Goal: Task Accomplishment & Management: Manage account settings

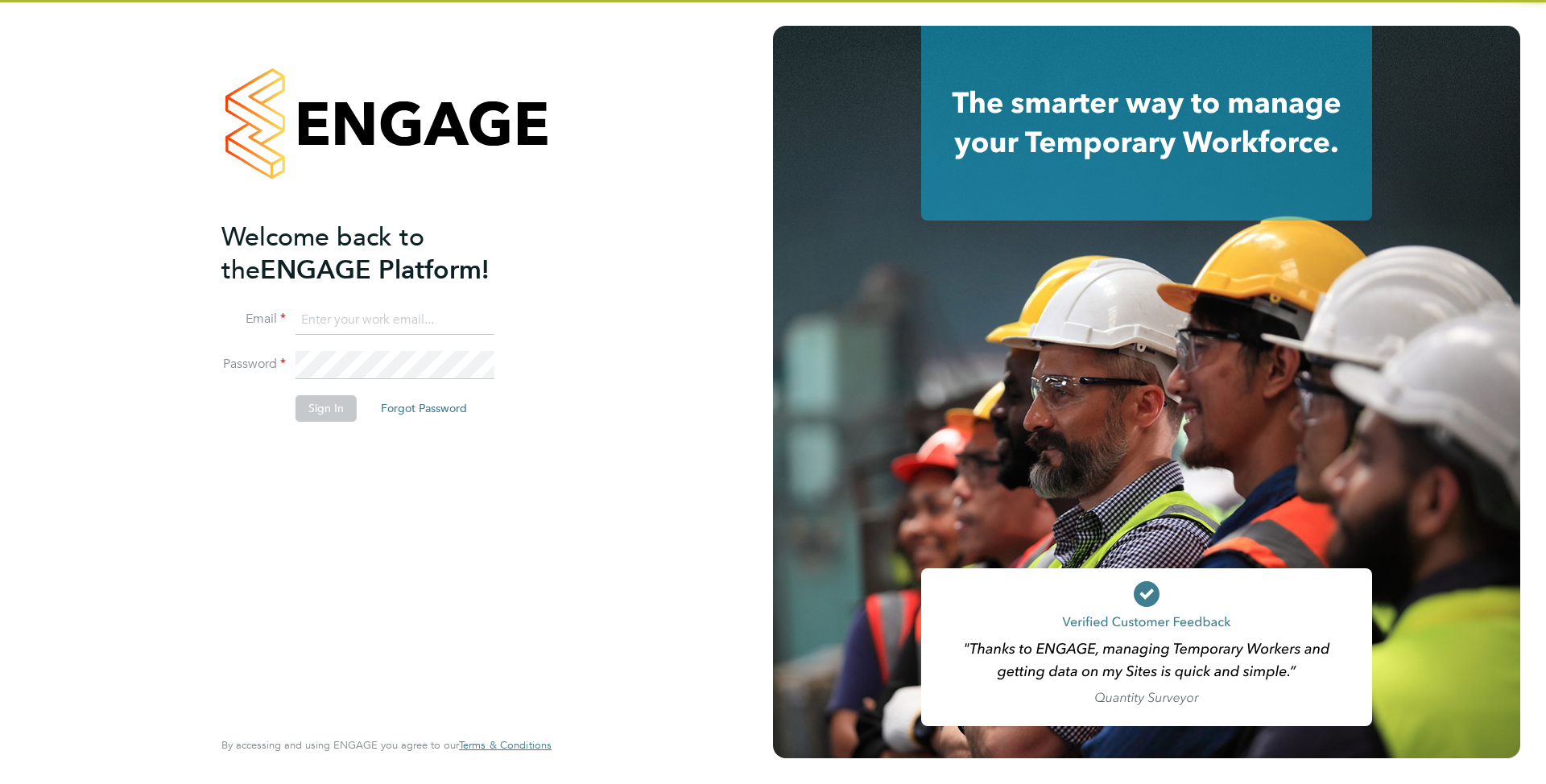
type input "[EMAIL_ADDRESS][DOMAIN_NAME]"
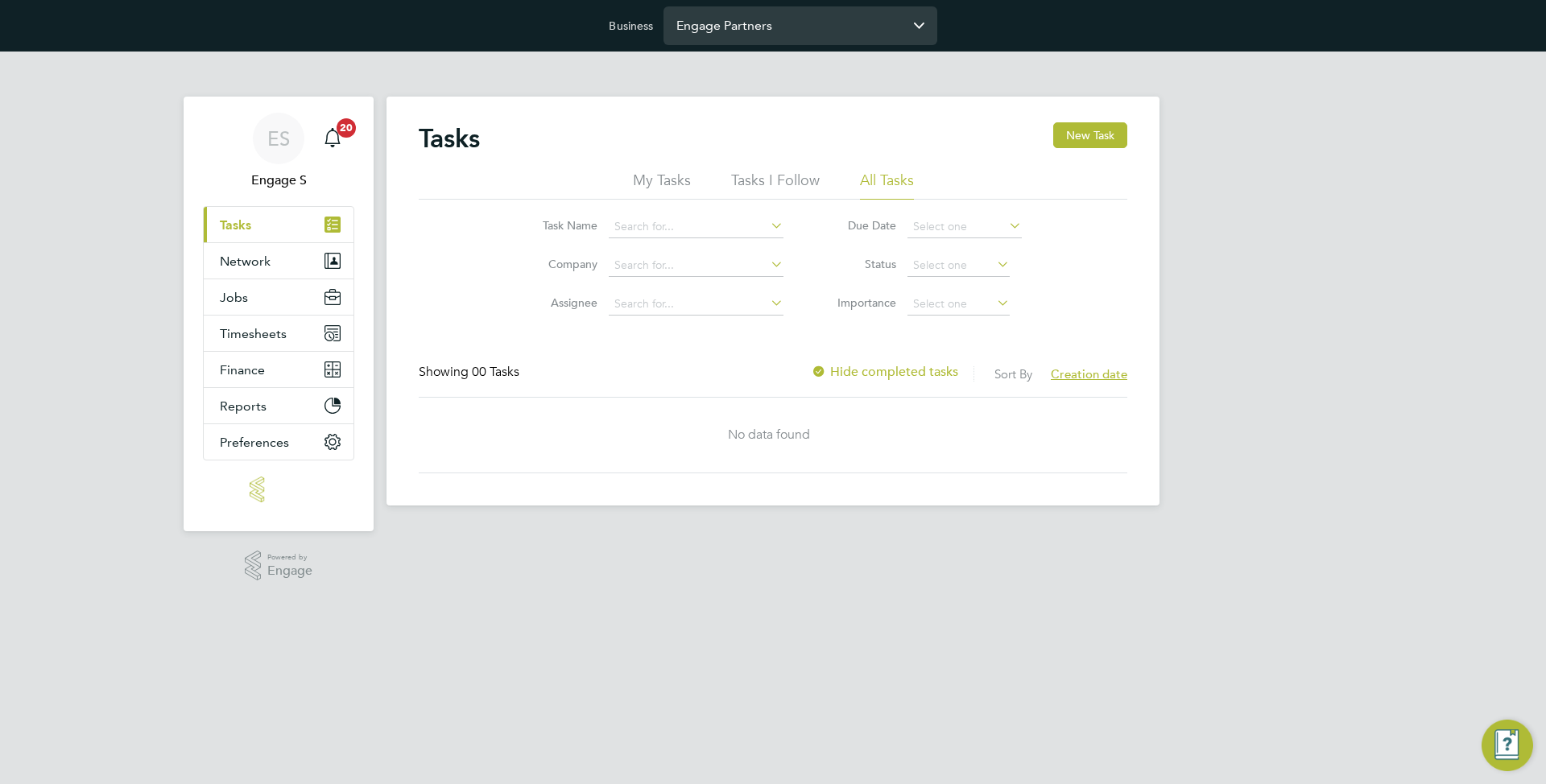
click at [744, 26] on input "Engage Partners" at bounding box center [800, 26] width 274 height 38
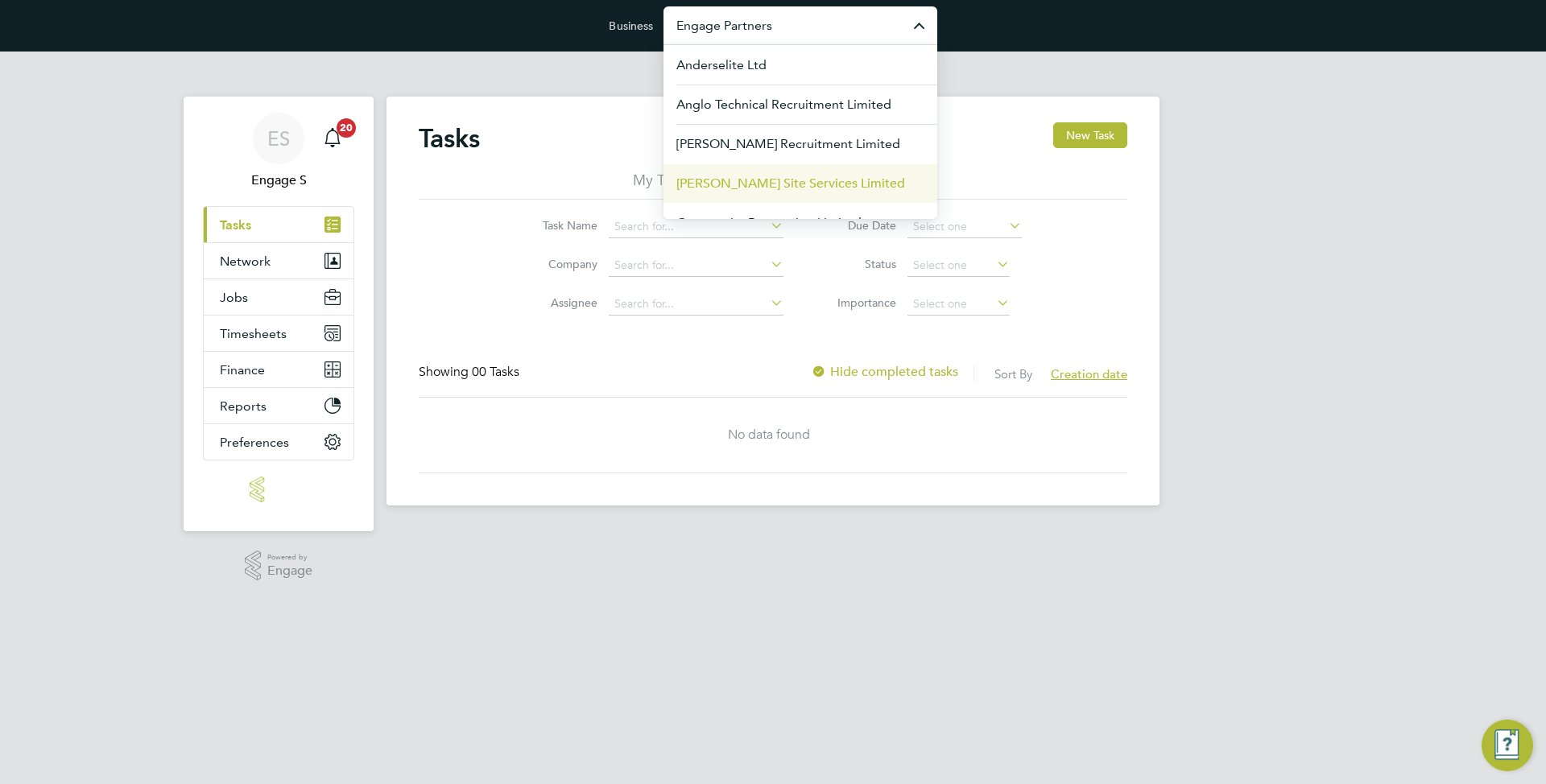
click at [718, 178] on span "Carmichael Site Services Limited" at bounding box center [791, 183] width 229 height 19
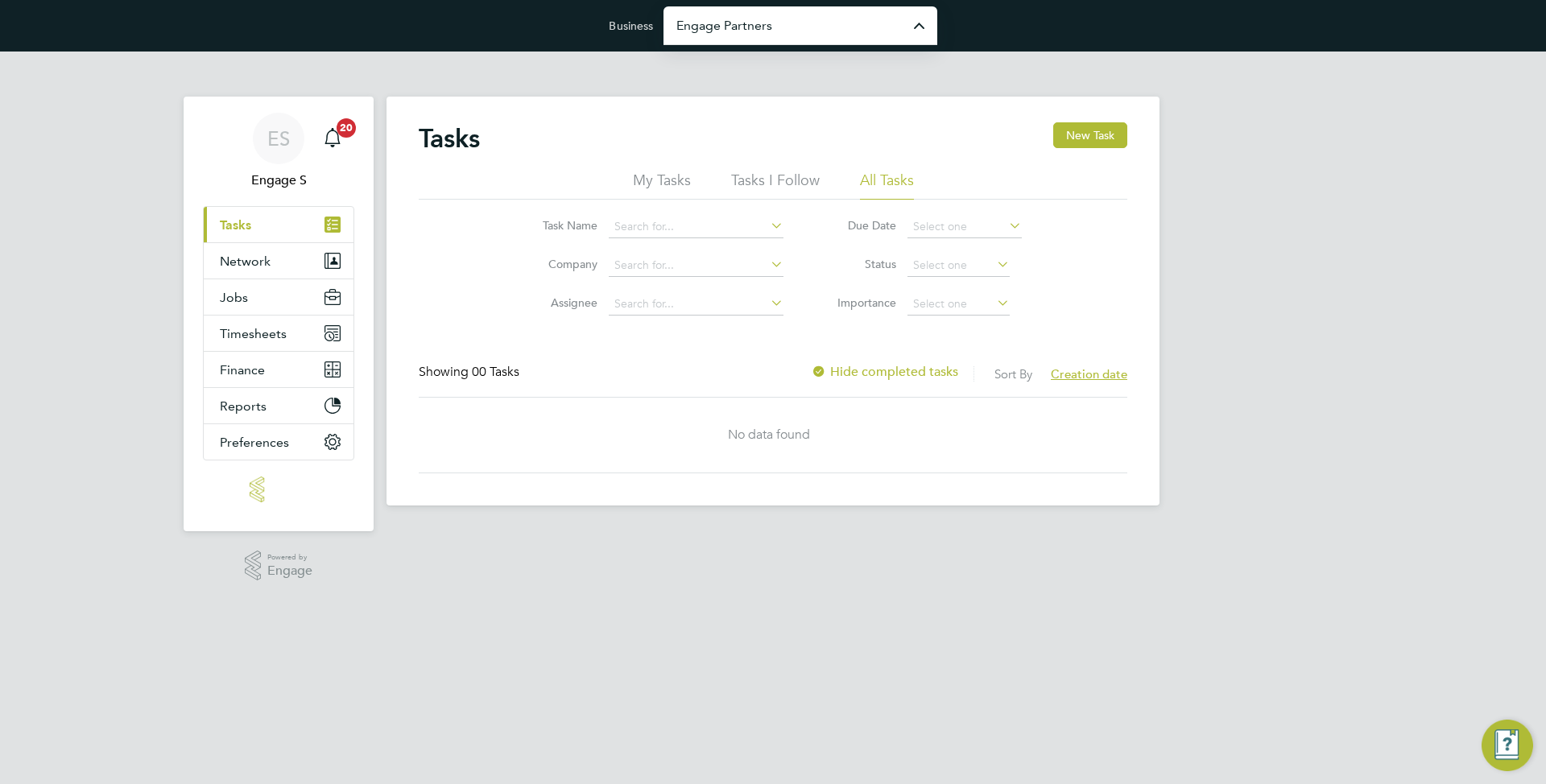
type input "Carmichael Site Services Limited"
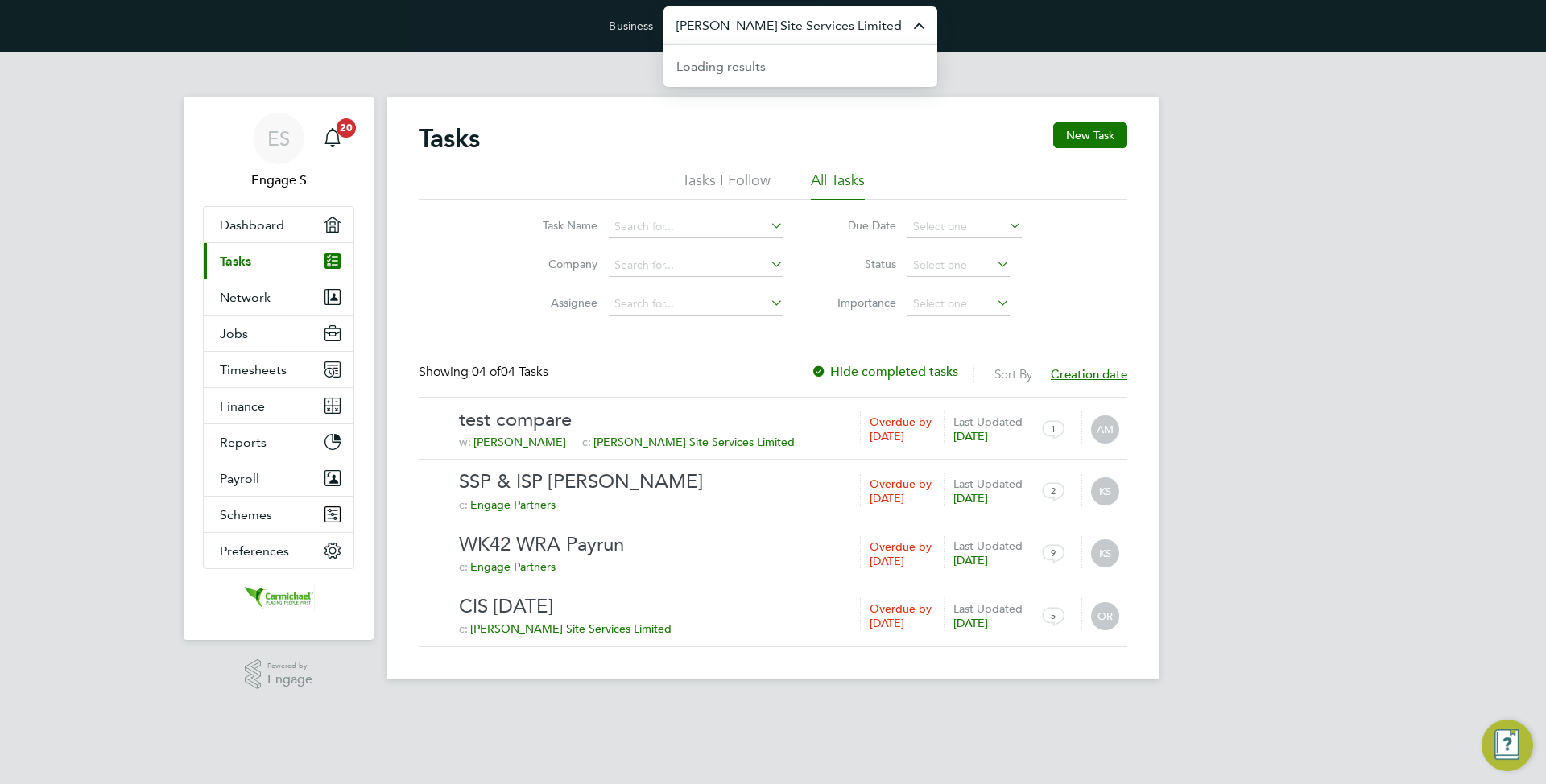
click at [732, 28] on input "Carmichael Site Services Limited" at bounding box center [800, 26] width 274 height 38
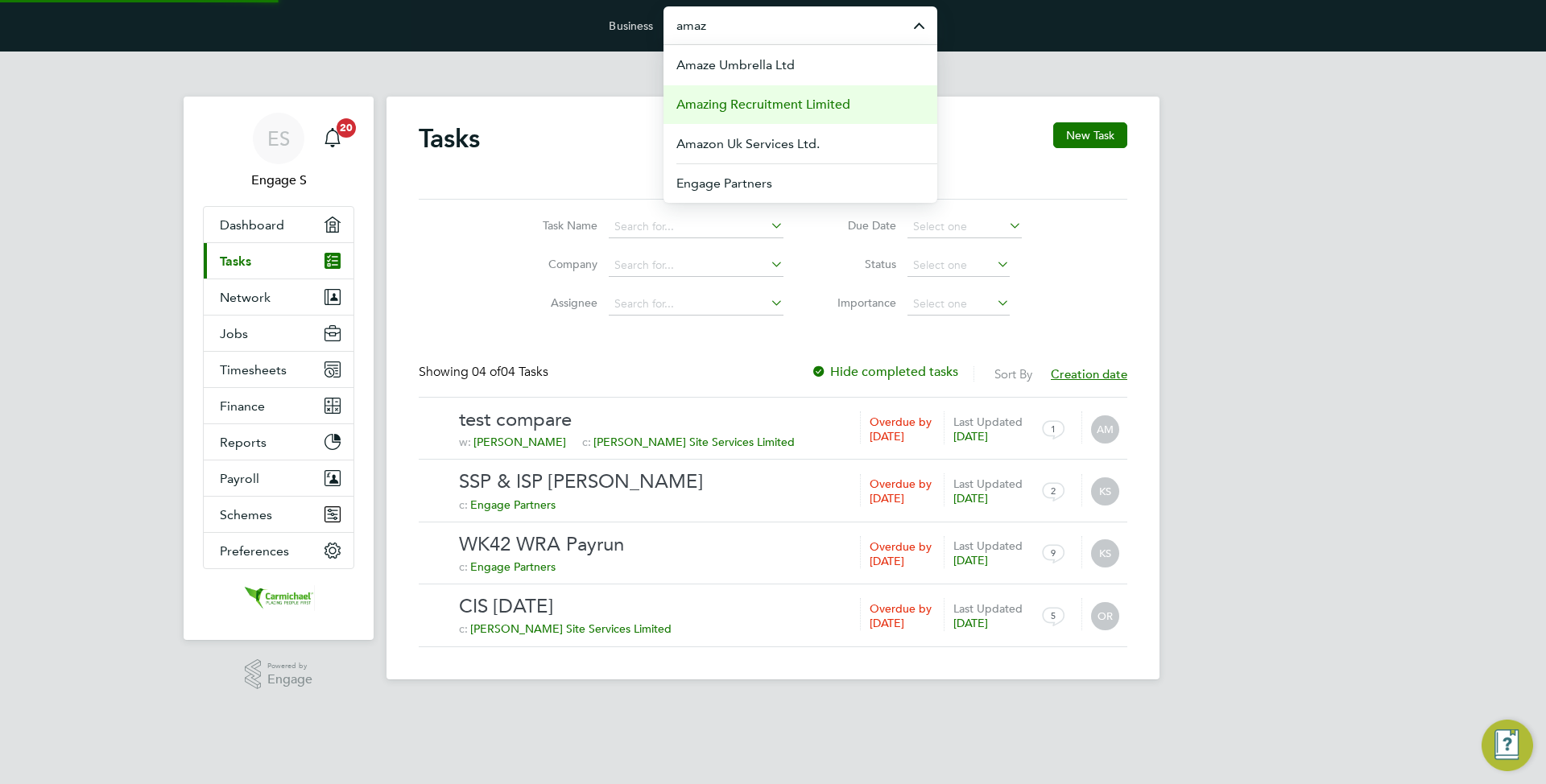
click at [760, 110] on span "Amazing Recruitment Limited" at bounding box center [763, 104] width 174 height 19
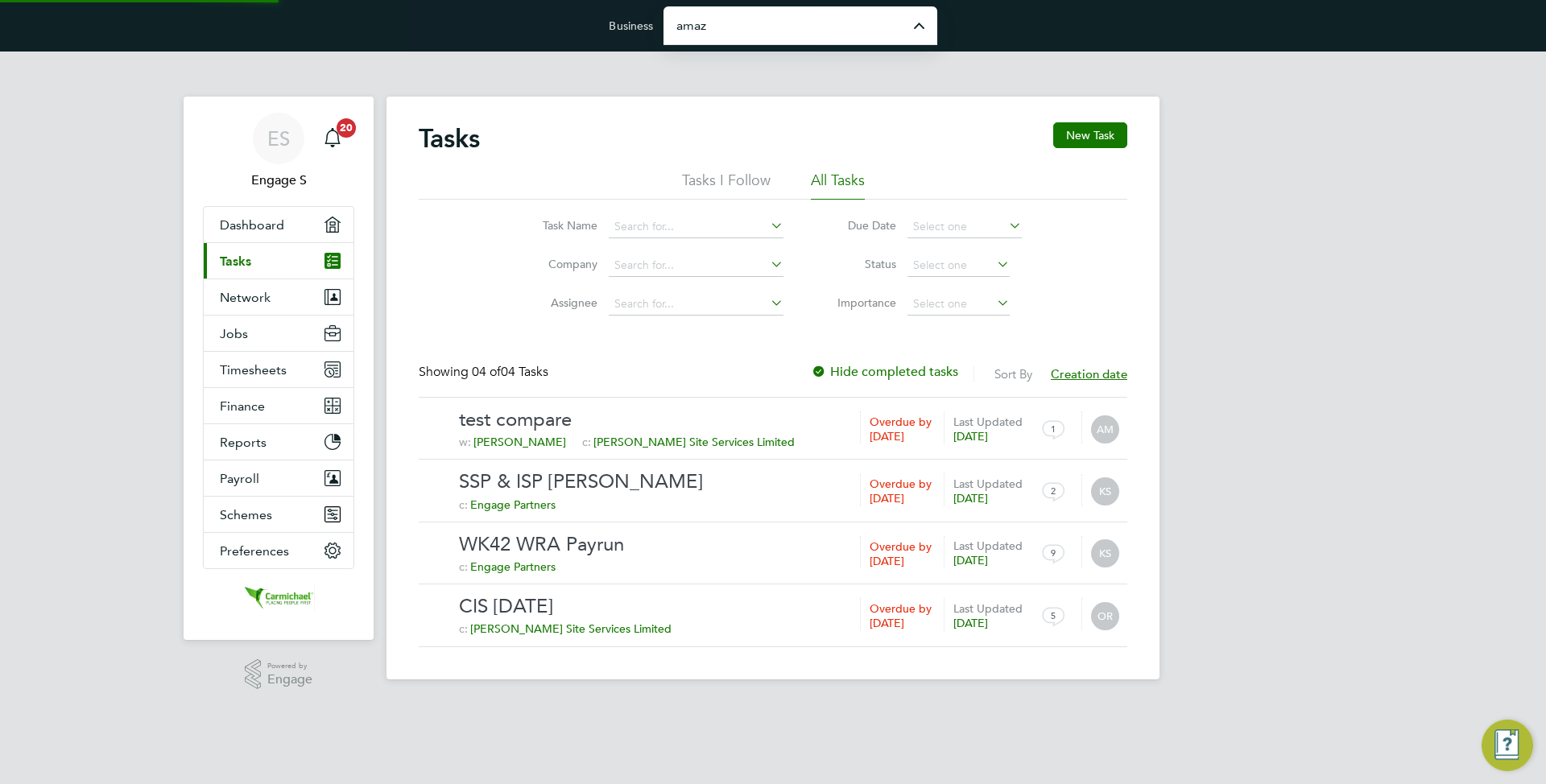
type input "Amazing Recruitment Limited"
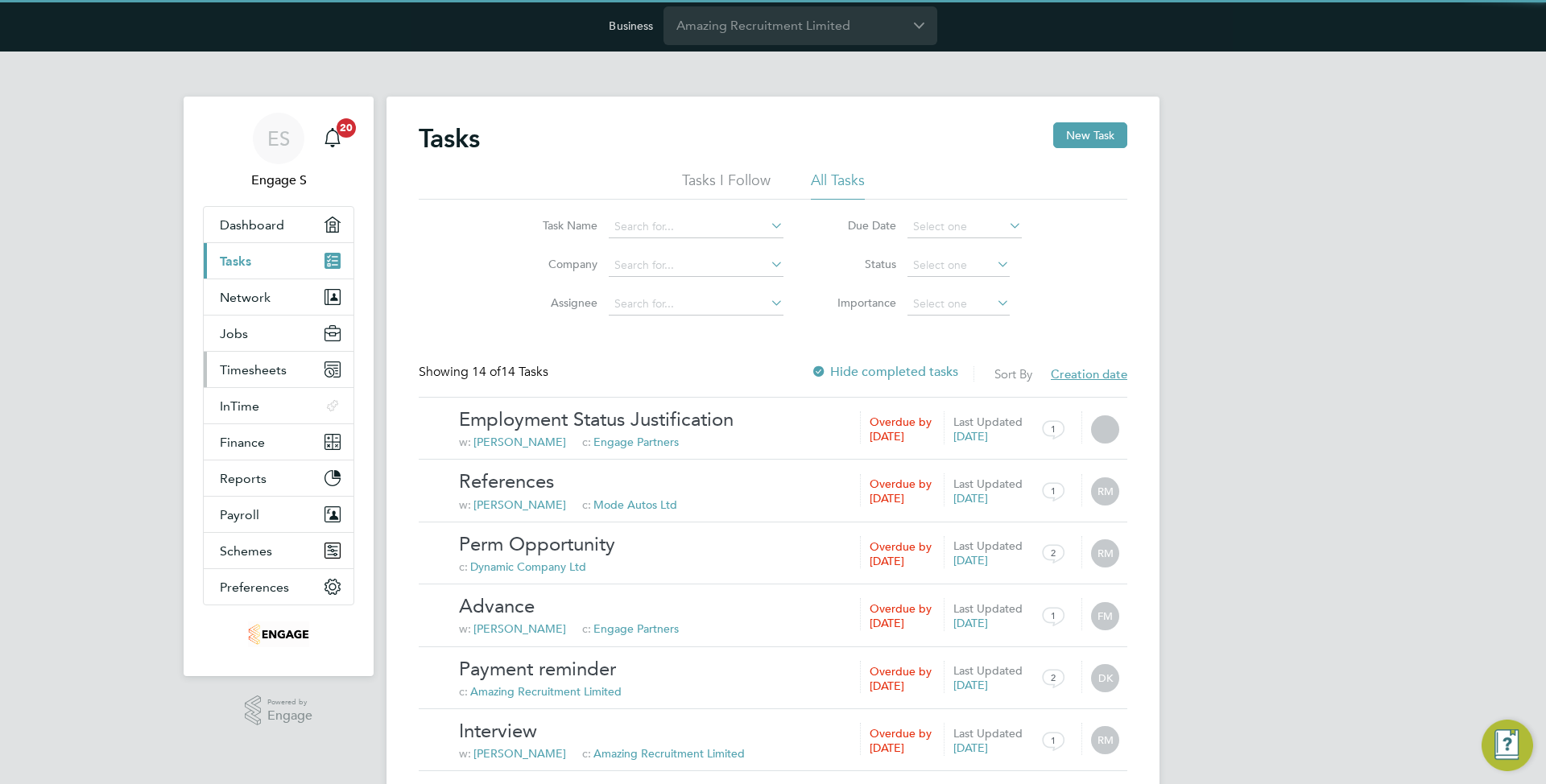
click at [278, 375] on span "Timesheets" at bounding box center [253, 370] width 67 height 15
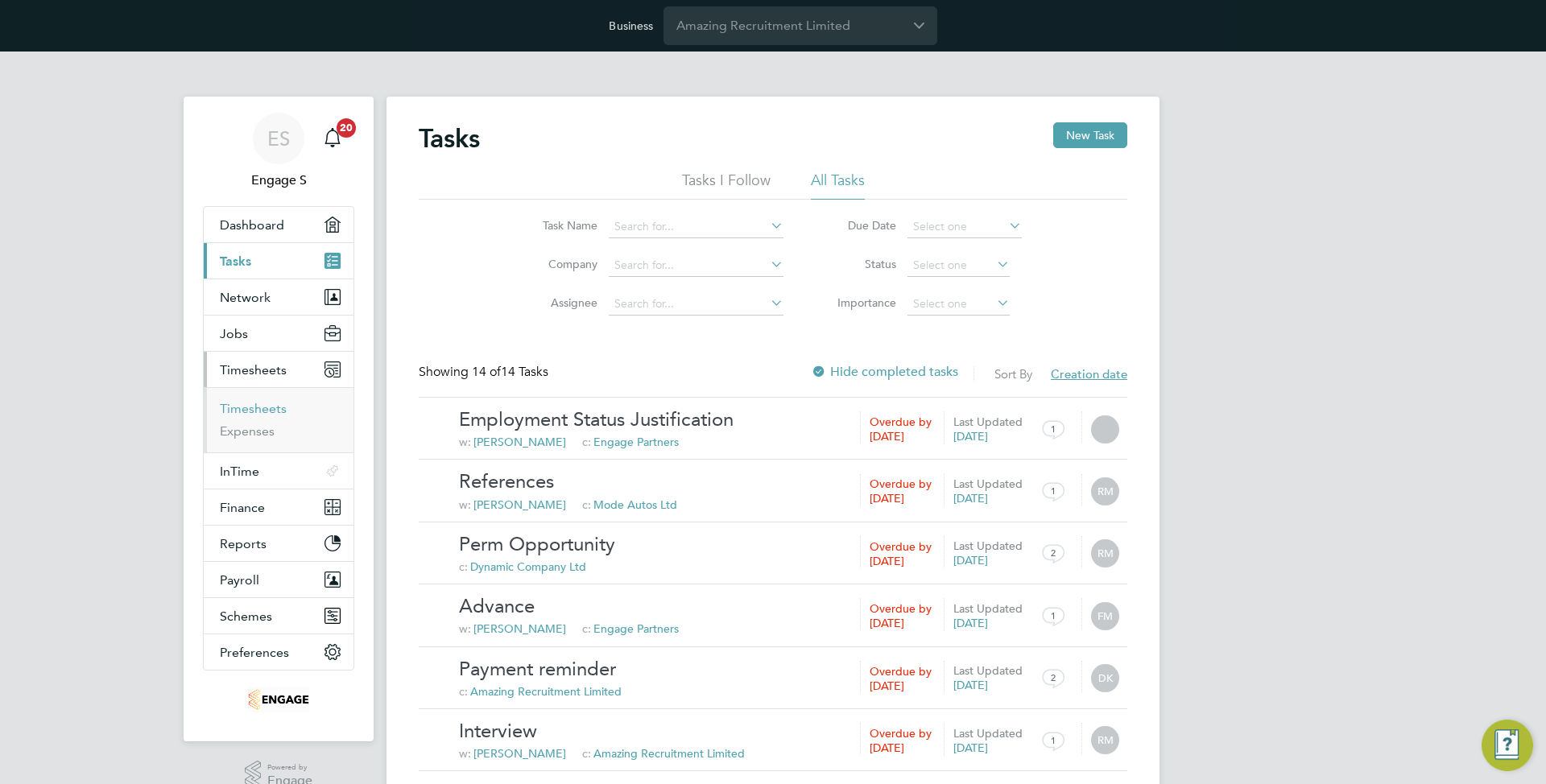
click at [259, 403] on link "Timesheets" at bounding box center [253, 408] width 67 height 15
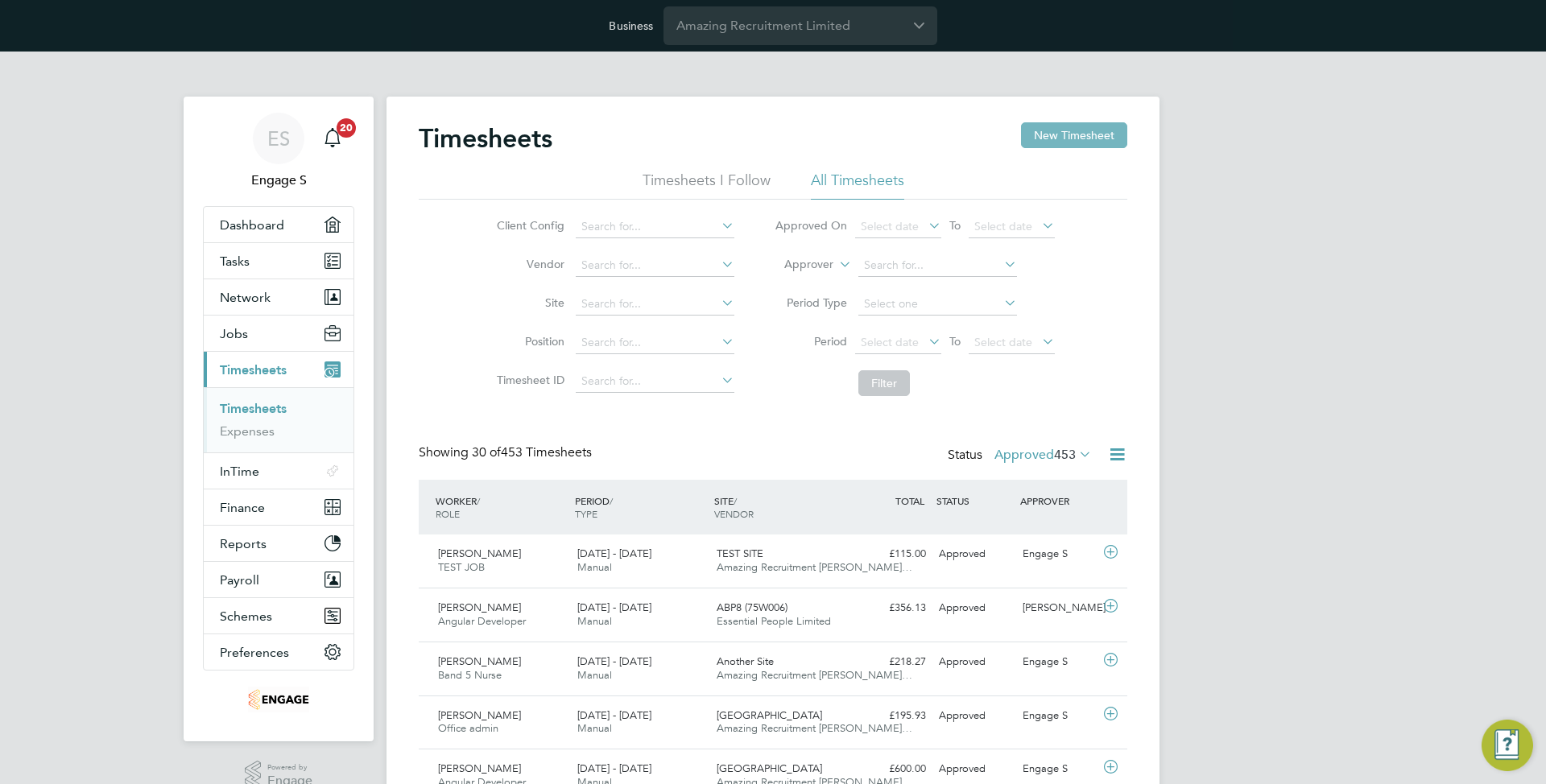
click at [1076, 134] on button "New Timesheet" at bounding box center [1074, 135] width 106 height 26
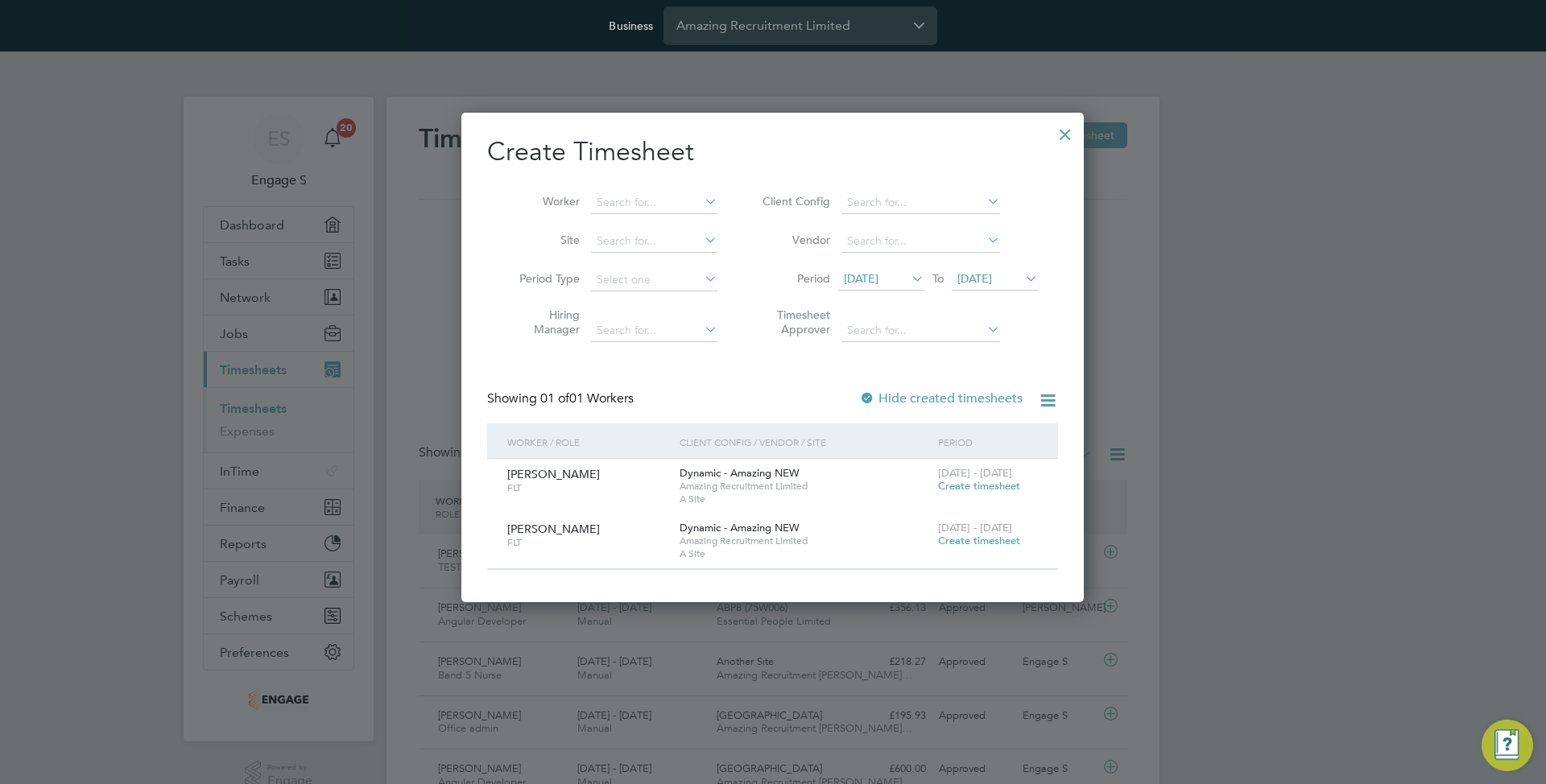
click at [967, 484] on span "Create timesheet" at bounding box center [979, 485] width 82 height 14
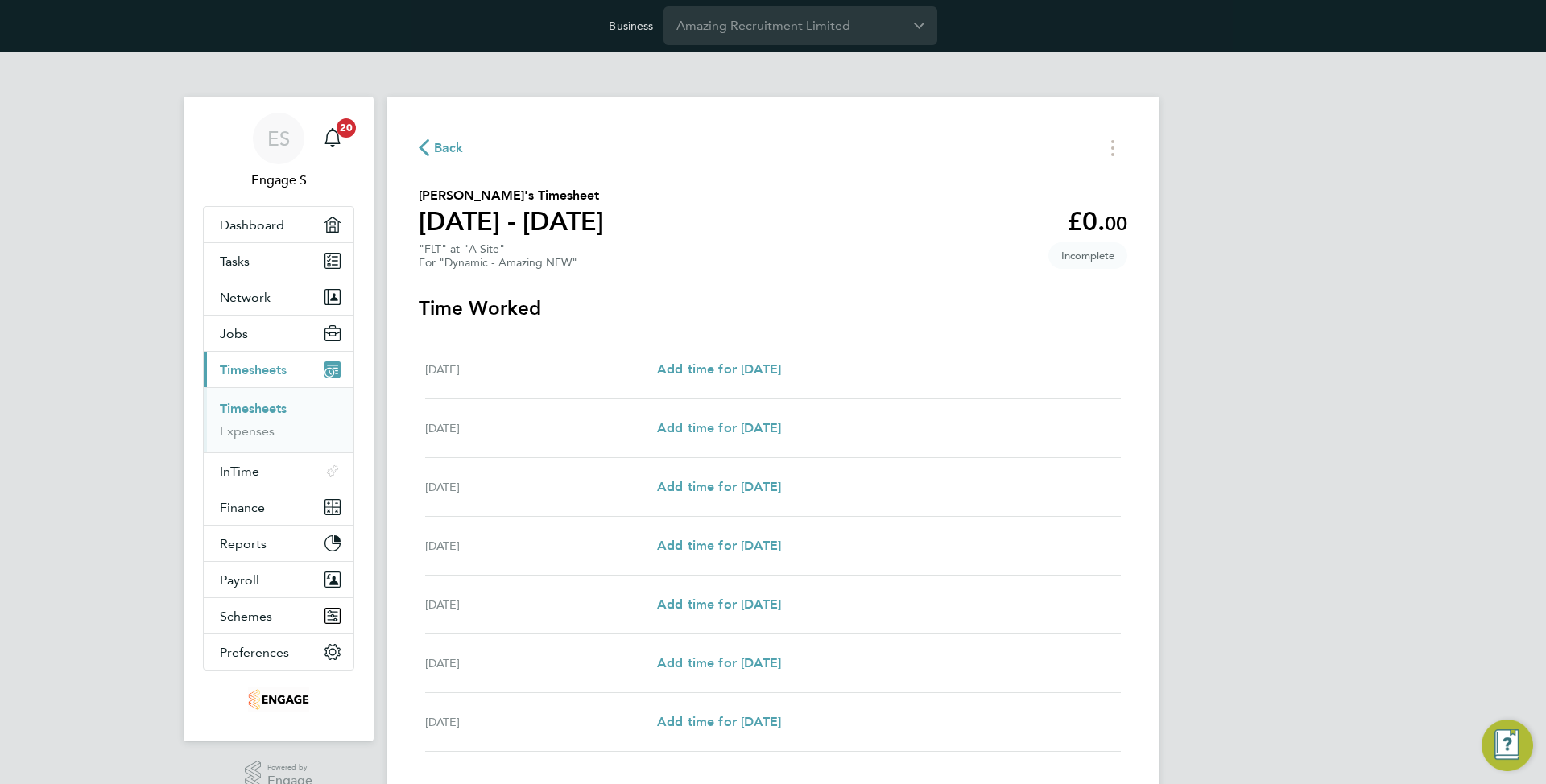
click at [814, 366] on div "Add time for Mon 15 Sep Add time for Mon 15 Sep" at bounding box center [889, 369] width 464 height 19
click at [781, 367] on span "Add time for Mon 15 Sep" at bounding box center [719, 369] width 124 height 15
select select "30"
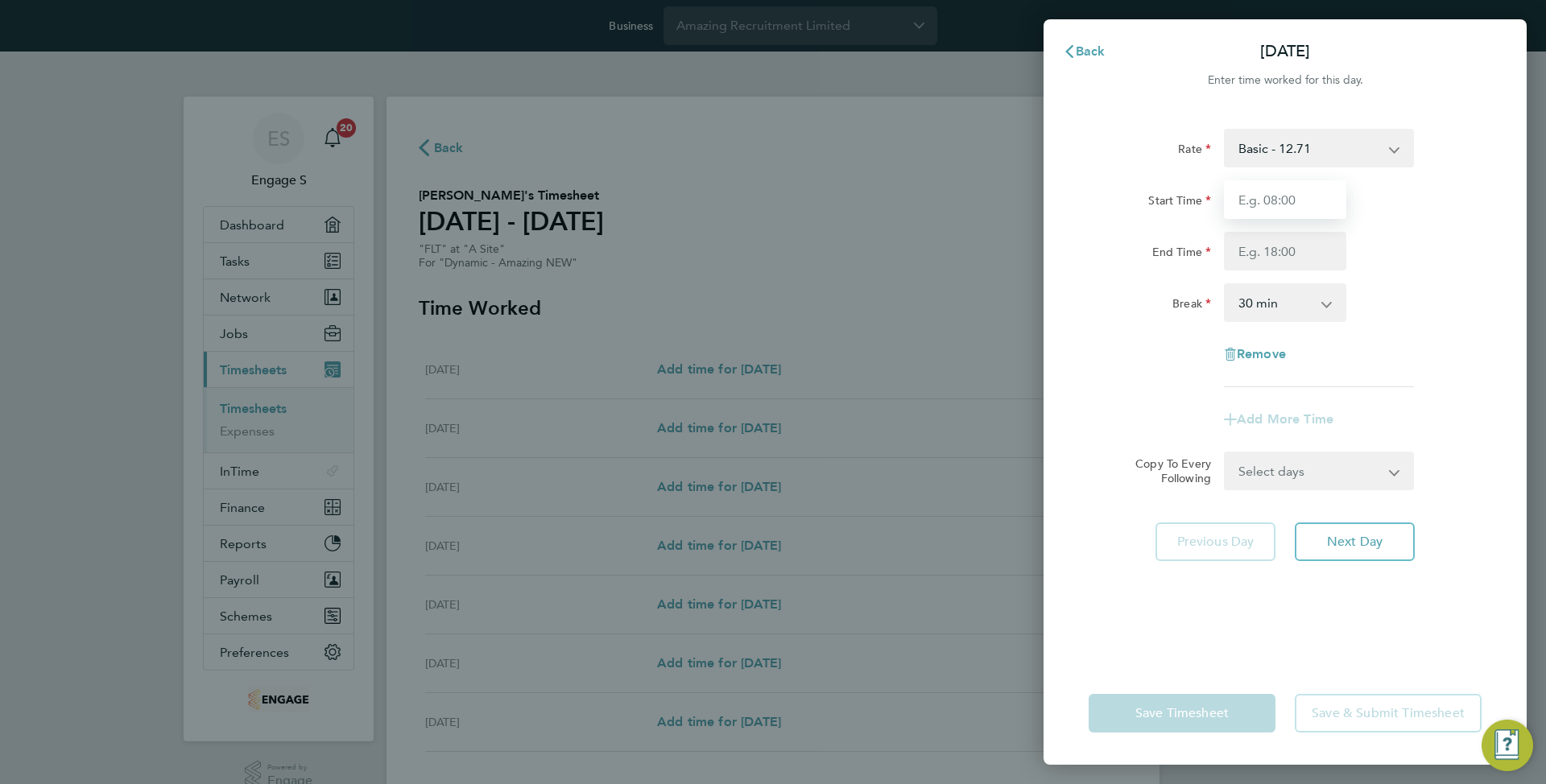
click at [1263, 197] on input "Start Time" at bounding box center [1285, 200] width 123 height 39
type input "01:00"
click at [1282, 246] on input "End Time" at bounding box center [1285, 251] width 123 height 39
type input "07:00"
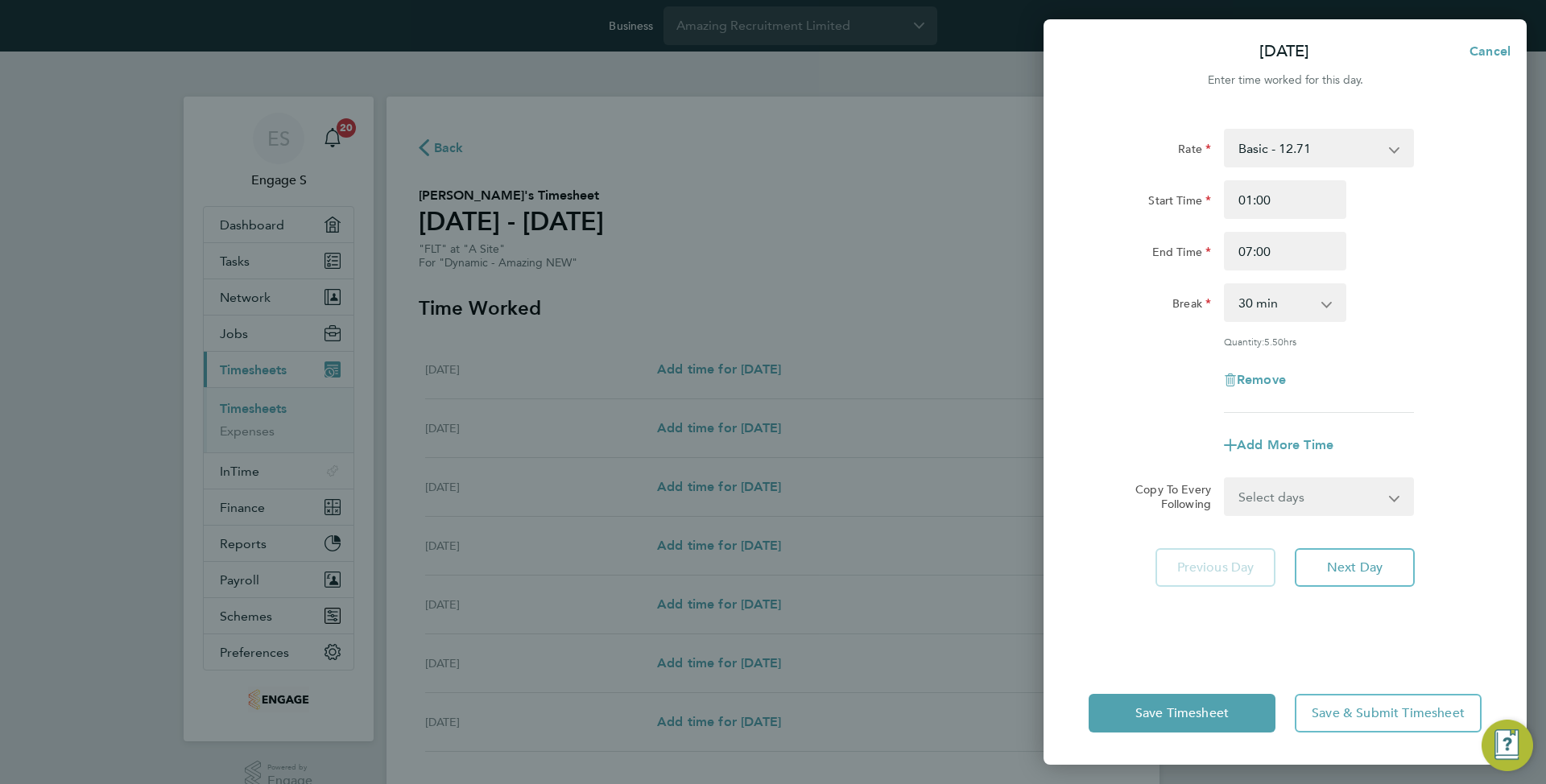
click at [1403, 280] on div "Rate Basic - 12.71 hjk Start Time 01:00 End Time 07:00 Break 0 min 15 min 30 mi…" at bounding box center [1284, 271] width 393 height 284
click at [1245, 718] on button "Save Timesheet" at bounding box center [1182, 713] width 187 height 39
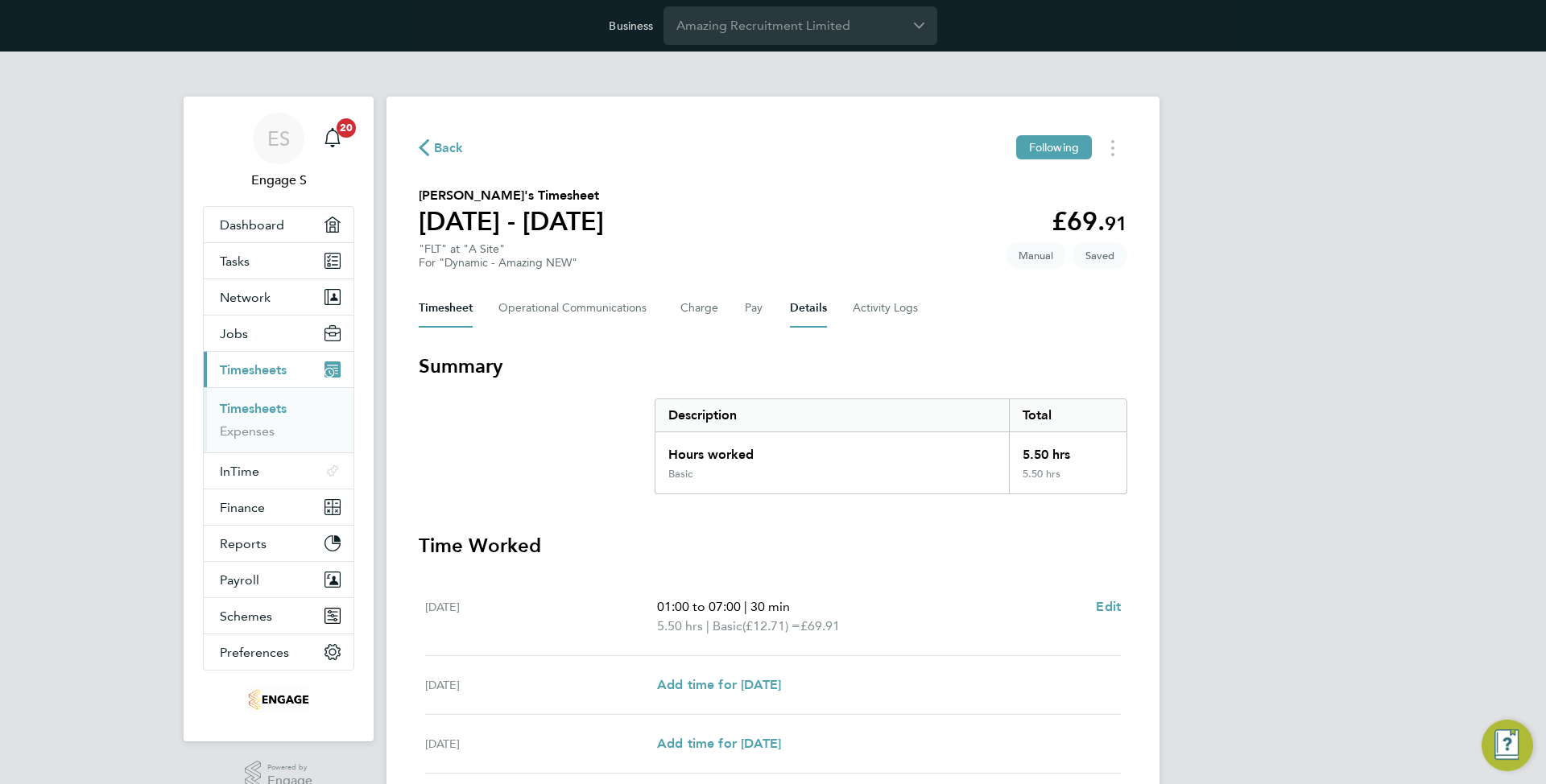
click at [798, 318] on button "Details" at bounding box center [808, 308] width 37 height 39
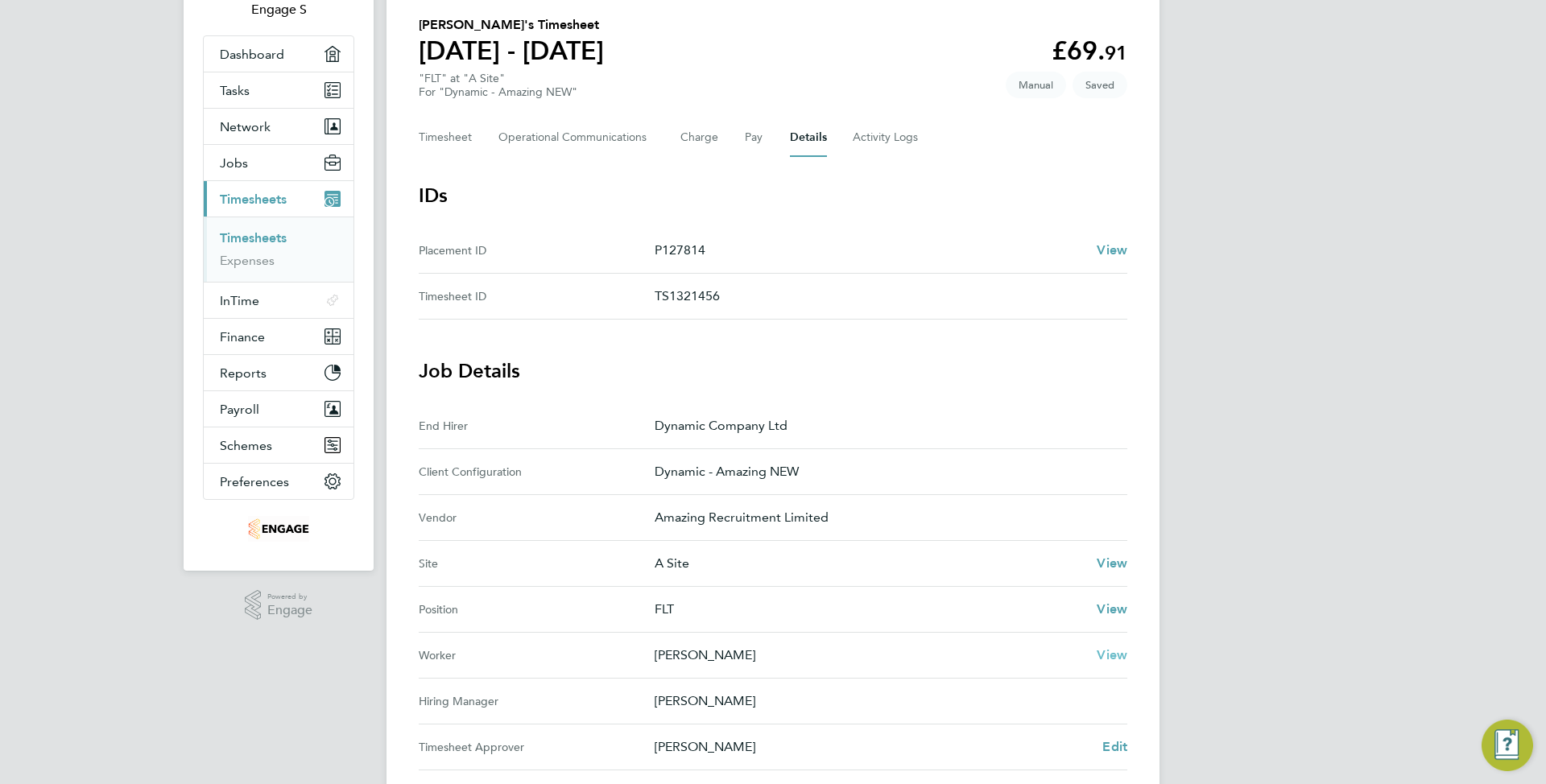
click at [1114, 661] on span "View" at bounding box center [1111, 655] width 31 height 15
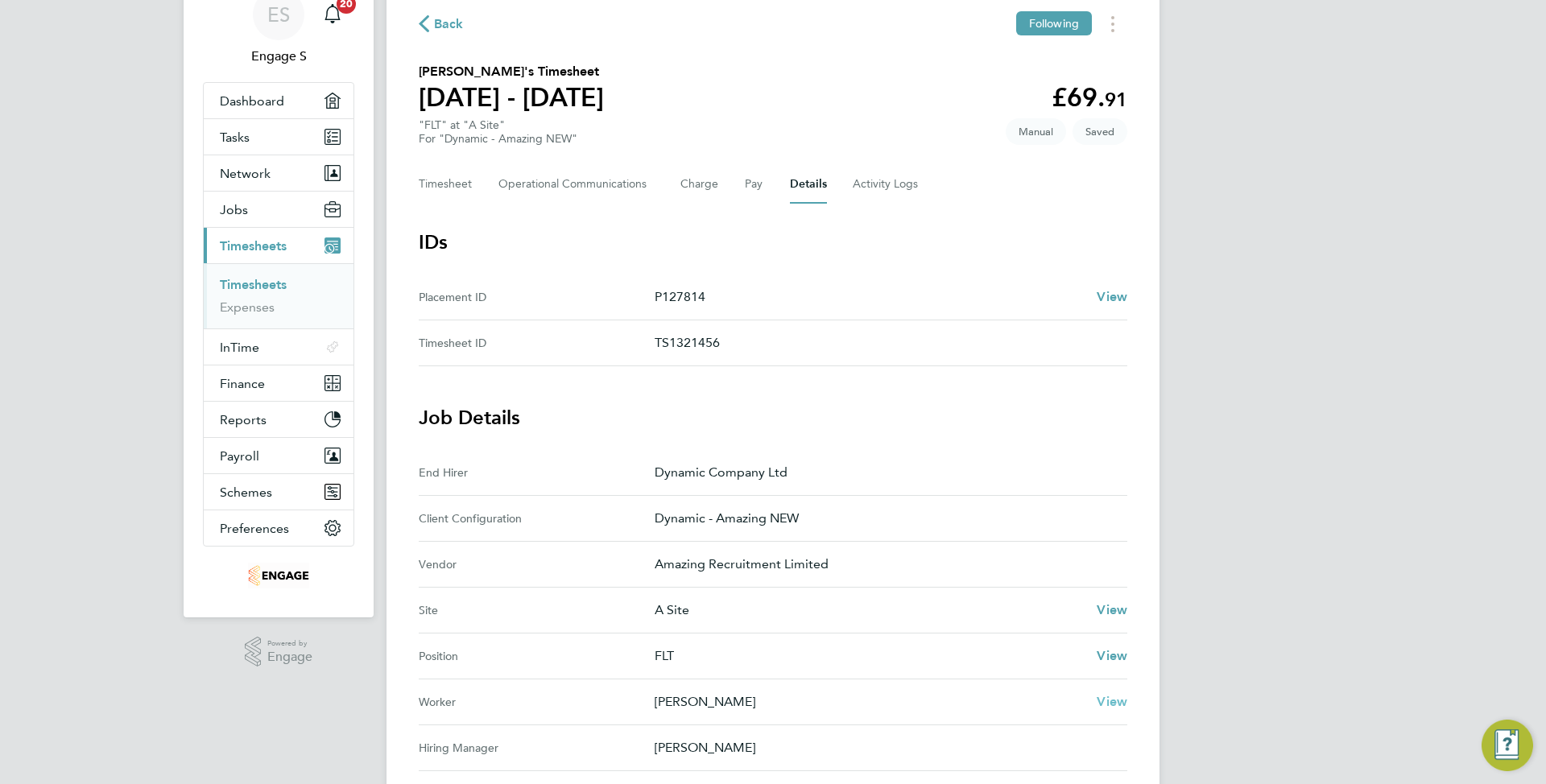
scroll to position [123, 0]
click at [310, 209] on button "Jobs" at bounding box center [278, 209] width 150 height 36
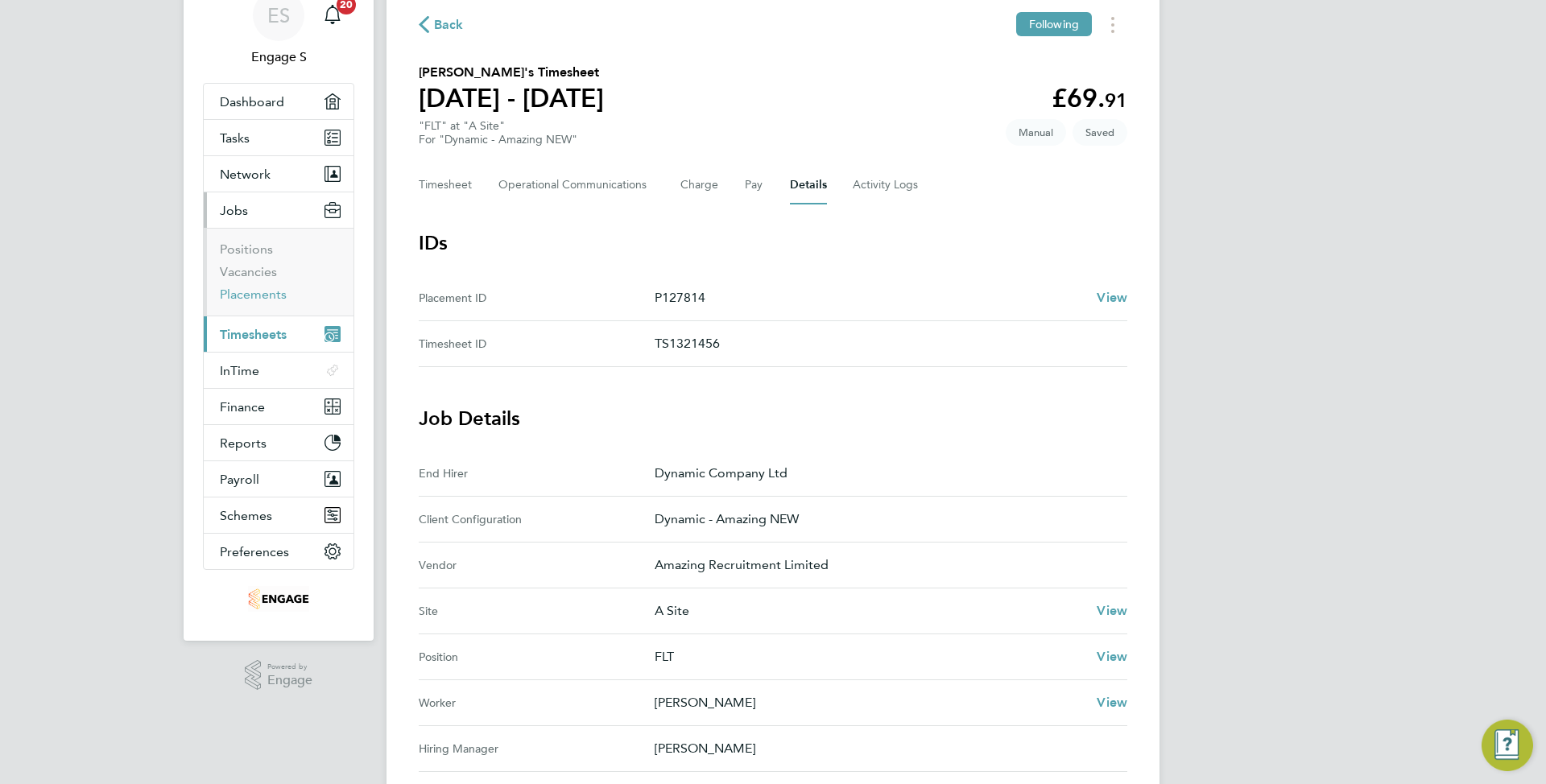
click at [239, 290] on link "Placements" at bounding box center [253, 294] width 67 height 15
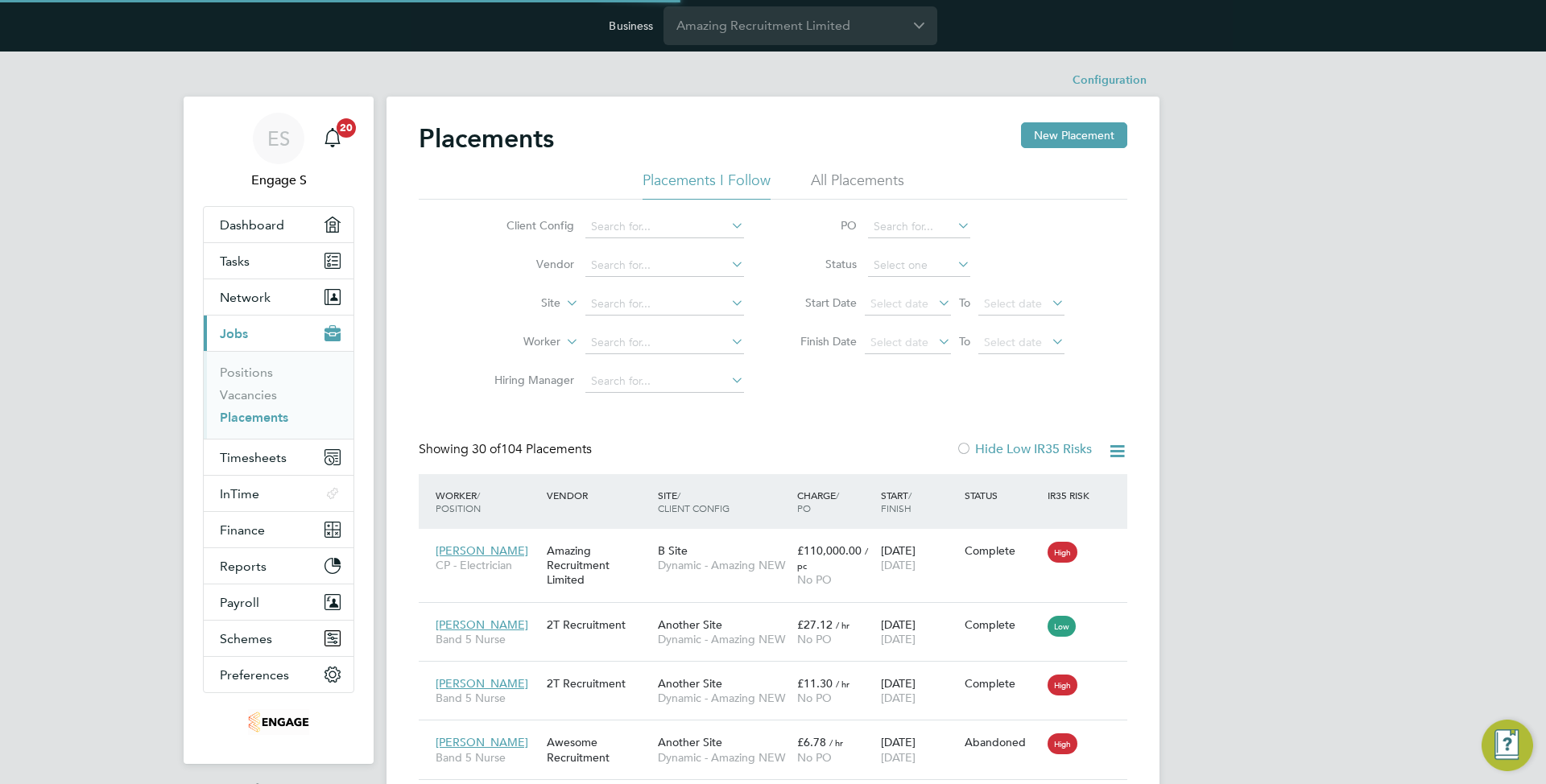
scroll to position [46, 112]
click at [775, 549] on div "B Site Dynamic - Amazing NEW" at bounding box center [723, 558] width 139 height 45
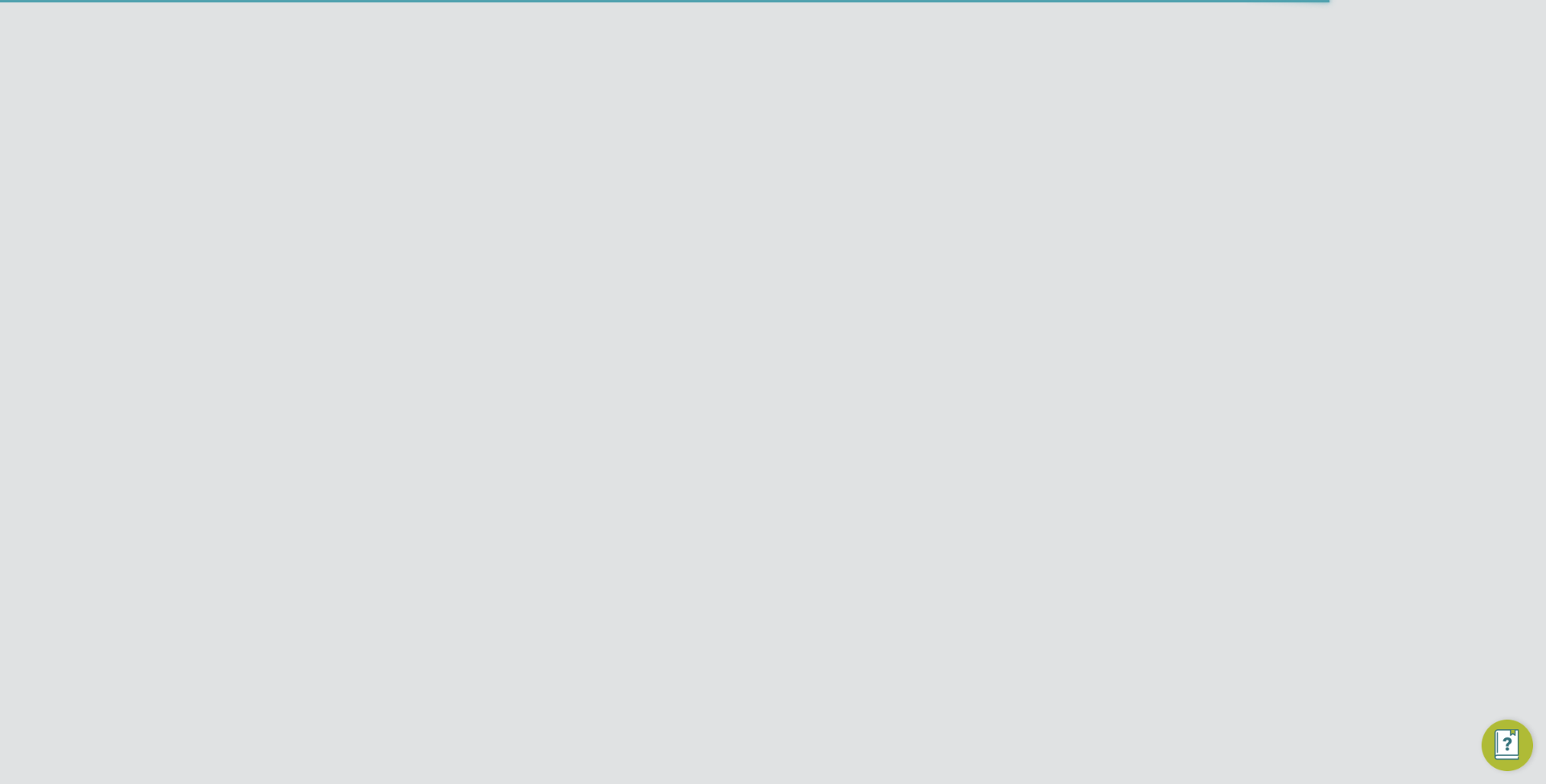
click at [1115, 127] on icon at bounding box center [1117, 132] width 20 height 20
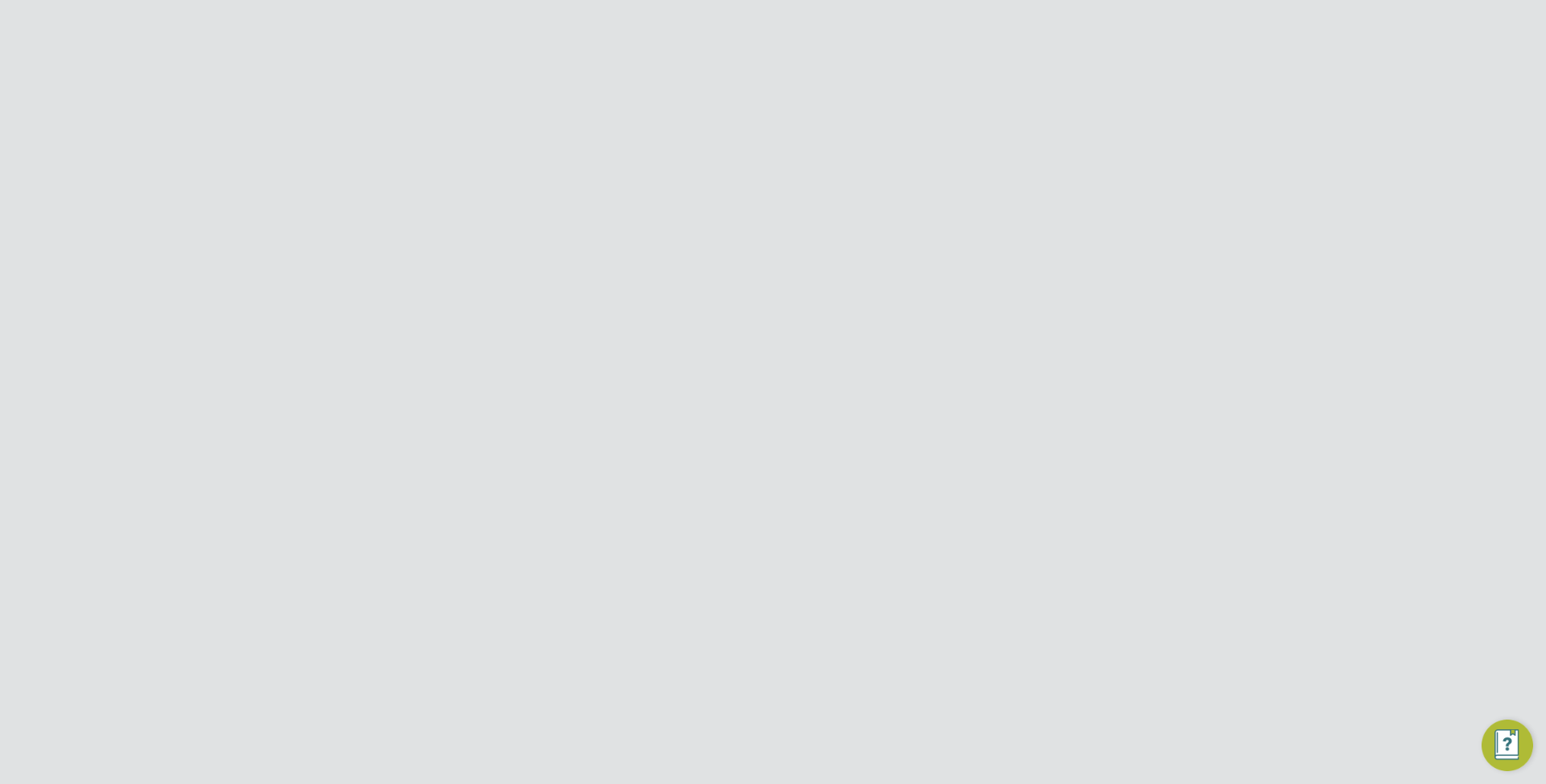
click at [986, 291] on li "Impersonate" at bounding box center [1023, 284] width 202 height 22
click at [1117, 131] on icon at bounding box center [1117, 132] width 20 height 20
click at [855, 153] on div "Worker Details" at bounding box center [725, 141] width 612 height 37
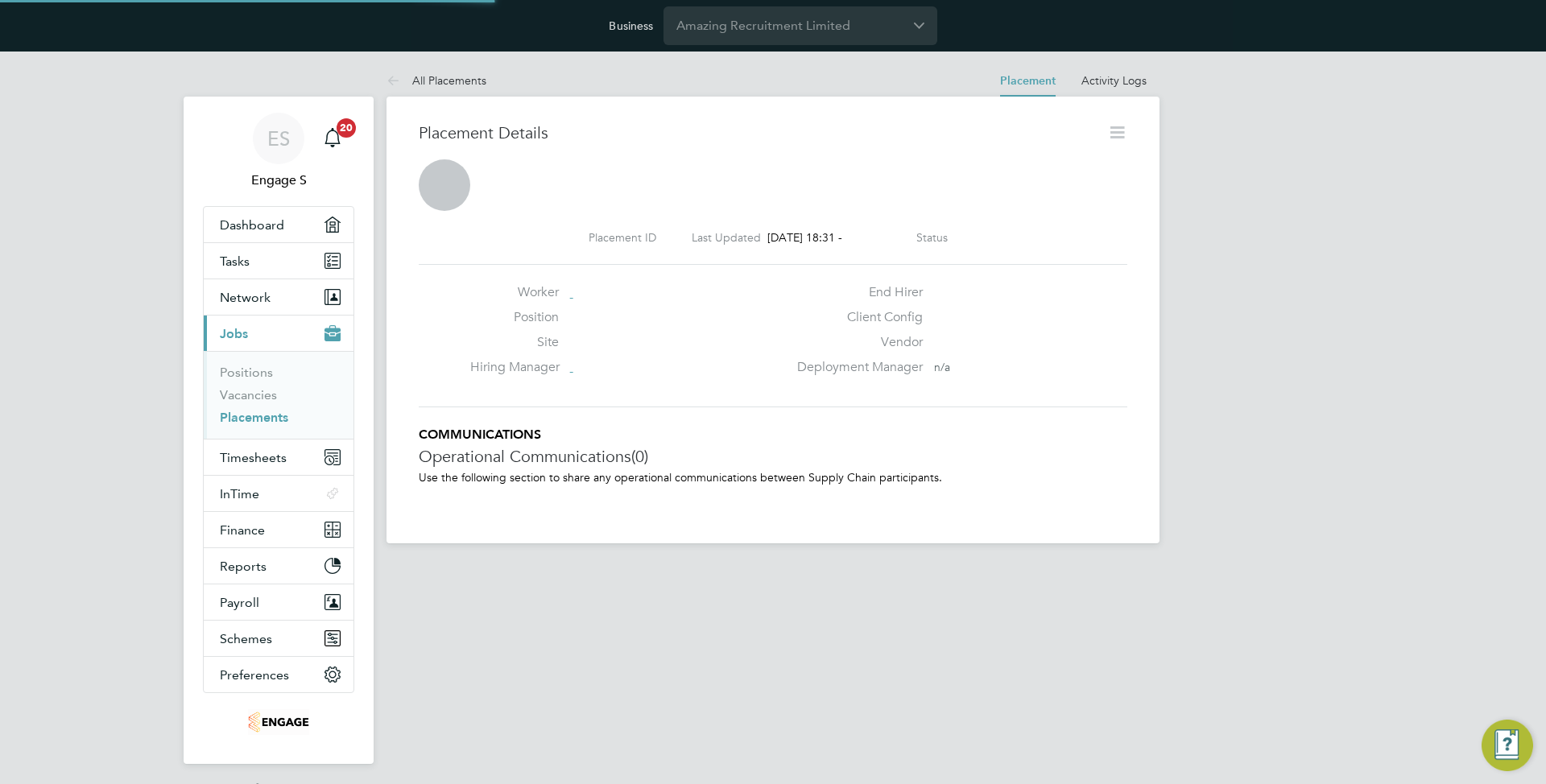
scroll to position [8, 8]
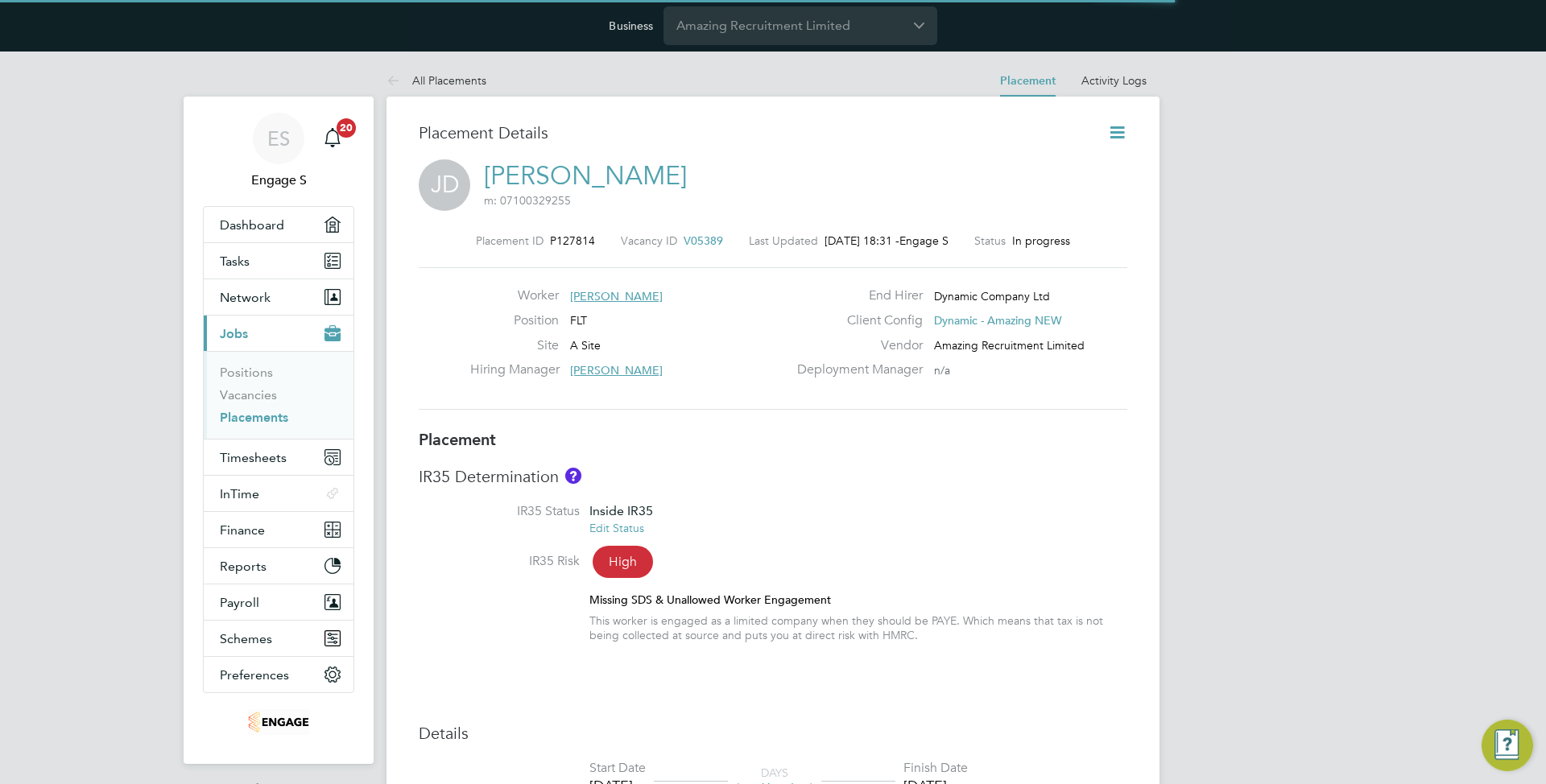
click at [1120, 132] on icon at bounding box center [1117, 132] width 20 height 20
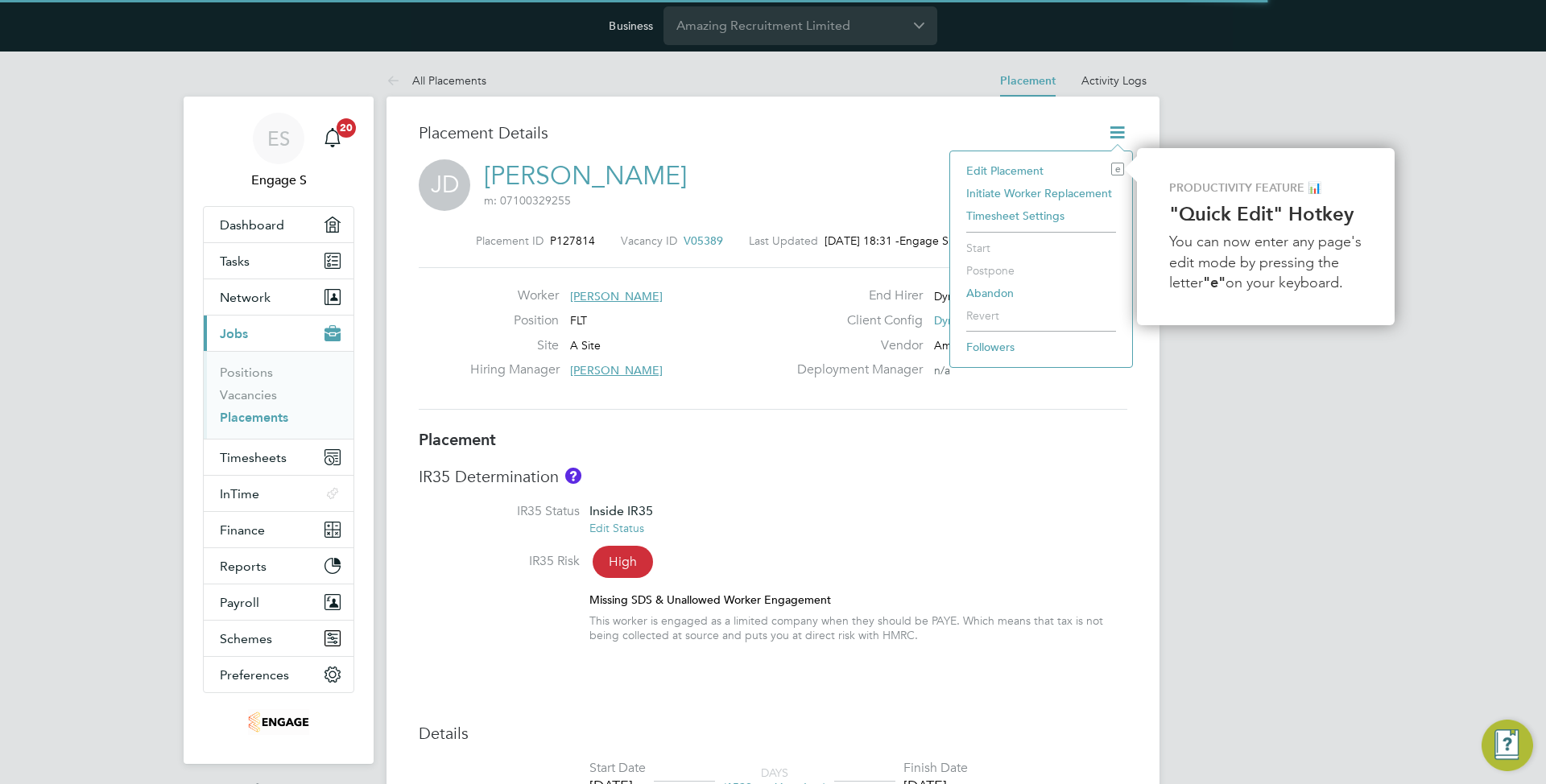
click at [1033, 221] on li "Timesheet Settings" at bounding box center [1041, 215] width 166 height 22
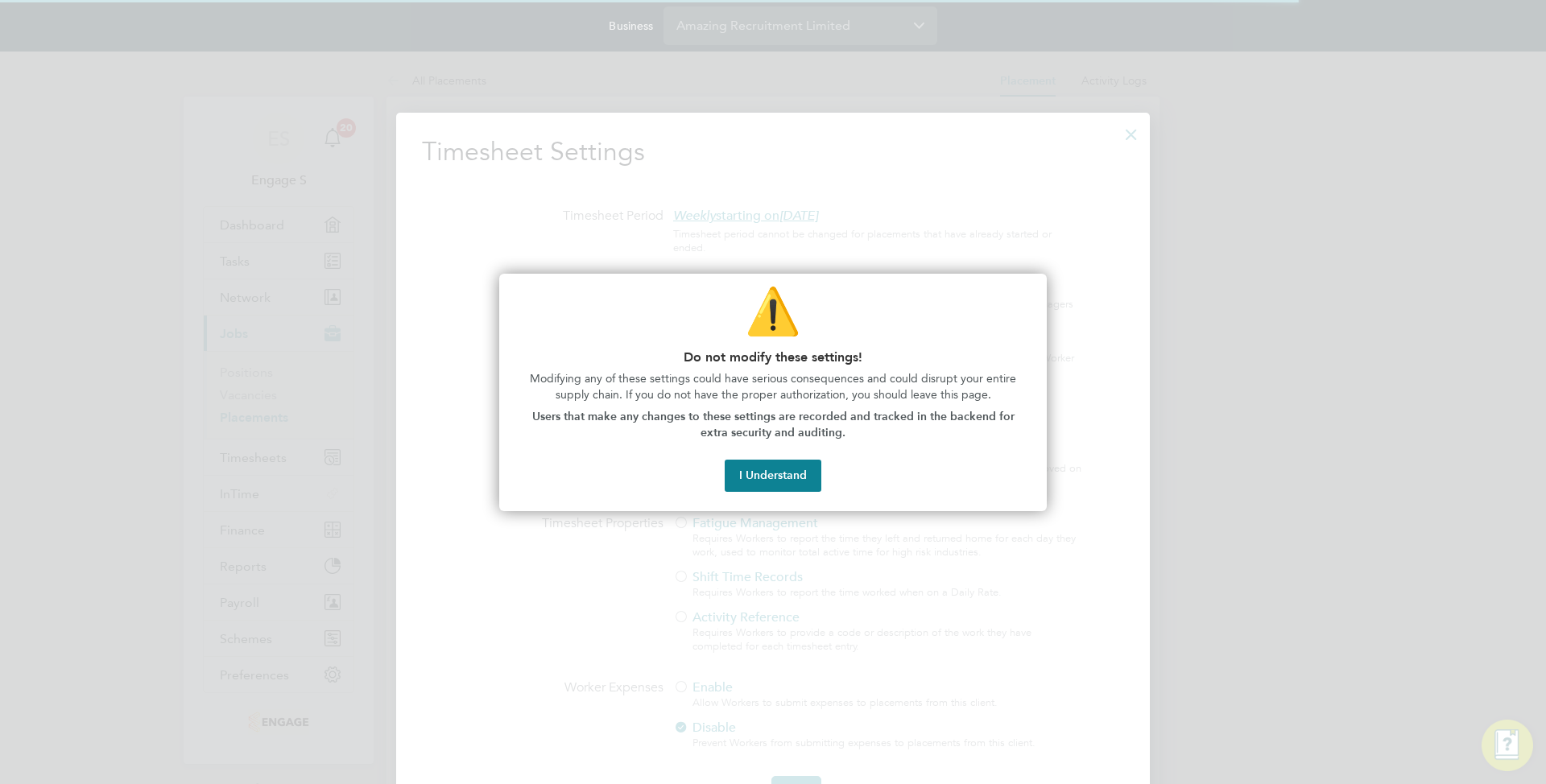
click at [784, 475] on button "I Understand" at bounding box center [773, 475] width 97 height 32
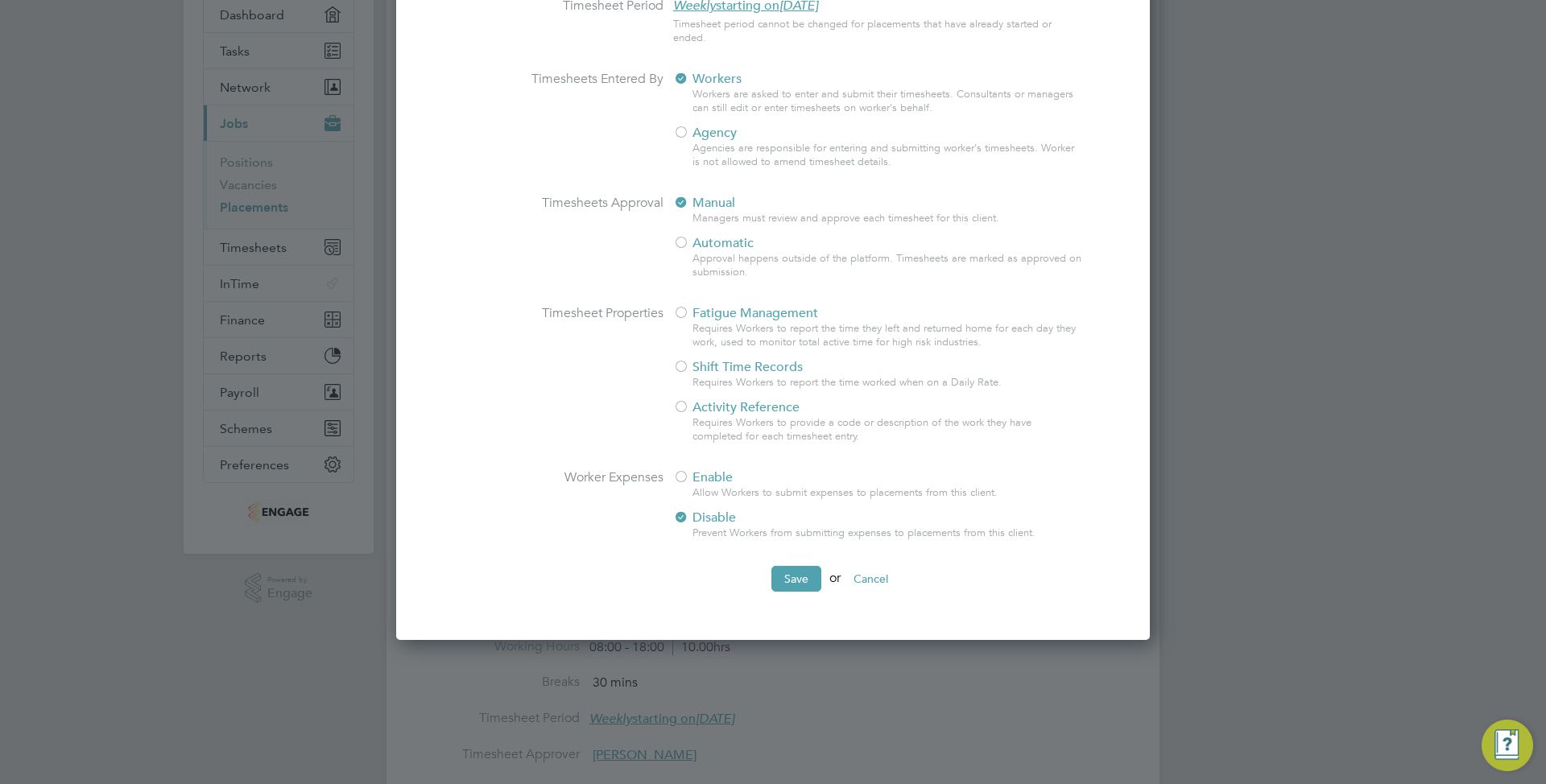
click at [724, 477] on span "Enable" at bounding box center [703, 477] width 60 height 16
click at [785, 567] on button "Save" at bounding box center [796, 578] width 50 height 26
click at [787, 573] on div "Sorry, we are having problems connecting to our services." at bounding box center [773, 759] width 773 height 1811
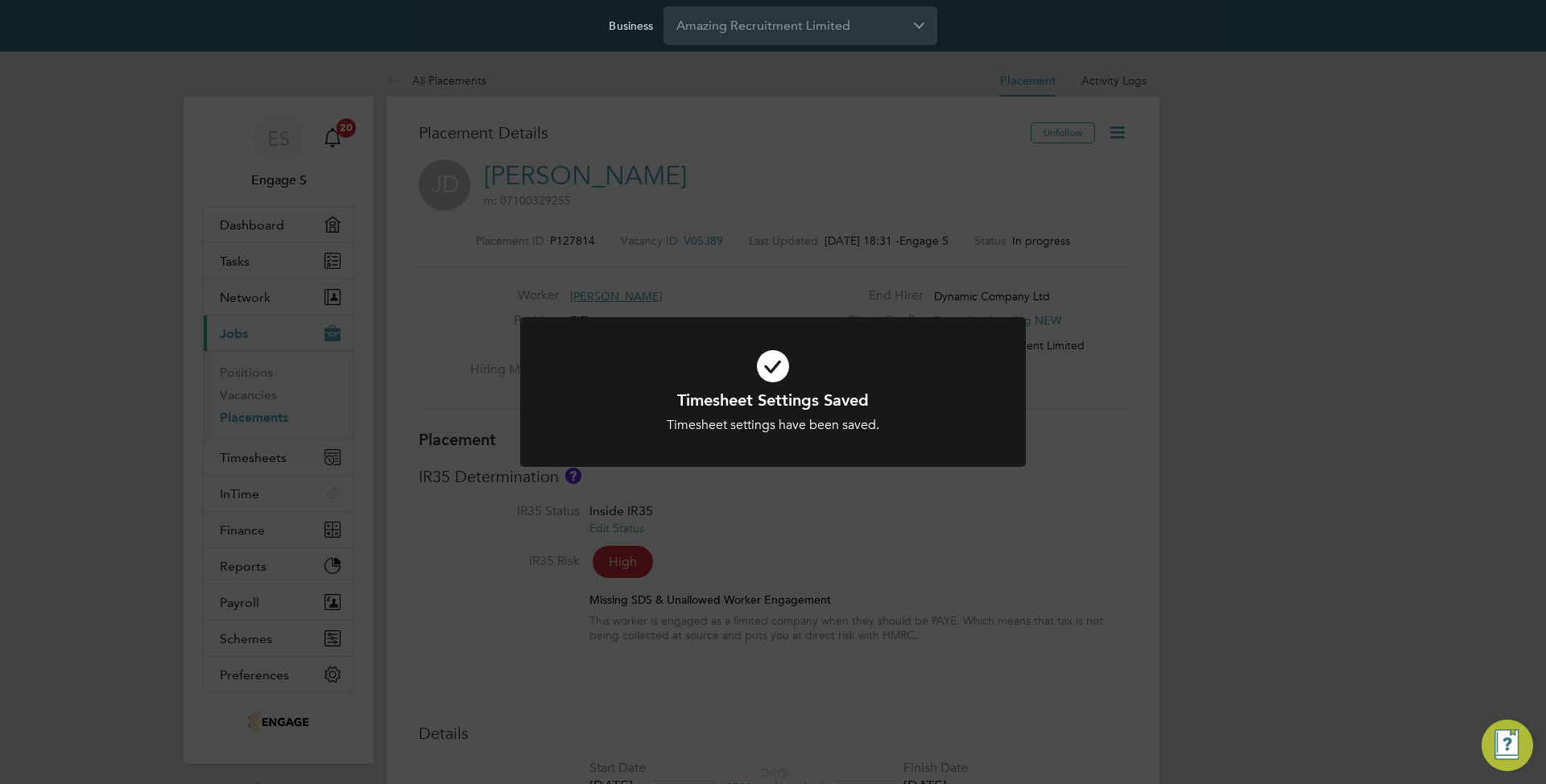
drag, startPoint x: 923, startPoint y: 252, endPoint x: 890, endPoint y: 251, distance: 33.0
click at [923, 252] on div "Timesheet Settings Saved Timesheet settings have been saved. Cancel Okay" at bounding box center [773, 392] width 1546 height 784
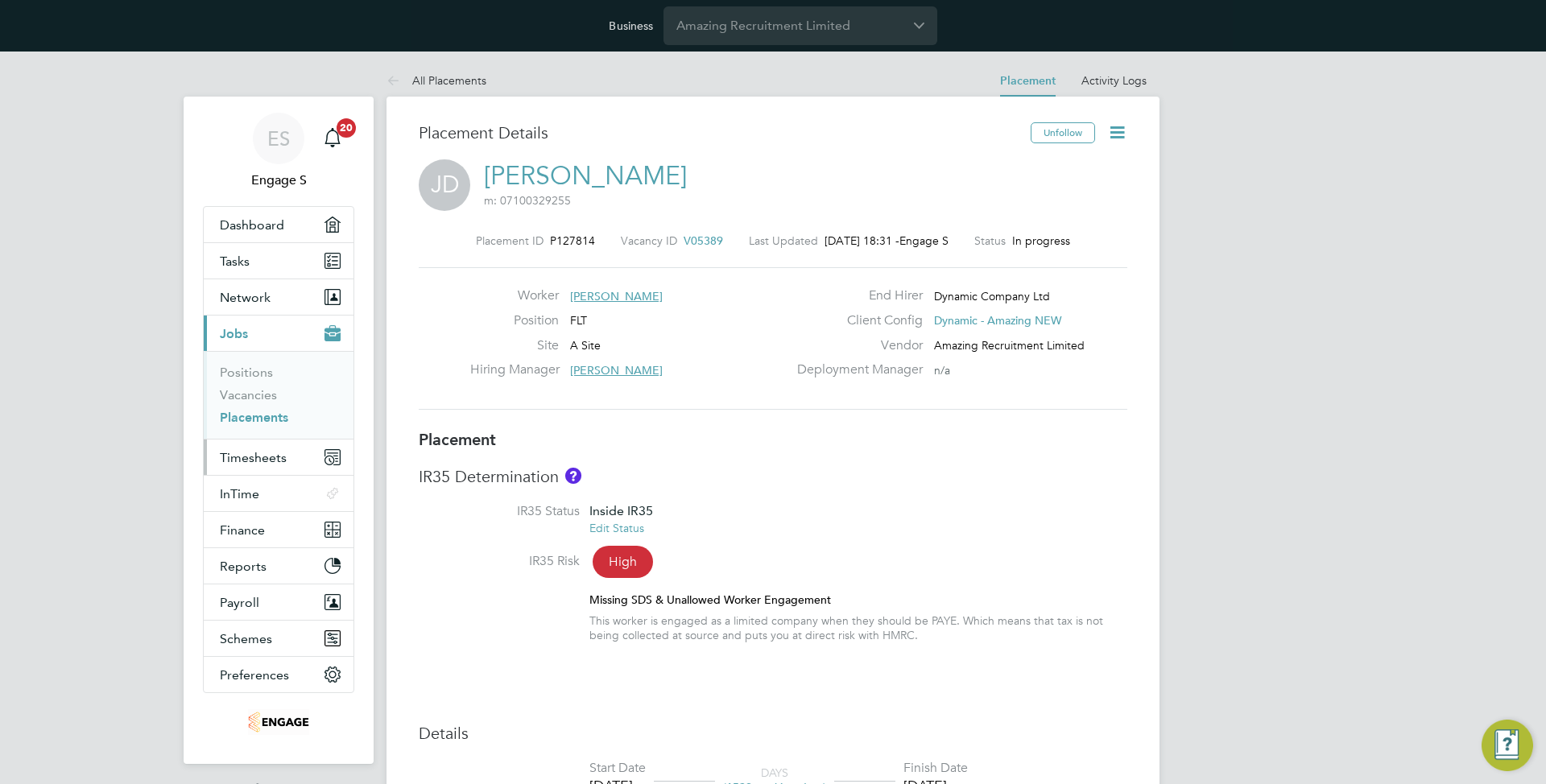
click at [258, 459] on span "Timesheets" at bounding box center [253, 457] width 67 height 15
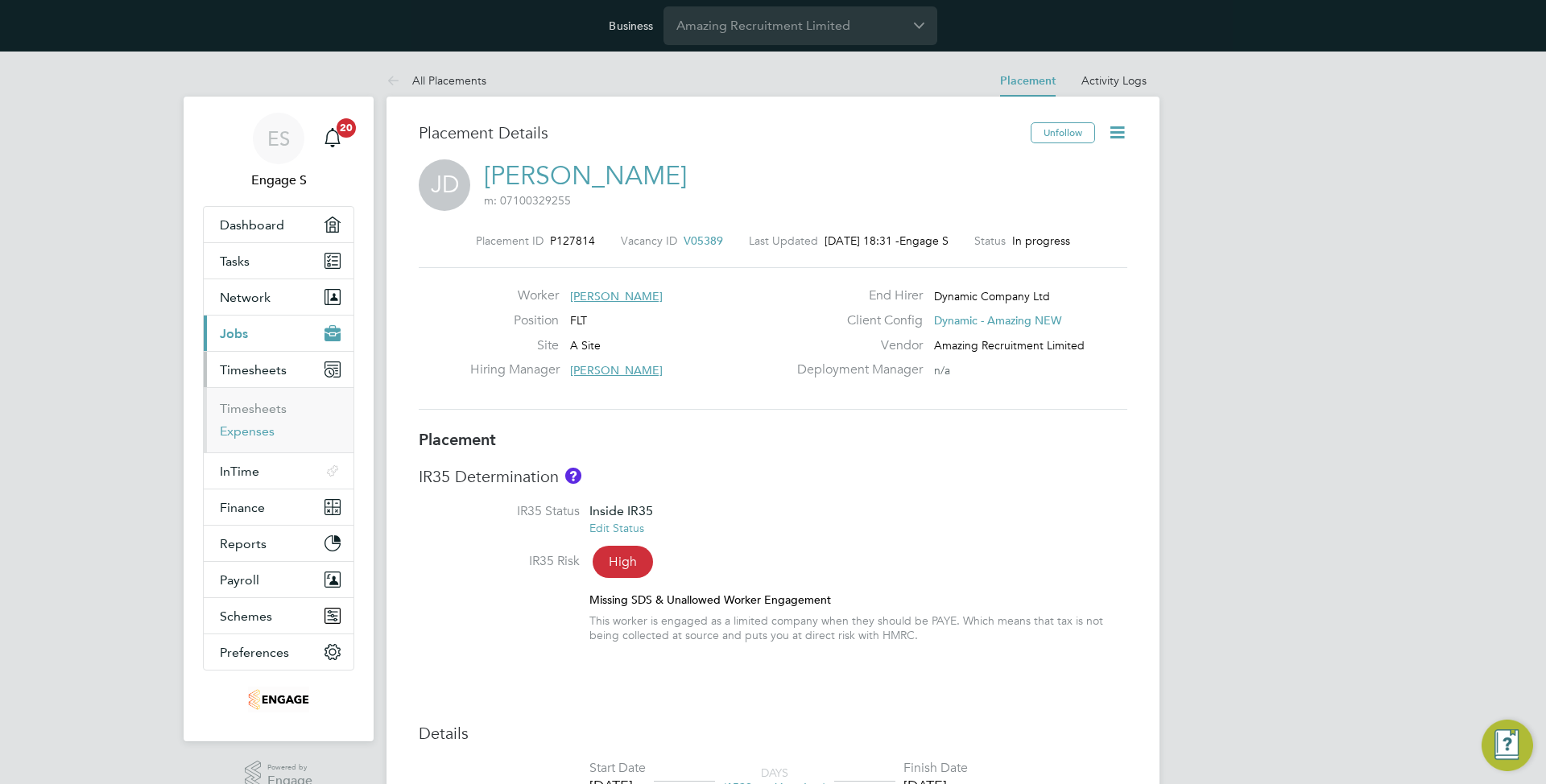
click at [258, 426] on link "Expenses" at bounding box center [247, 430] width 55 height 15
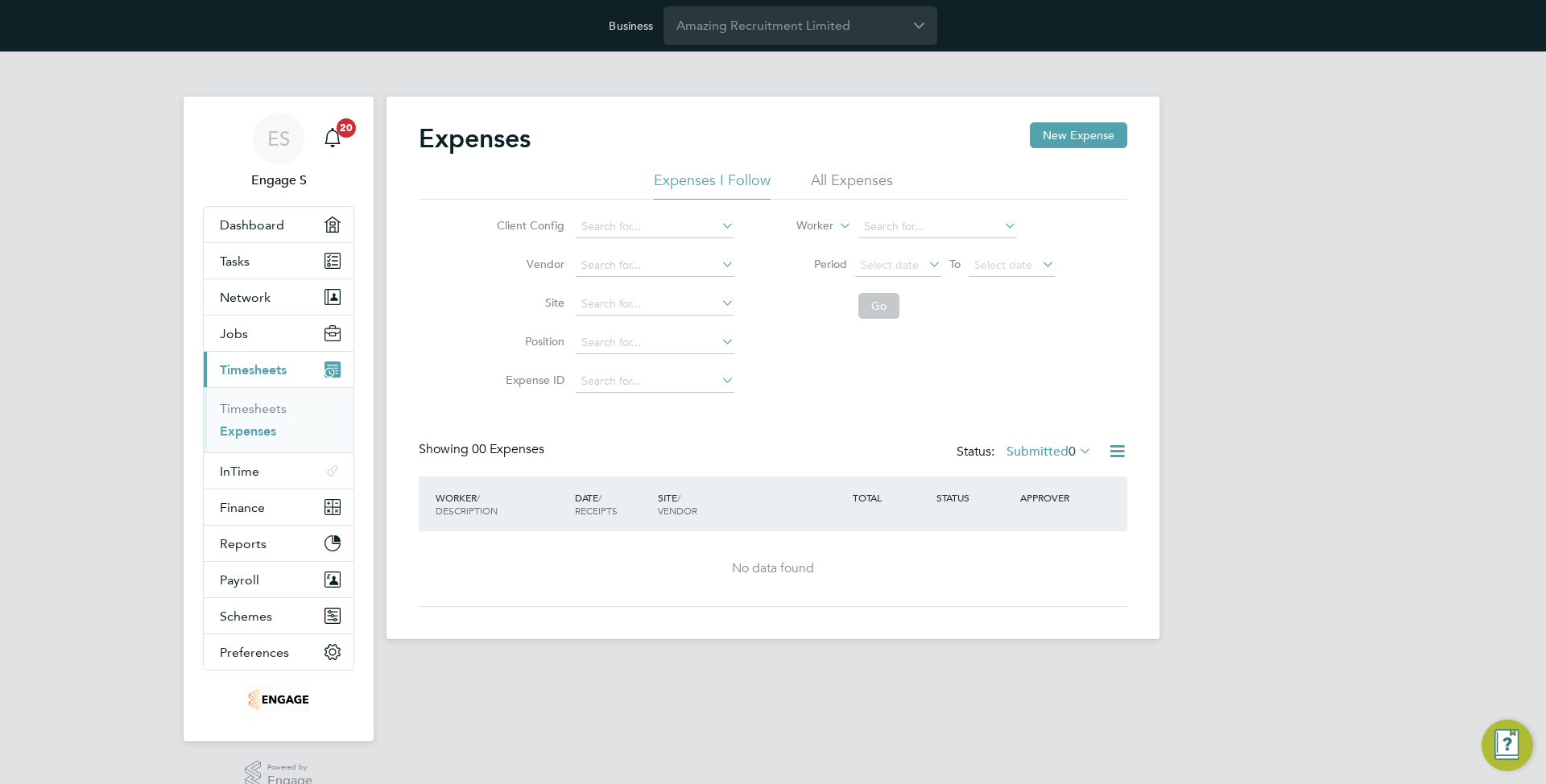
click at [844, 185] on li "All Expenses" at bounding box center [851, 185] width 82 height 29
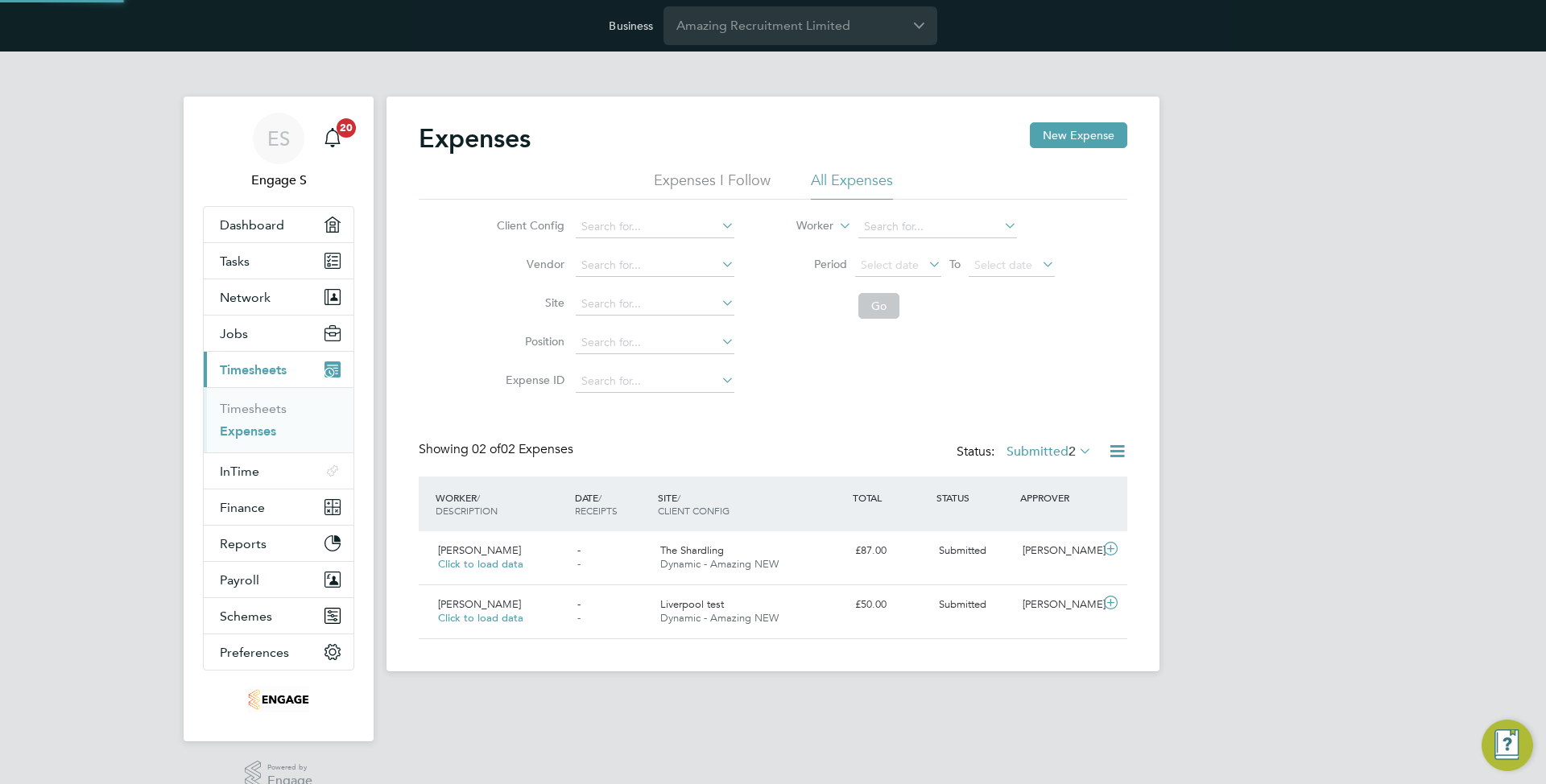
scroll to position [41, 195]
click at [1068, 446] on span "2" at bounding box center [1072, 451] width 7 height 16
click at [1028, 497] on li "Saved" at bounding box center [1046, 502] width 74 height 22
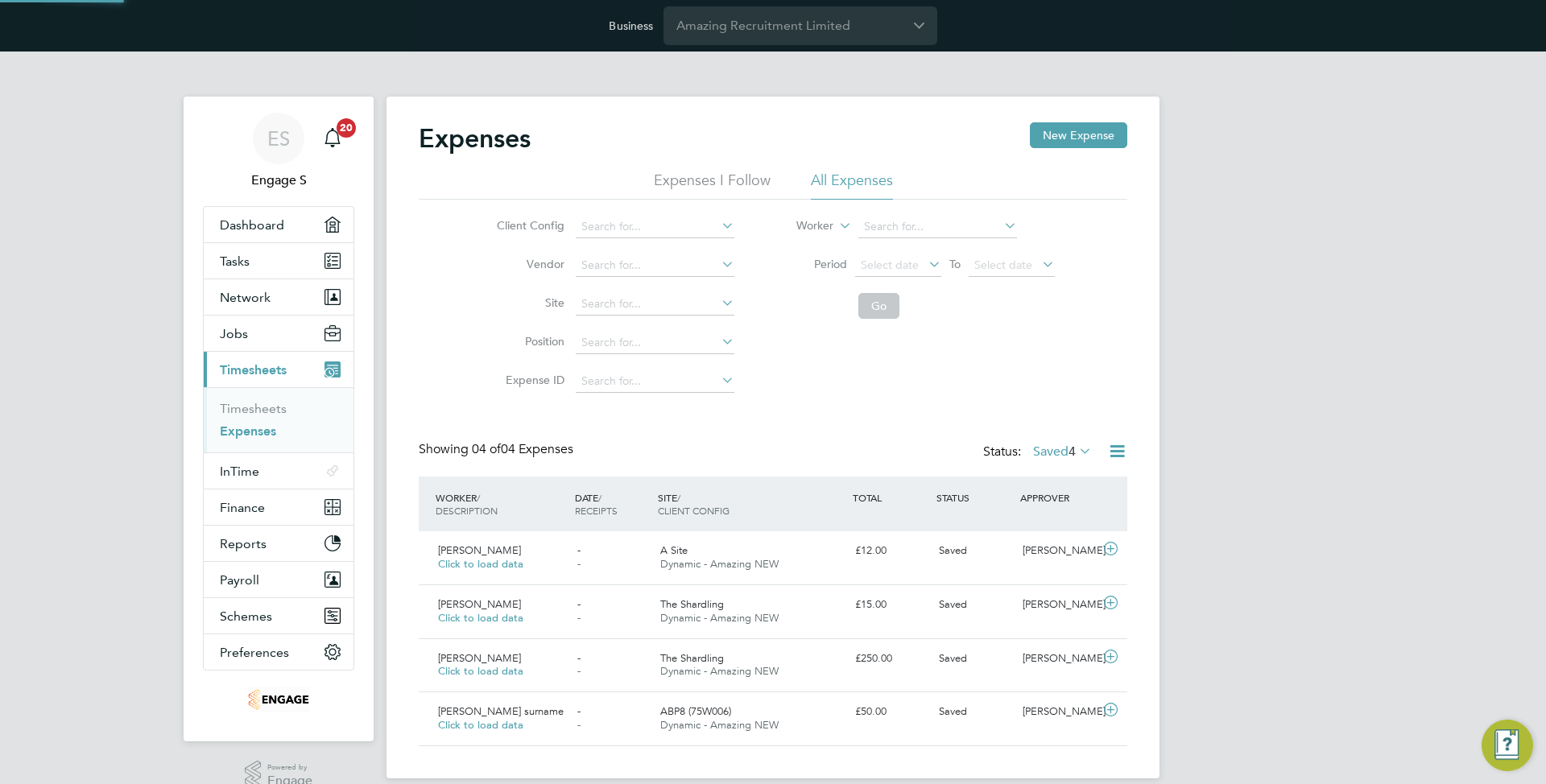
scroll to position [41, 140]
click at [992, 573] on div "John D Click to load data - - A Site Dynamic - Amazing NEW £12.00 Saved Timothy…" at bounding box center [773, 558] width 709 height 53
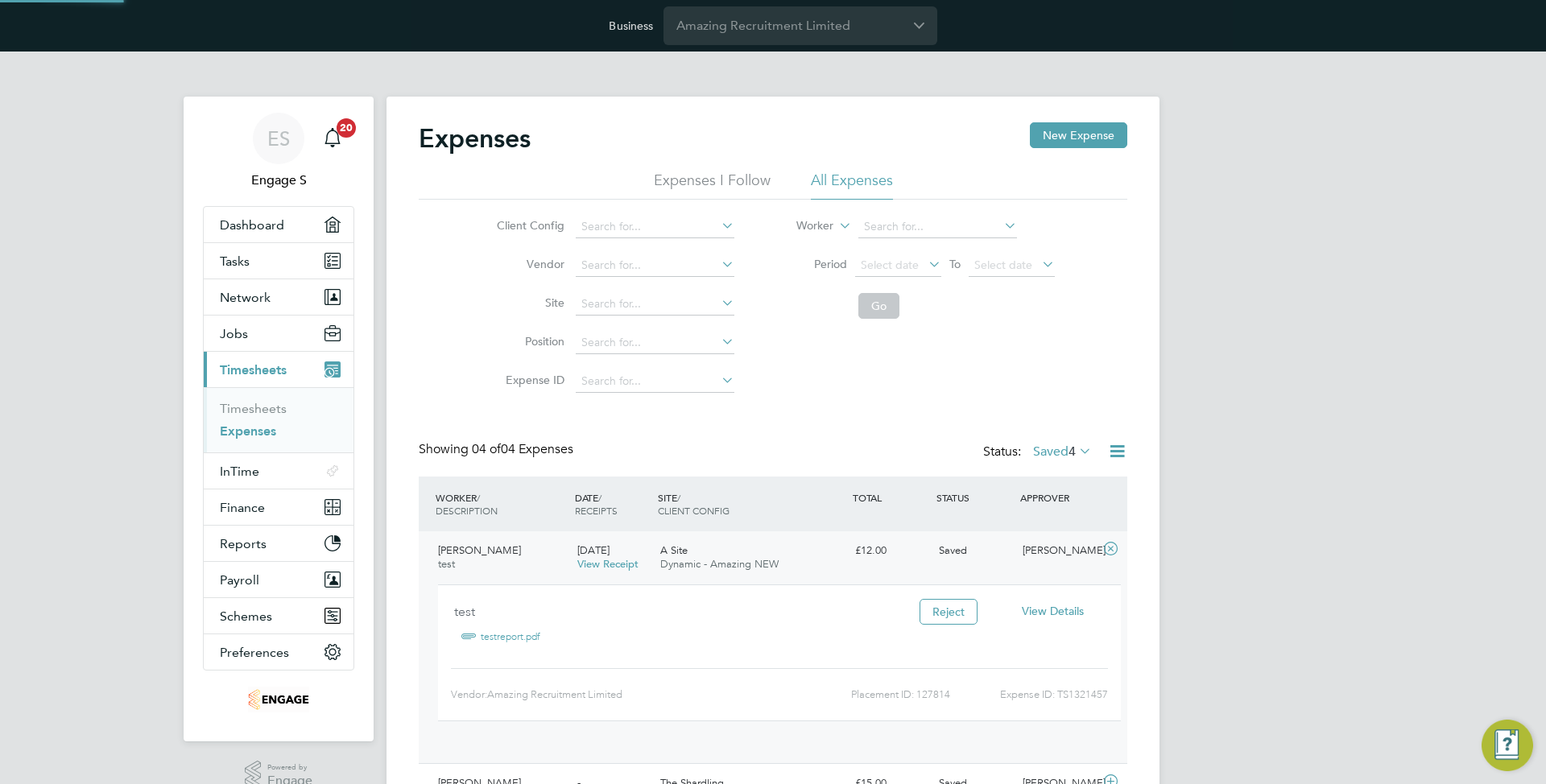
scroll to position [26, 290]
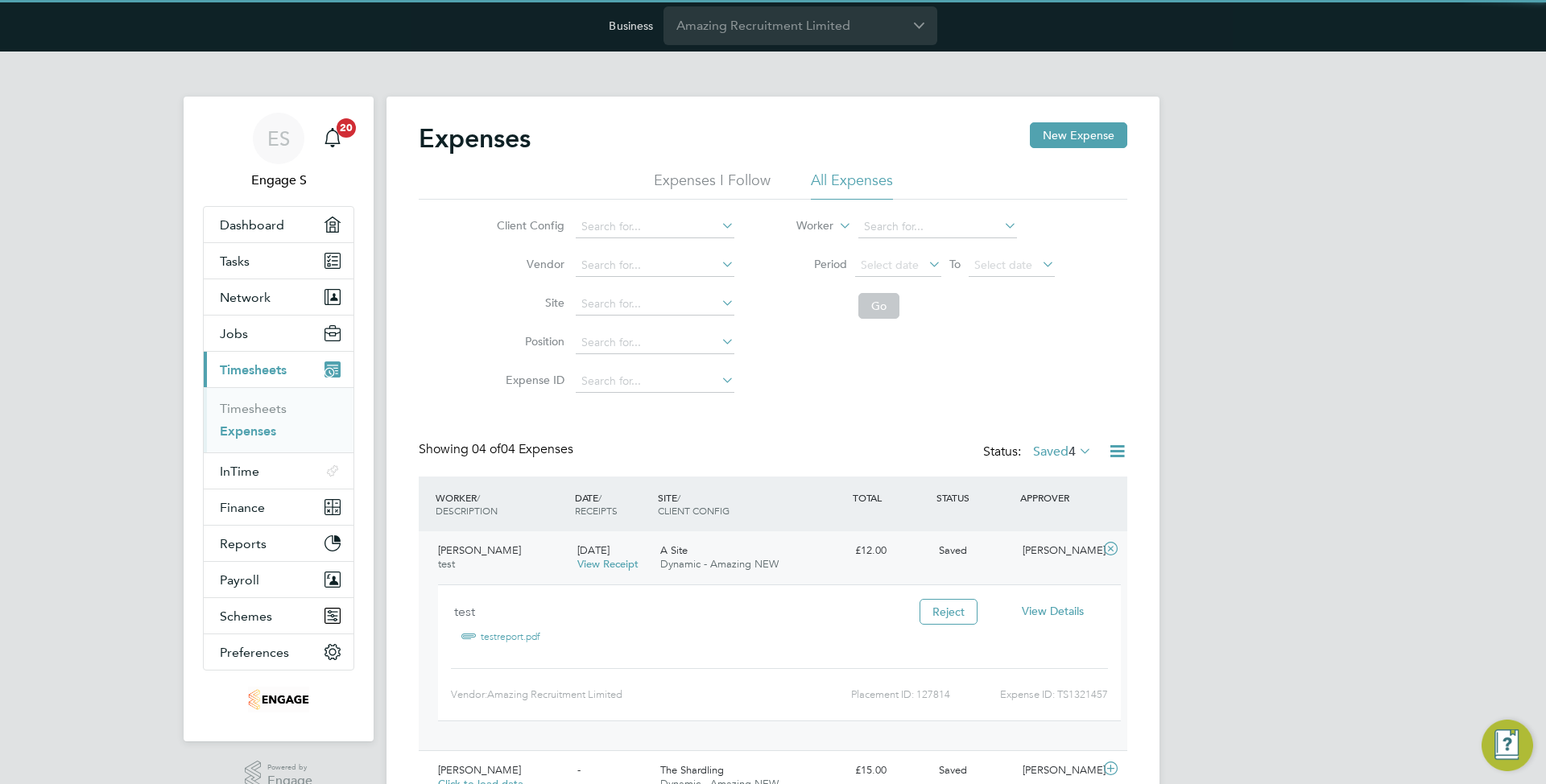
click at [1036, 615] on span "View Details" at bounding box center [1052, 611] width 62 height 15
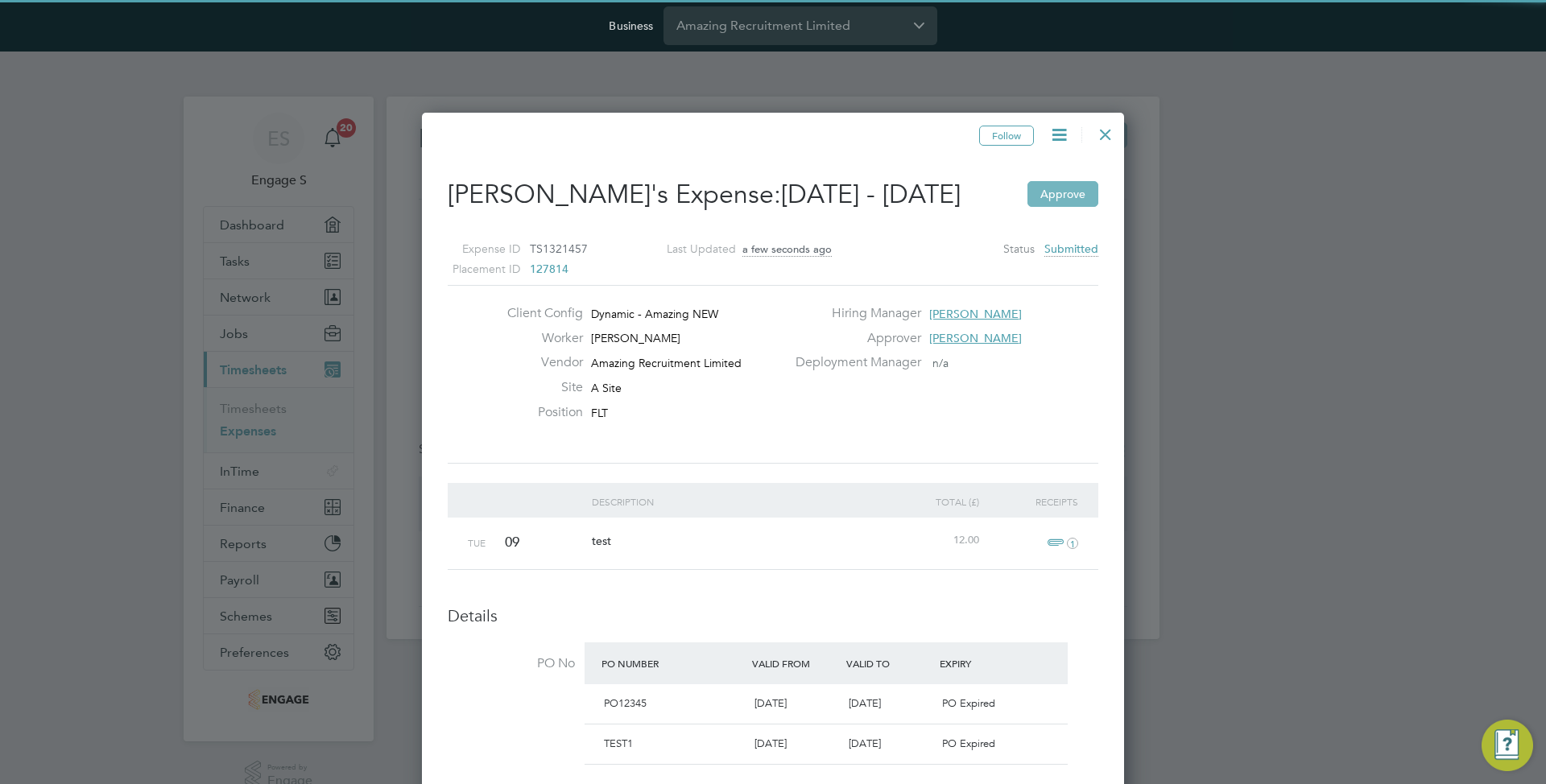
click at [1076, 186] on button "Approve" at bounding box center [1063, 194] width 71 height 26
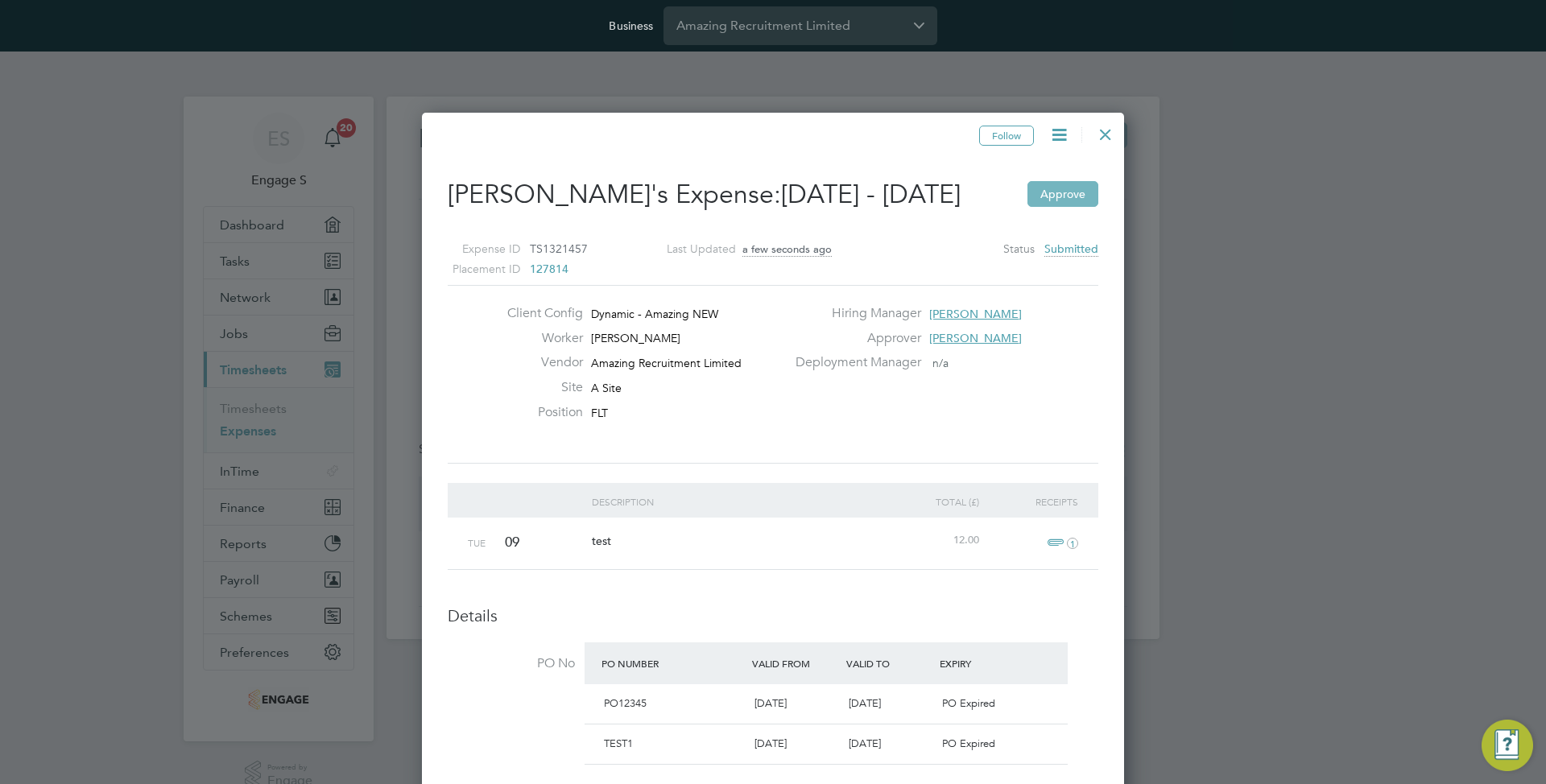
scroll to position [20, 238]
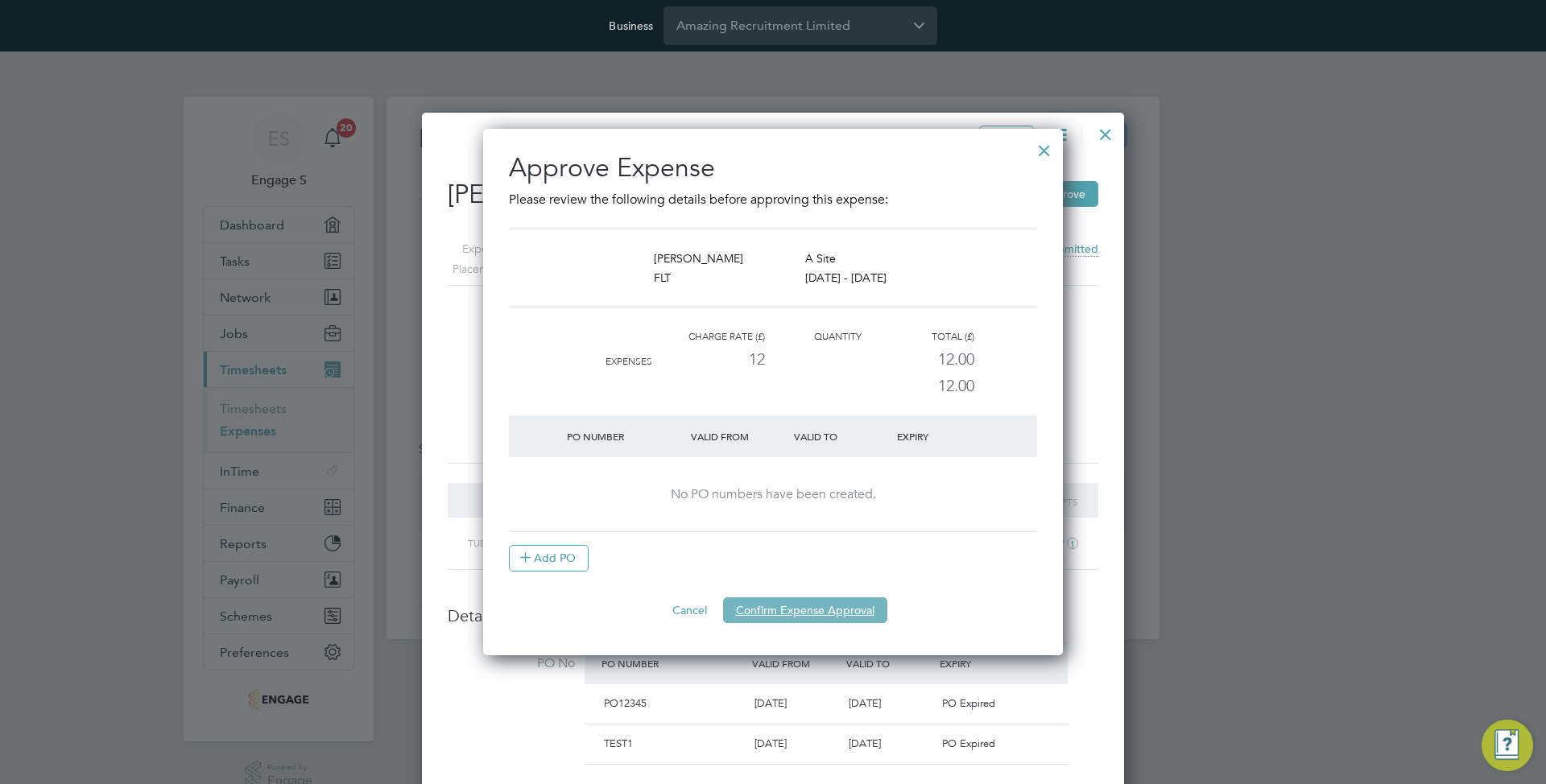
click at [848, 608] on button "Confirm Expense Approval" at bounding box center [805, 609] width 164 height 26
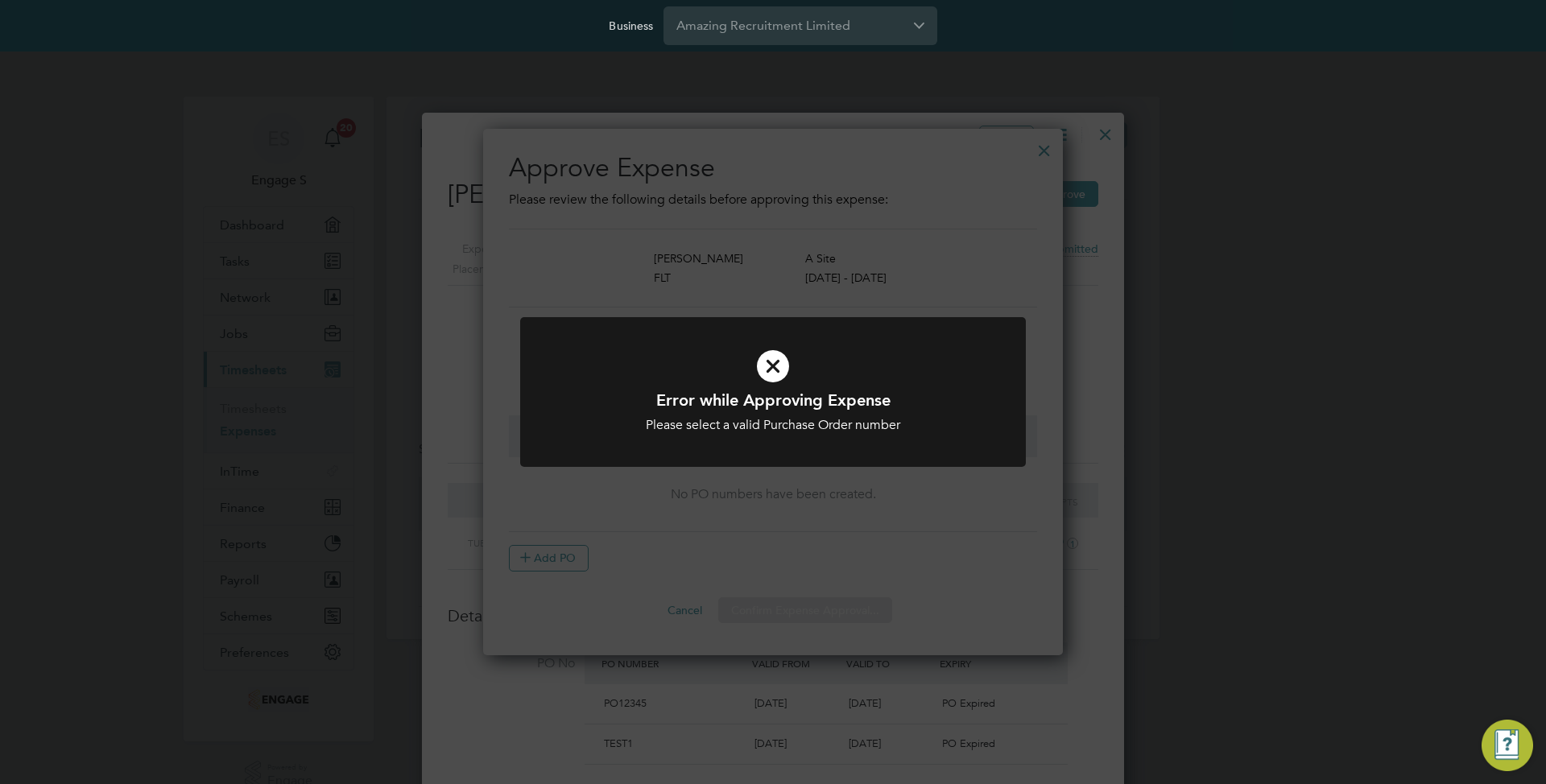
click at [875, 532] on div "Error while Approving Expense Please select a valid Purchase Order number Cance…" at bounding box center [773, 392] width 1546 height 784
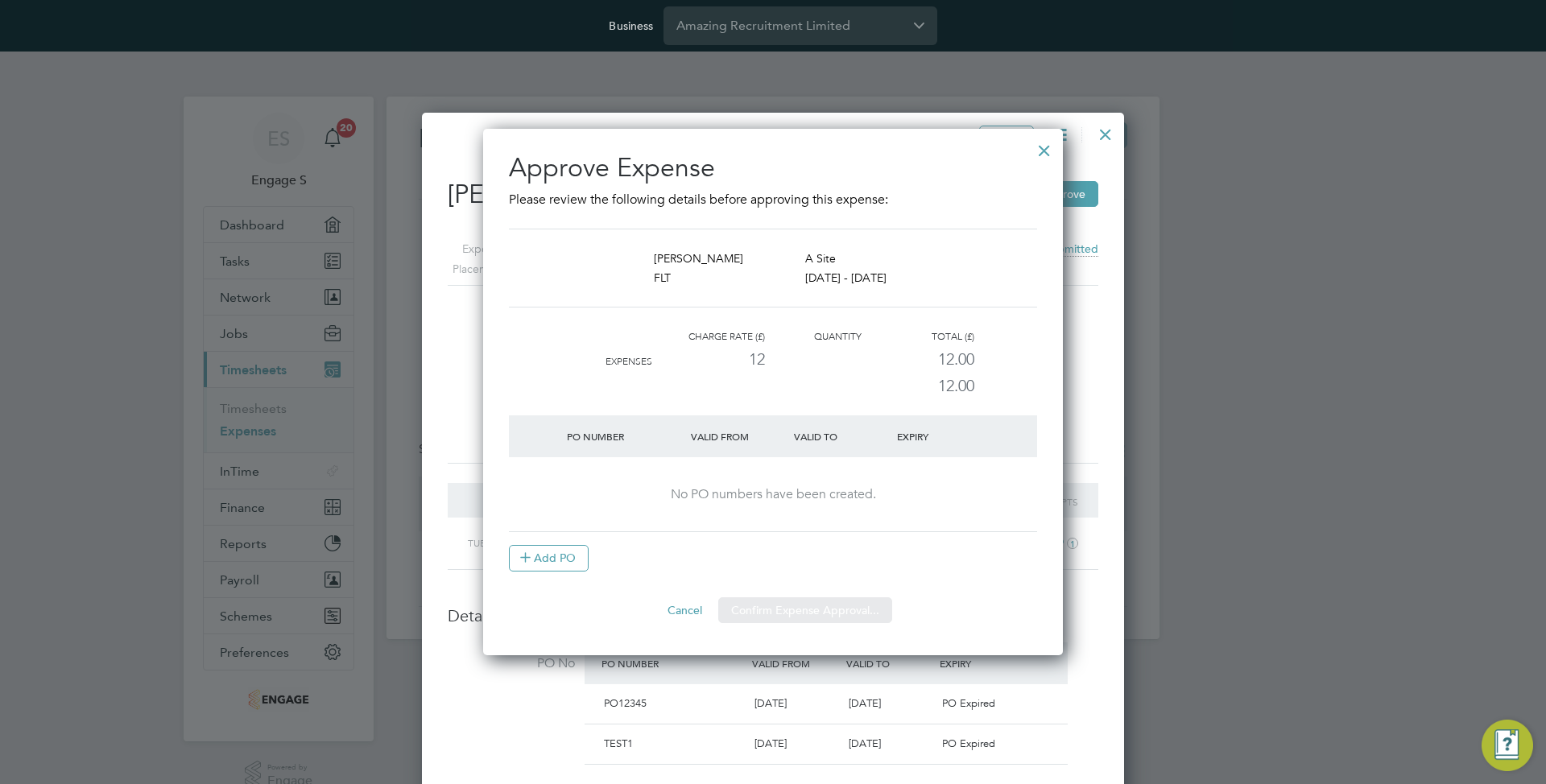
click at [559, 550] on div "Sorry, we are having problems connecting to our services." at bounding box center [773, 368] width 773 height 542
click at [568, 545] on button "Add PO" at bounding box center [548, 557] width 79 height 26
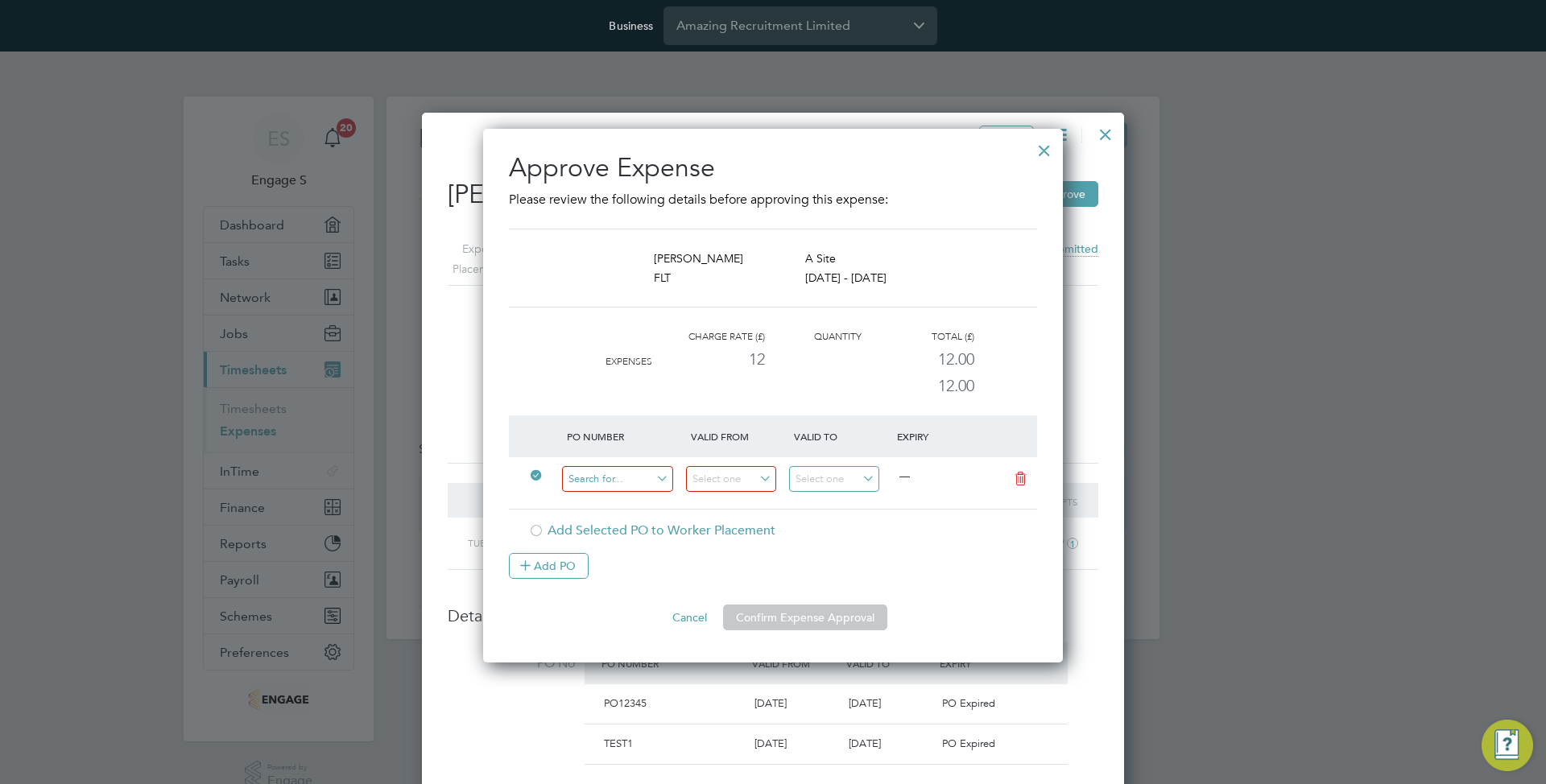
click at [619, 488] on input at bounding box center [618, 479] width 111 height 26
click at [620, 529] on li "012121212154" at bounding box center [618, 525] width 113 height 22
type input "21 Mar 2018"
type input "22 Jan 2020"
click at [799, 618] on button "Confirm Expense Approval" at bounding box center [805, 617] width 164 height 26
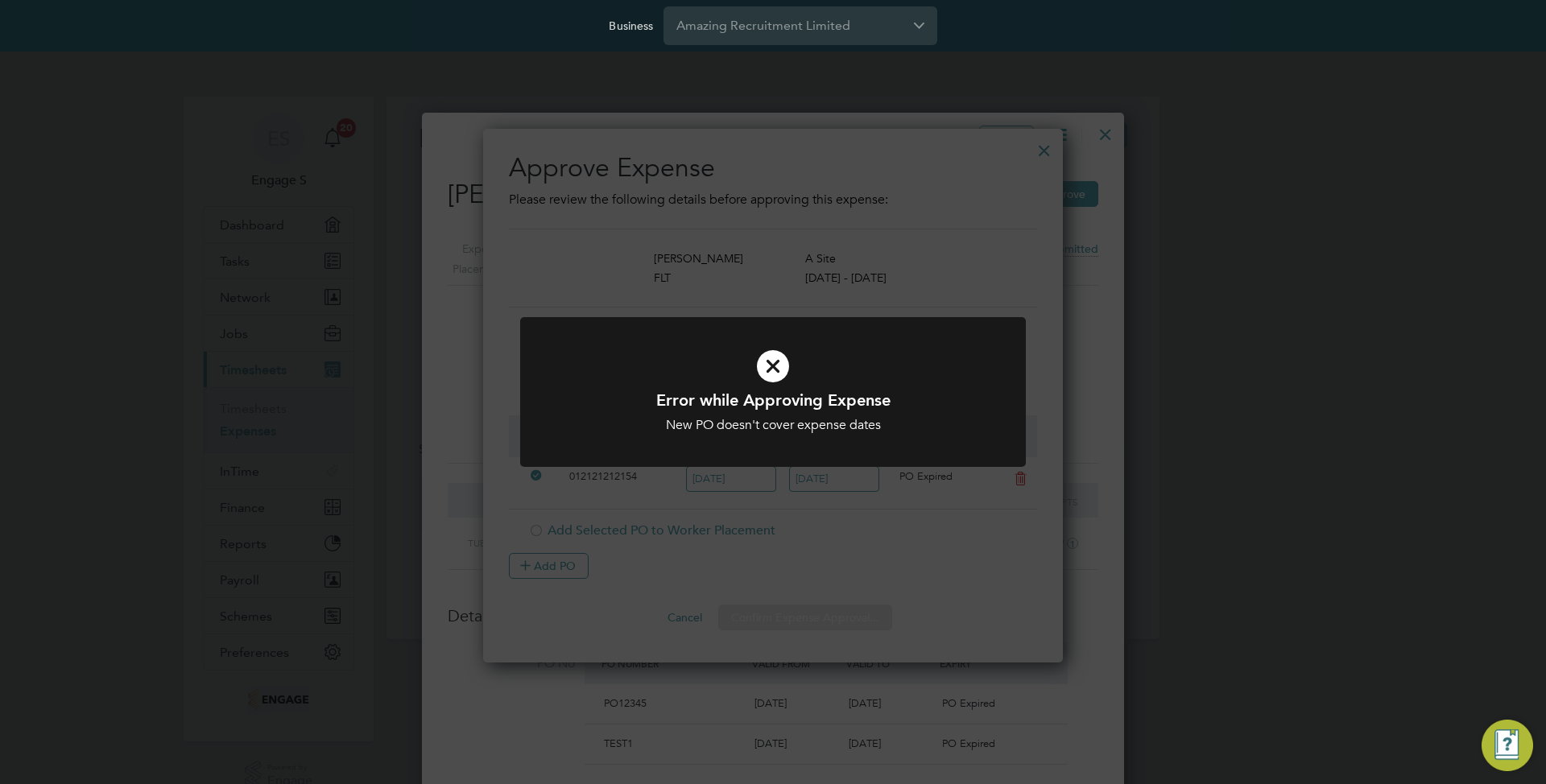
click at [798, 553] on div "Error while Approving Expense New PO doesn't cover expense dates Cancel Okay" at bounding box center [773, 392] width 1546 height 784
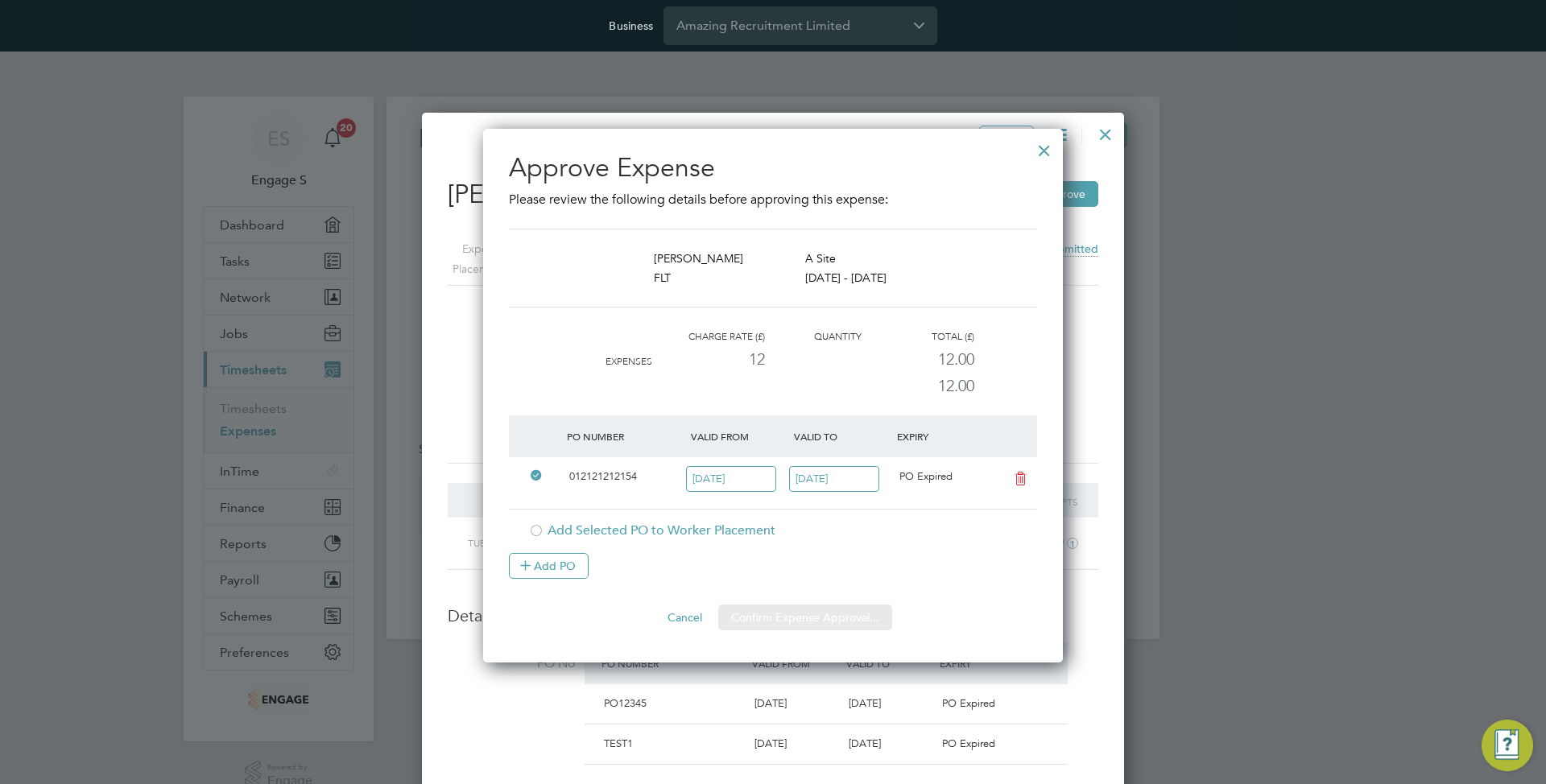
click at [725, 485] on div "Sorry, we are having problems connecting to our services." at bounding box center [773, 368] width 773 height 542
click at [731, 477] on div "Sorry, we are having problems connecting to our services." at bounding box center [773, 368] width 773 height 542
drag, startPoint x: 606, startPoint y: 478, endPoint x: 553, endPoint y: 474, distance: 53.2
click at [606, 478] on span "012121212154" at bounding box center [603, 476] width 68 height 14
click at [1029, 479] on icon at bounding box center [1020, 479] width 20 height 13
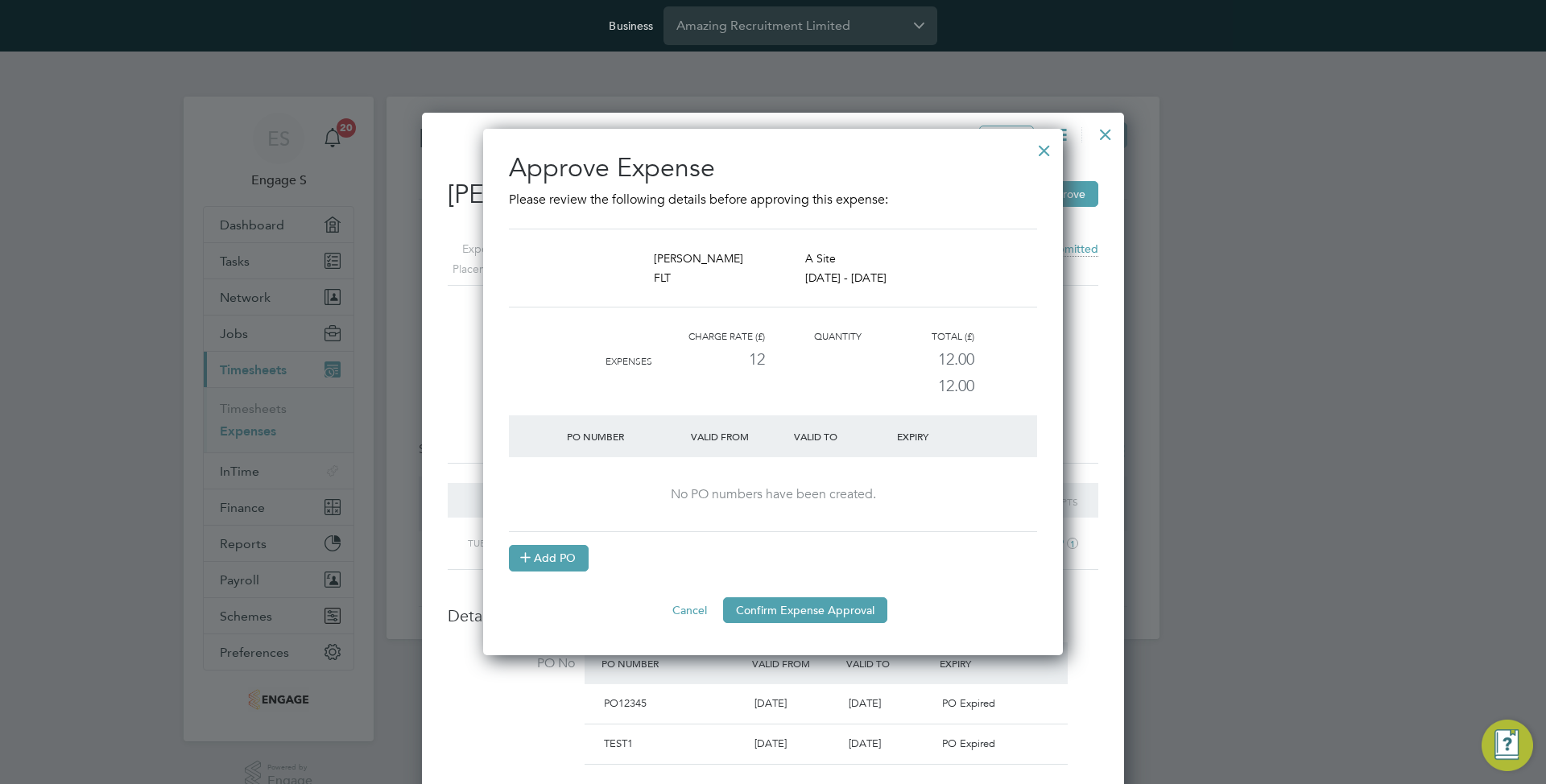
click at [570, 554] on button "Add PO" at bounding box center [548, 557] width 79 height 26
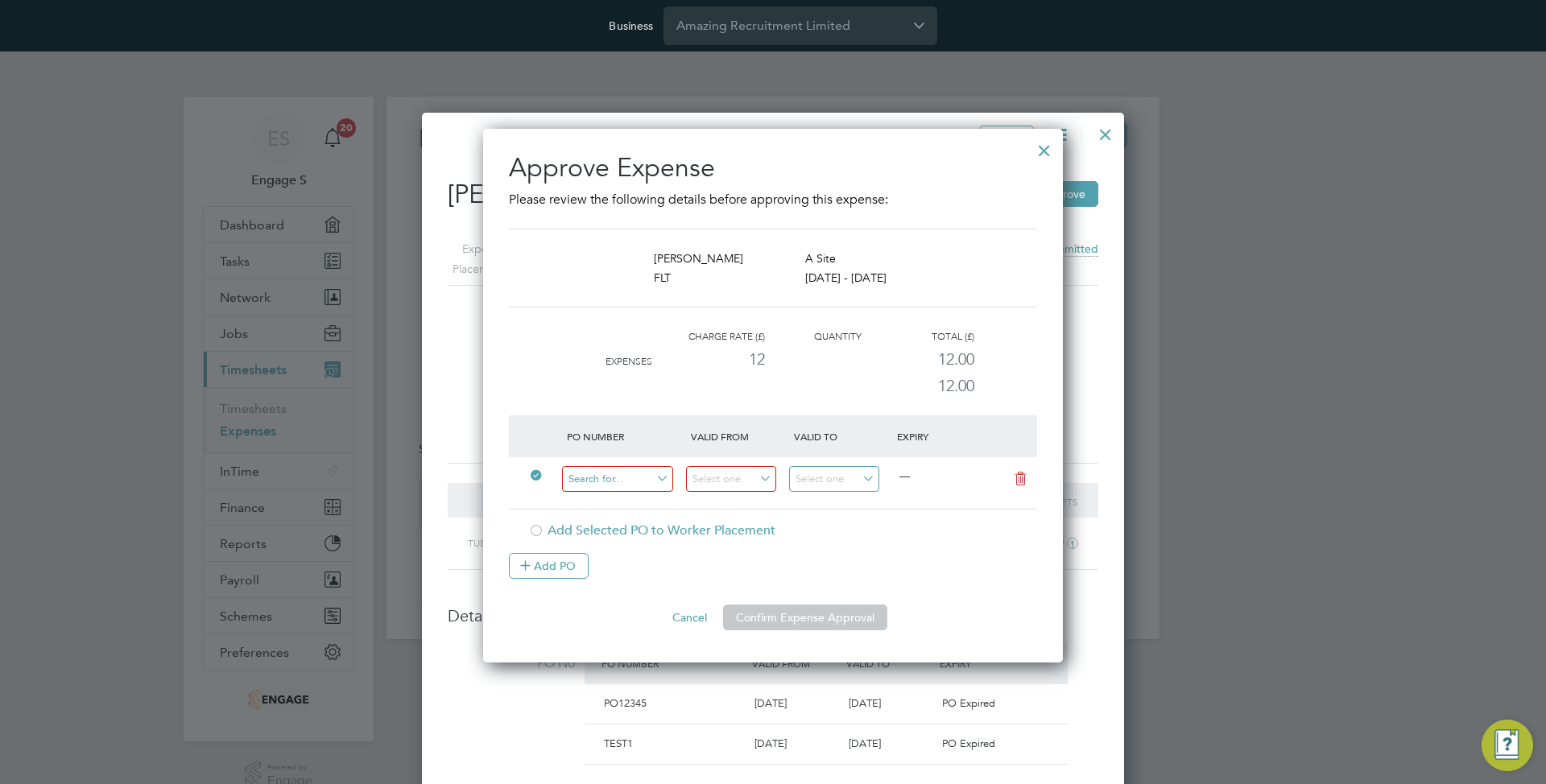
click at [631, 475] on input at bounding box center [618, 479] width 111 height 26
click at [617, 601] on li "111" at bounding box center [618, 612] width 113 height 22
type input "11 Feb 2019"
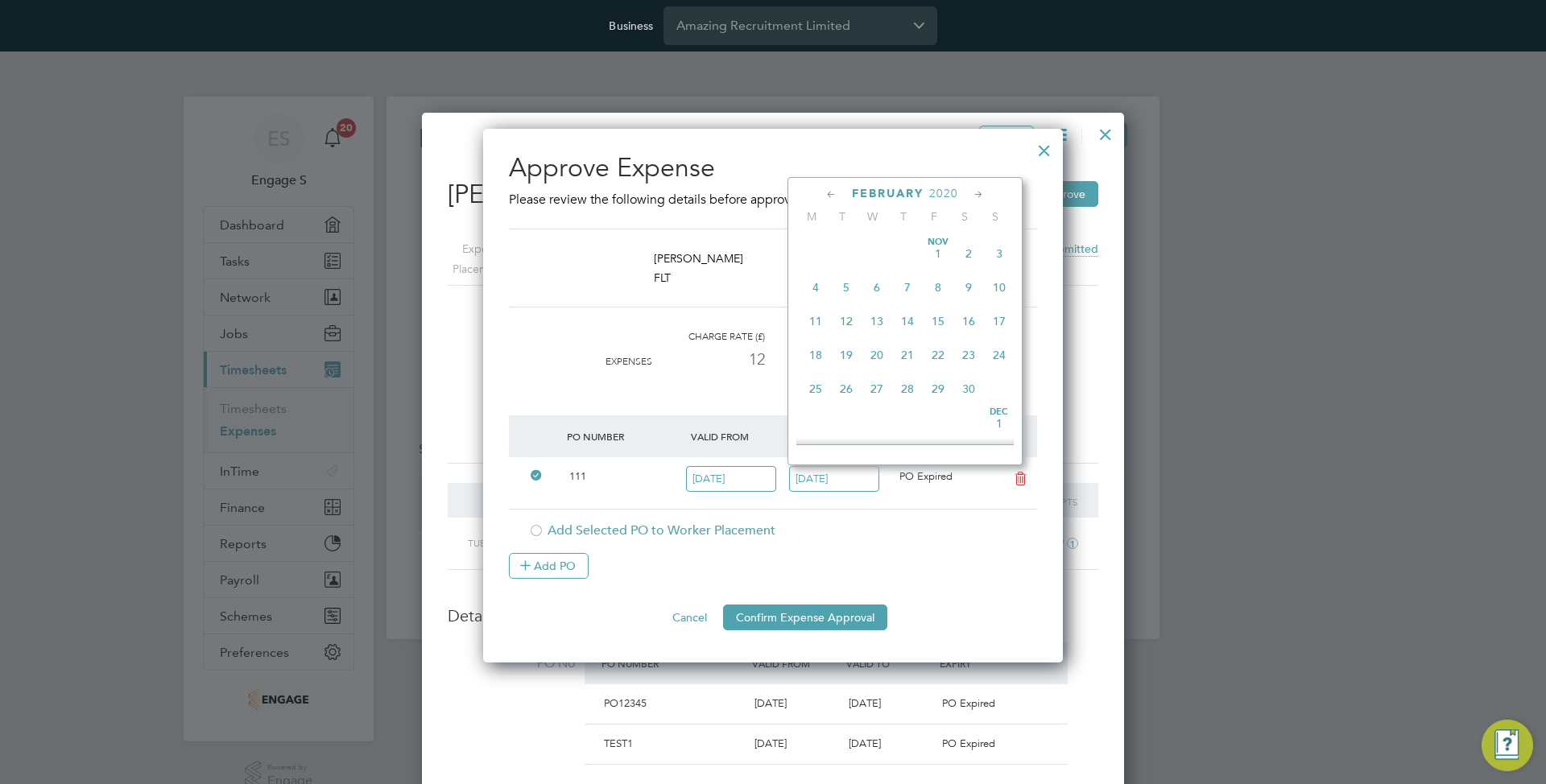
click at [836, 483] on input "25 Feb 2020" at bounding box center [834, 479] width 90 height 26
click at [941, 195] on span "2020" at bounding box center [943, 194] width 29 height 14
click at [995, 344] on span "2026" at bounding box center [999, 335] width 31 height 31
click at [913, 380] on span "5" at bounding box center [907, 370] width 31 height 31
type input "05 Feb 2026"
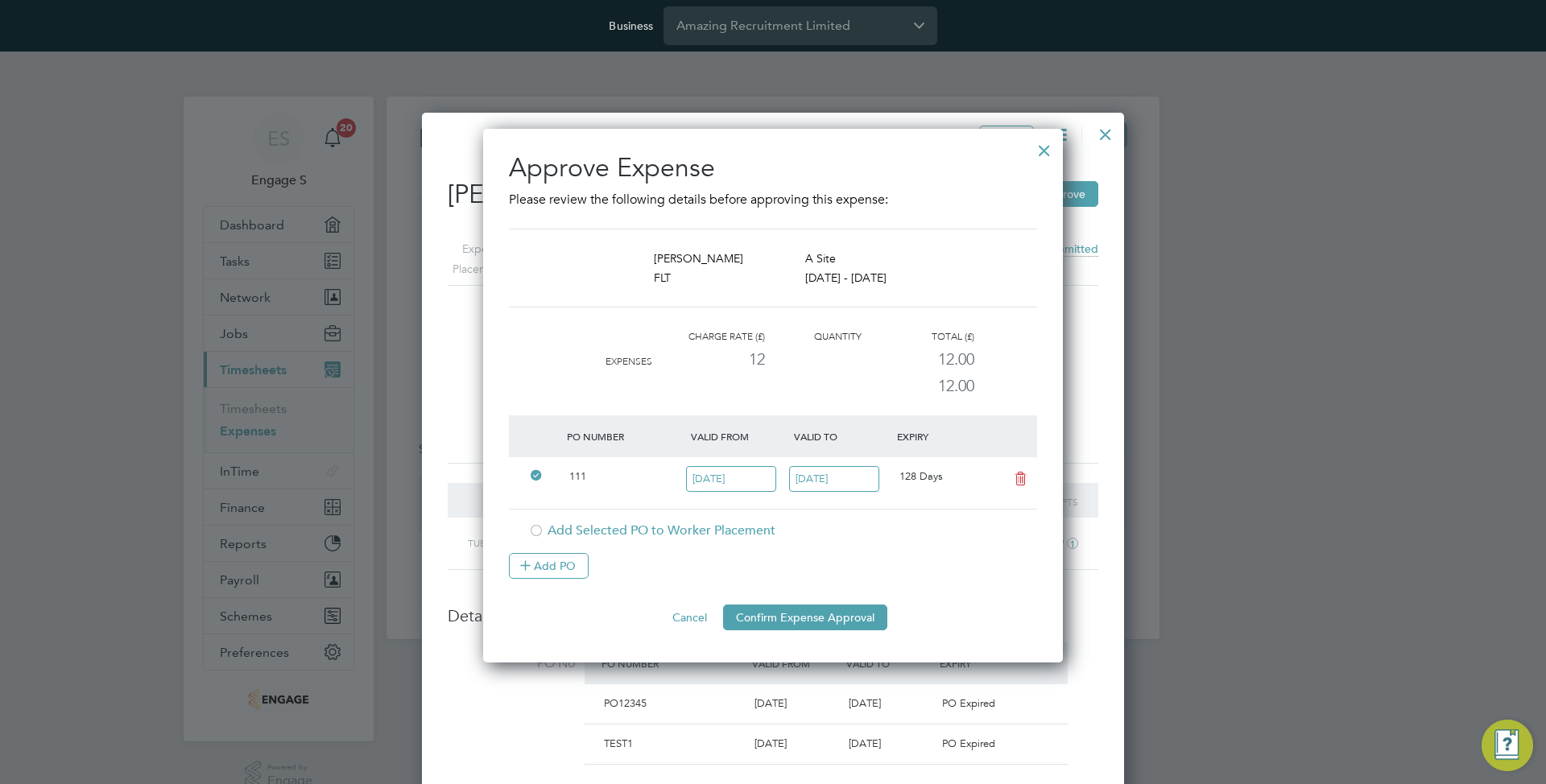
click at [840, 553] on div "Add PO" at bounding box center [773, 565] width 528 height 26
click at [803, 614] on button "Confirm Expense Approval" at bounding box center [805, 617] width 164 height 26
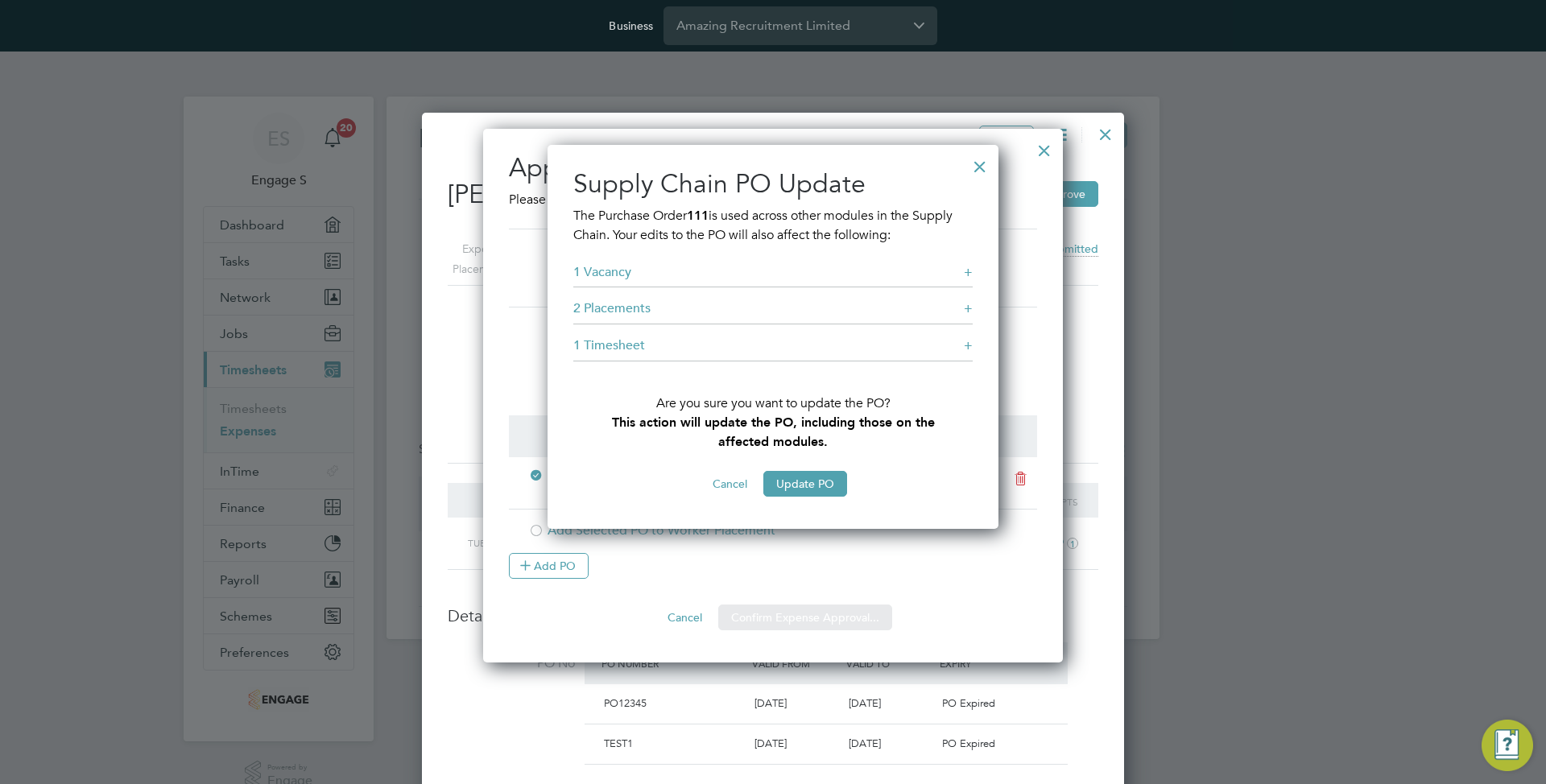
click at [794, 481] on div "Sorry, we are having problems connecting to our services." at bounding box center [773, 368] width 773 height 542
click at [794, 480] on button "Update PO" at bounding box center [805, 483] width 84 height 26
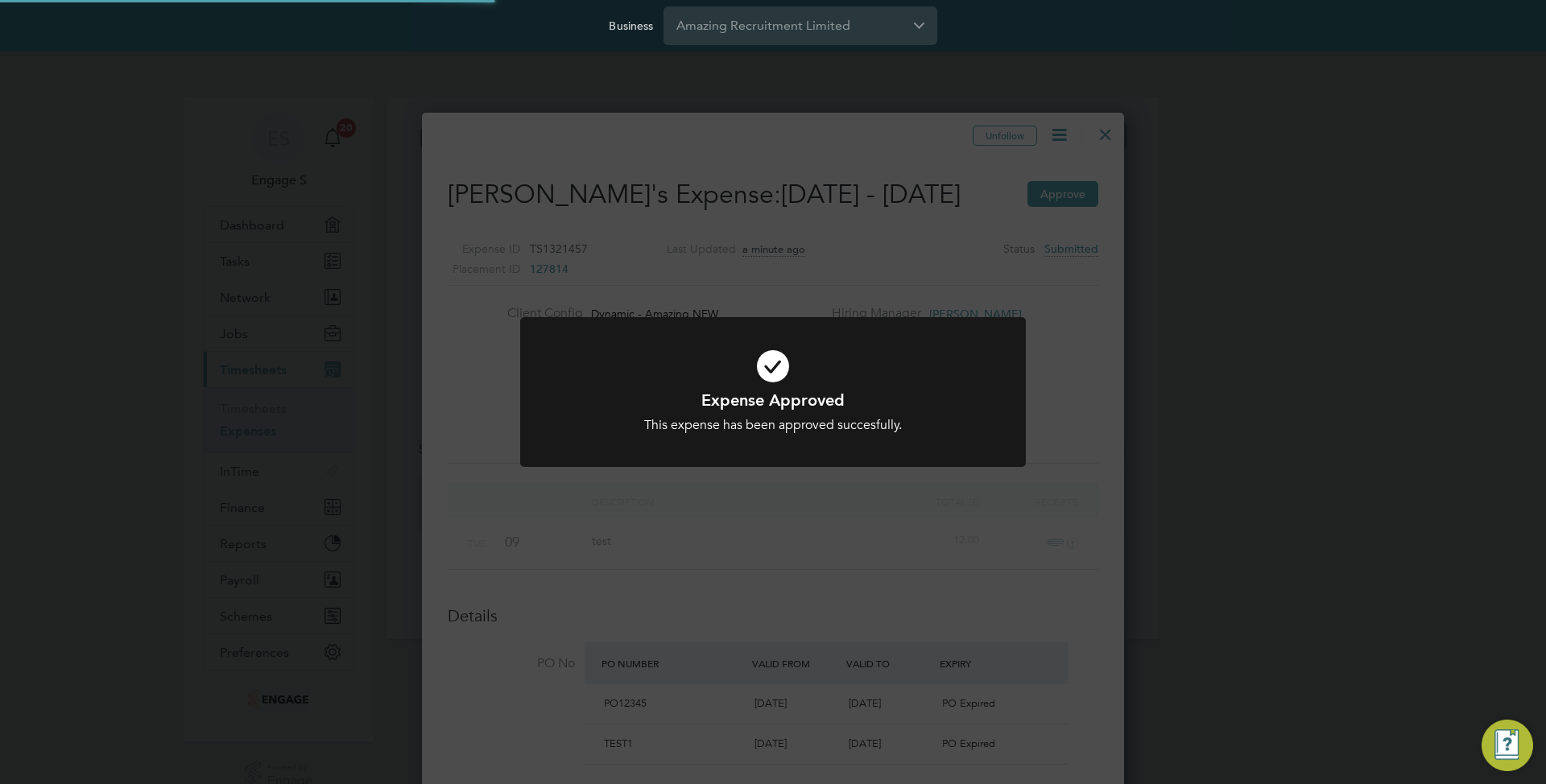
click at [816, 431] on div "This expense has been approved succesfully." at bounding box center [773, 426] width 419 height 17
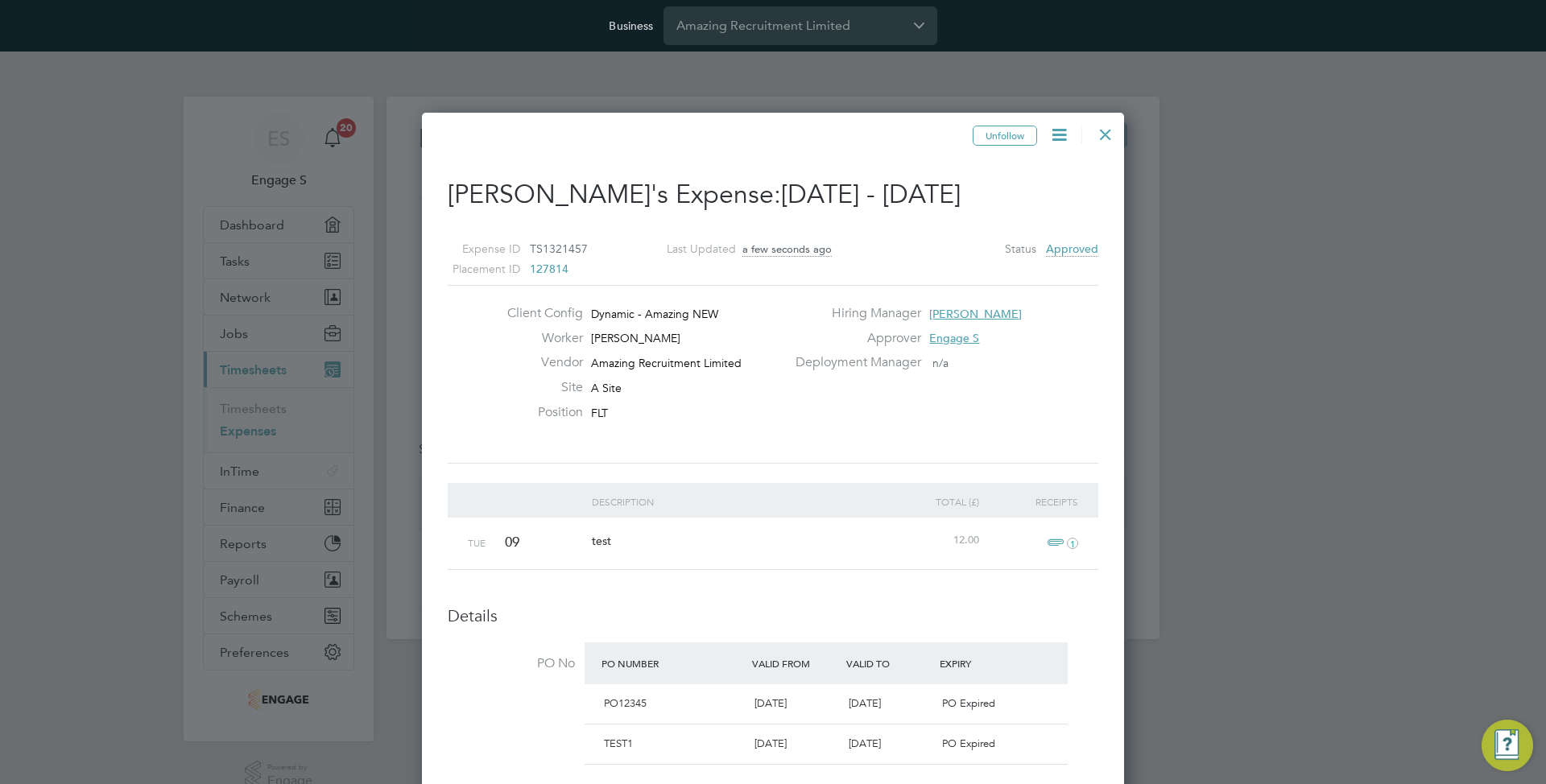
click at [1098, 135] on div at bounding box center [1105, 130] width 29 height 29
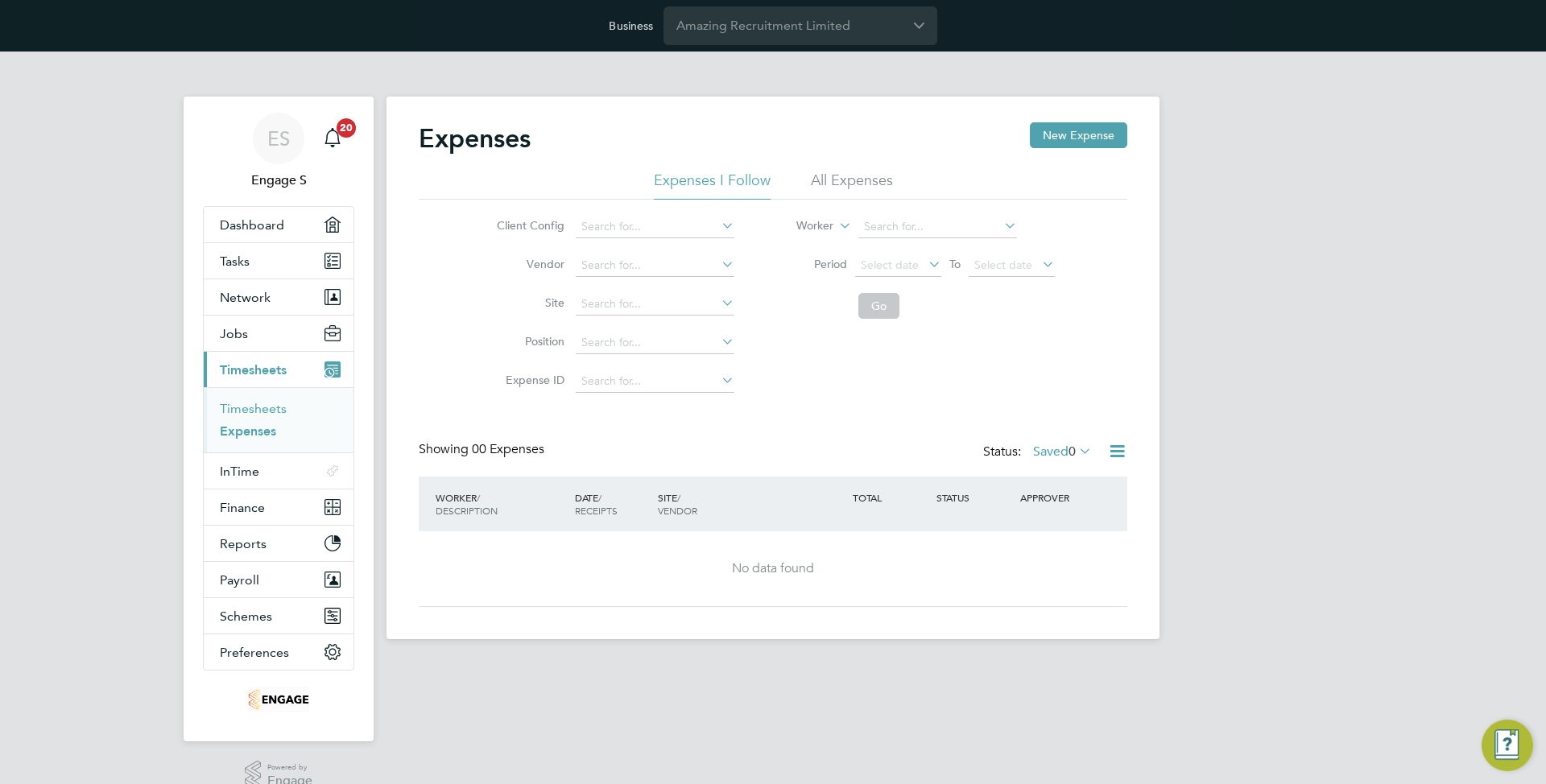
click at [255, 413] on link "Timesheets" at bounding box center [253, 408] width 67 height 15
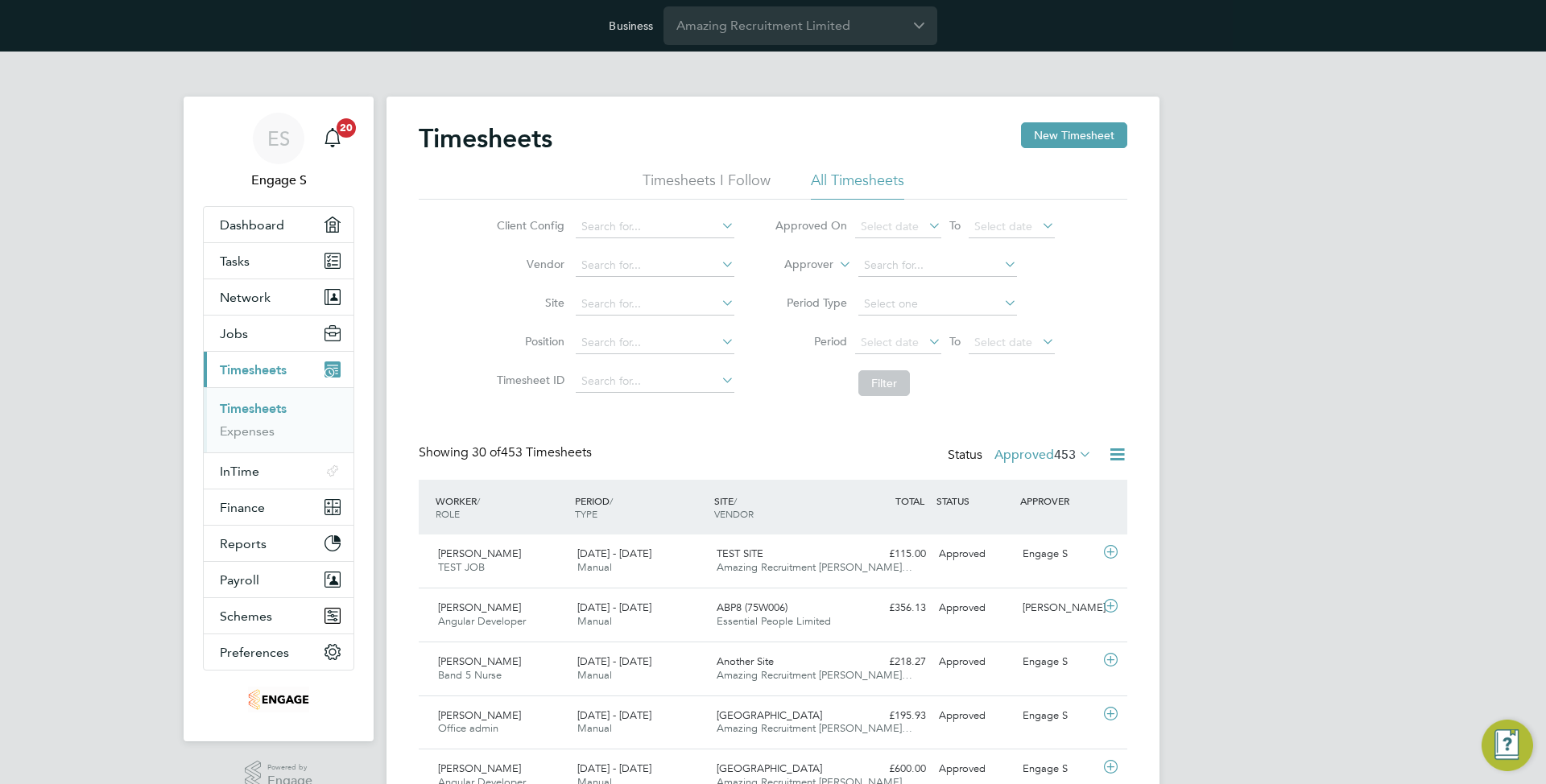
click at [836, 267] on icon at bounding box center [836, 260] width 0 height 15
click at [812, 287] on li "Worker" at bounding box center [793, 283] width 79 height 21
click at [888, 271] on input at bounding box center [937, 265] width 159 height 22
click at [949, 279] on li "John D" at bounding box center [936, 286] width 160 height 22
type input "[PERSON_NAME]"
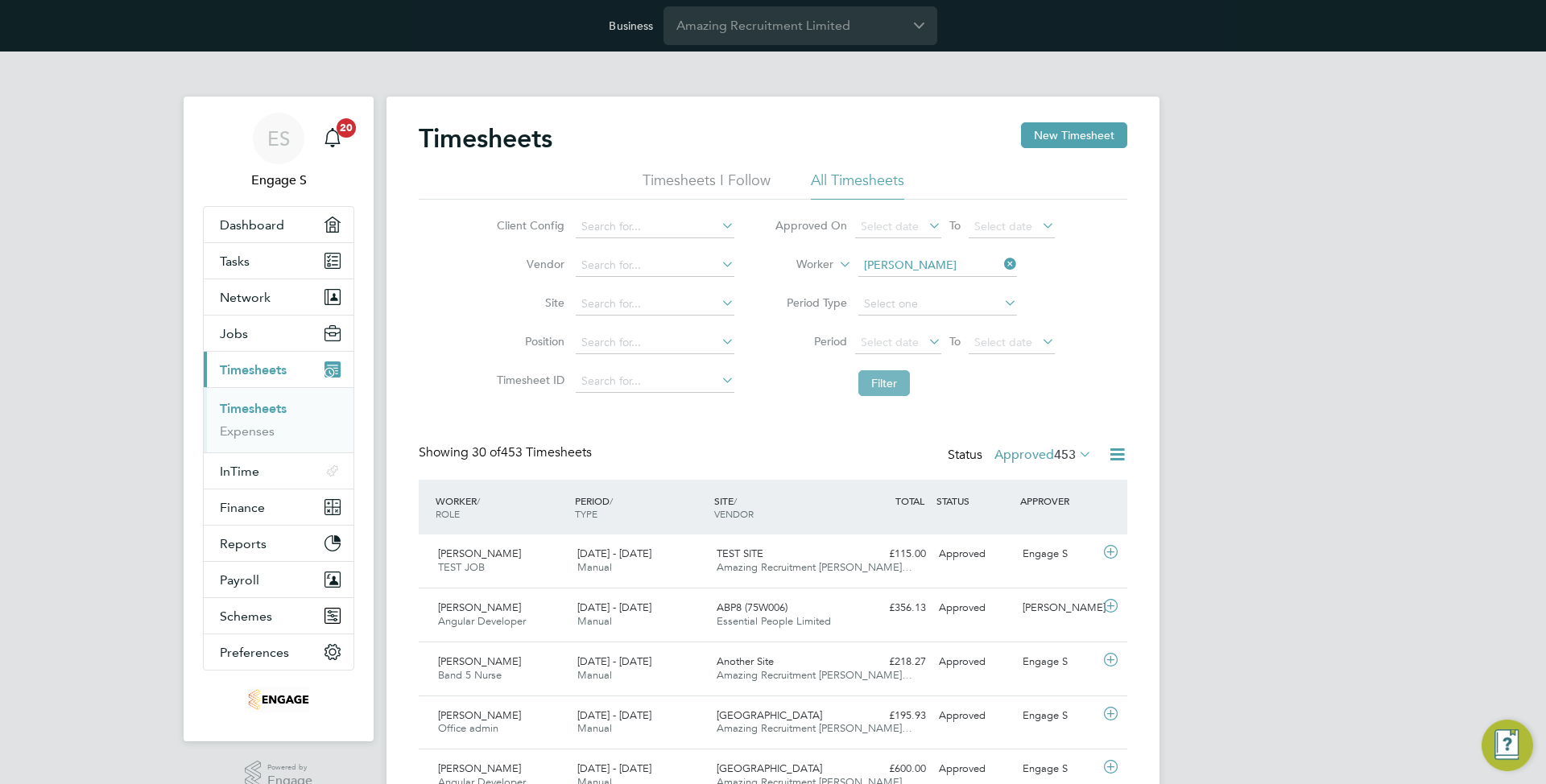
click at [881, 383] on button "Filter" at bounding box center [884, 382] width 51 height 26
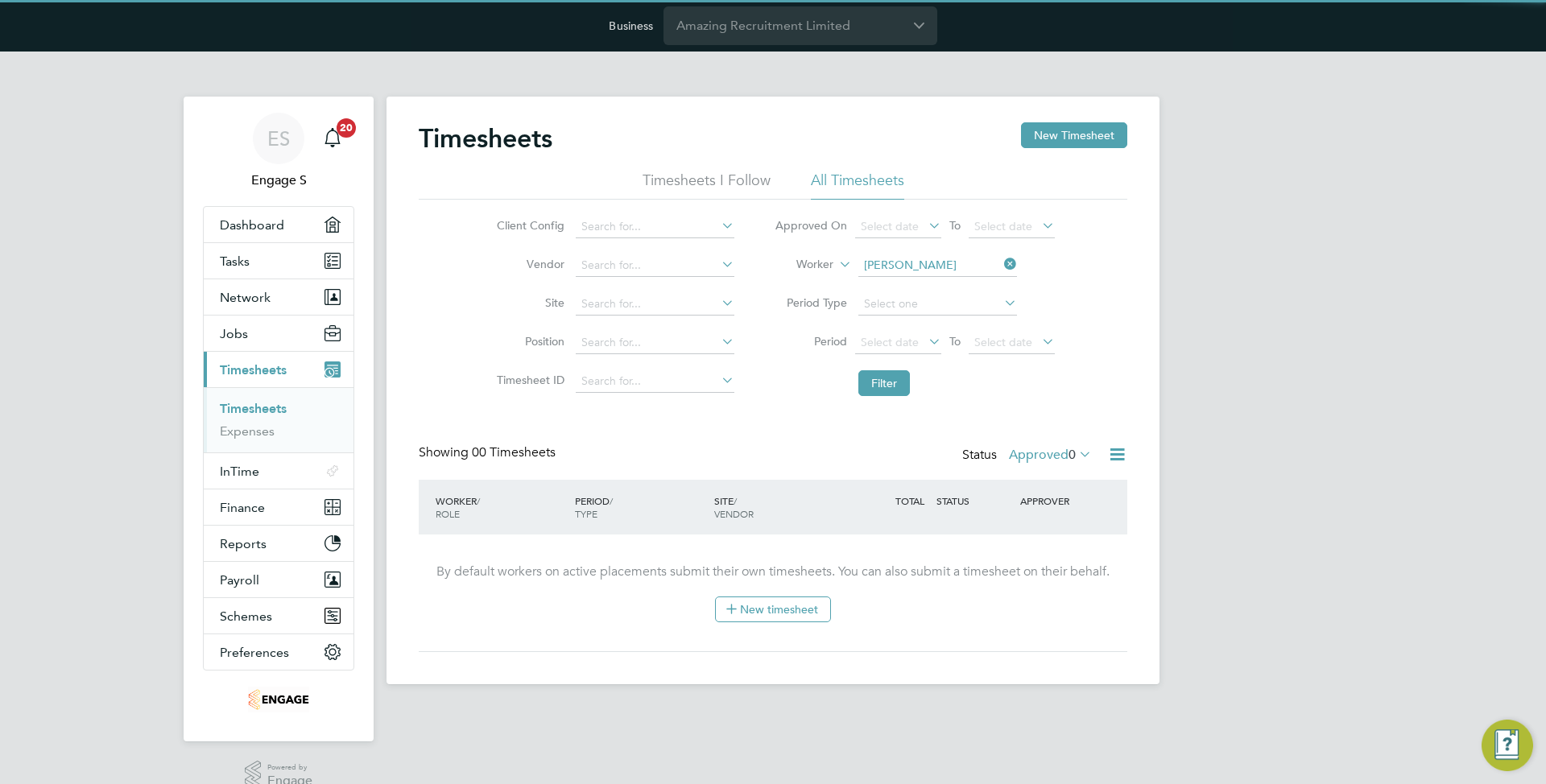
click at [1035, 458] on label "Approved 0" at bounding box center [1050, 455] width 83 height 16
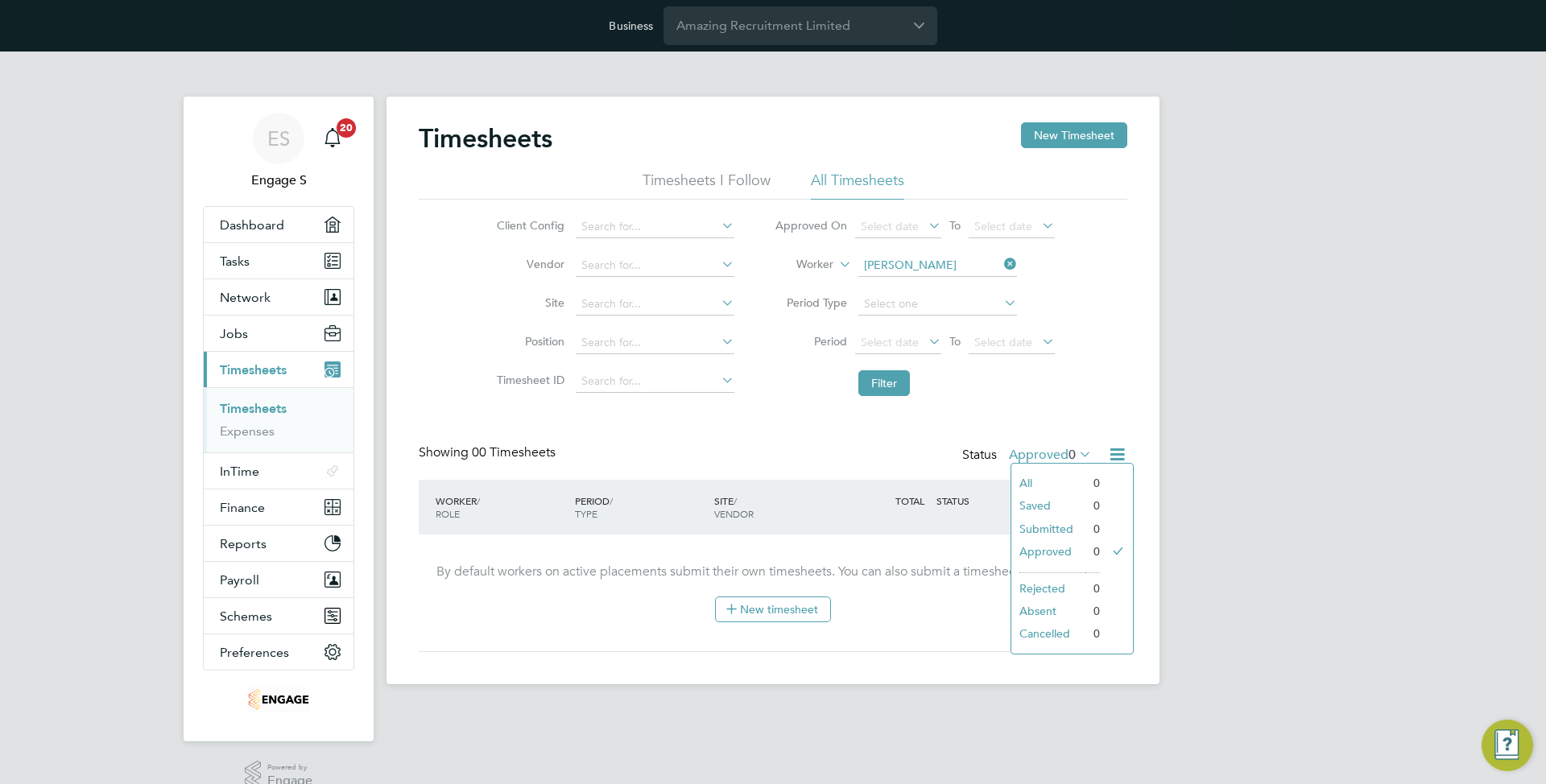
click at [1039, 479] on li "All" at bounding box center [1048, 483] width 74 height 22
click at [924, 271] on input at bounding box center [937, 265] width 159 height 22
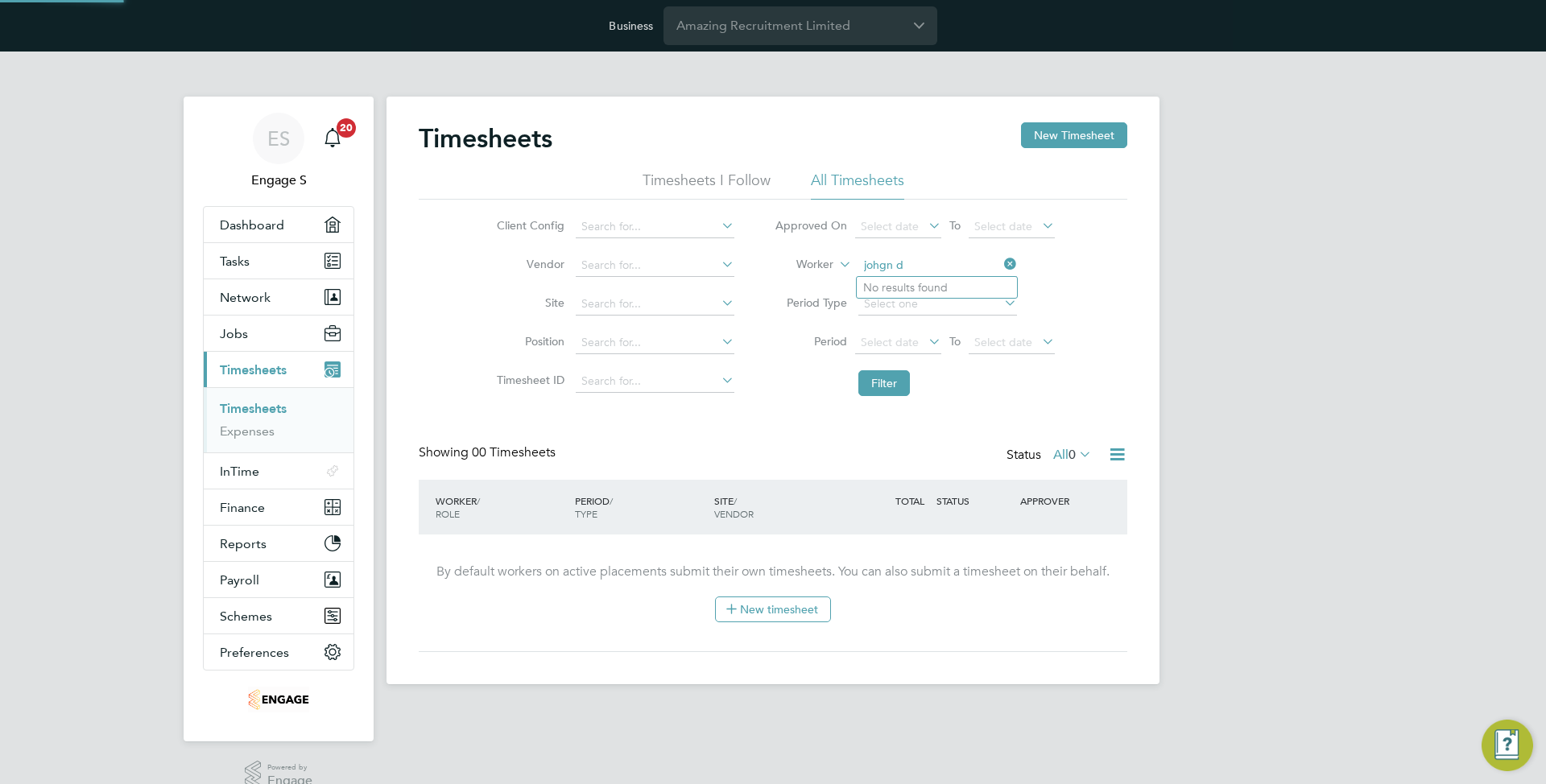
click at [886, 261] on input "johgn d" at bounding box center [937, 265] width 159 height 22
click at [923, 301] on li "John D" at bounding box center [936, 310] width 160 height 22
type input "[PERSON_NAME]"
click at [903, 372] on button "Filter" at bounding box center [884, 382] width 51 height 26
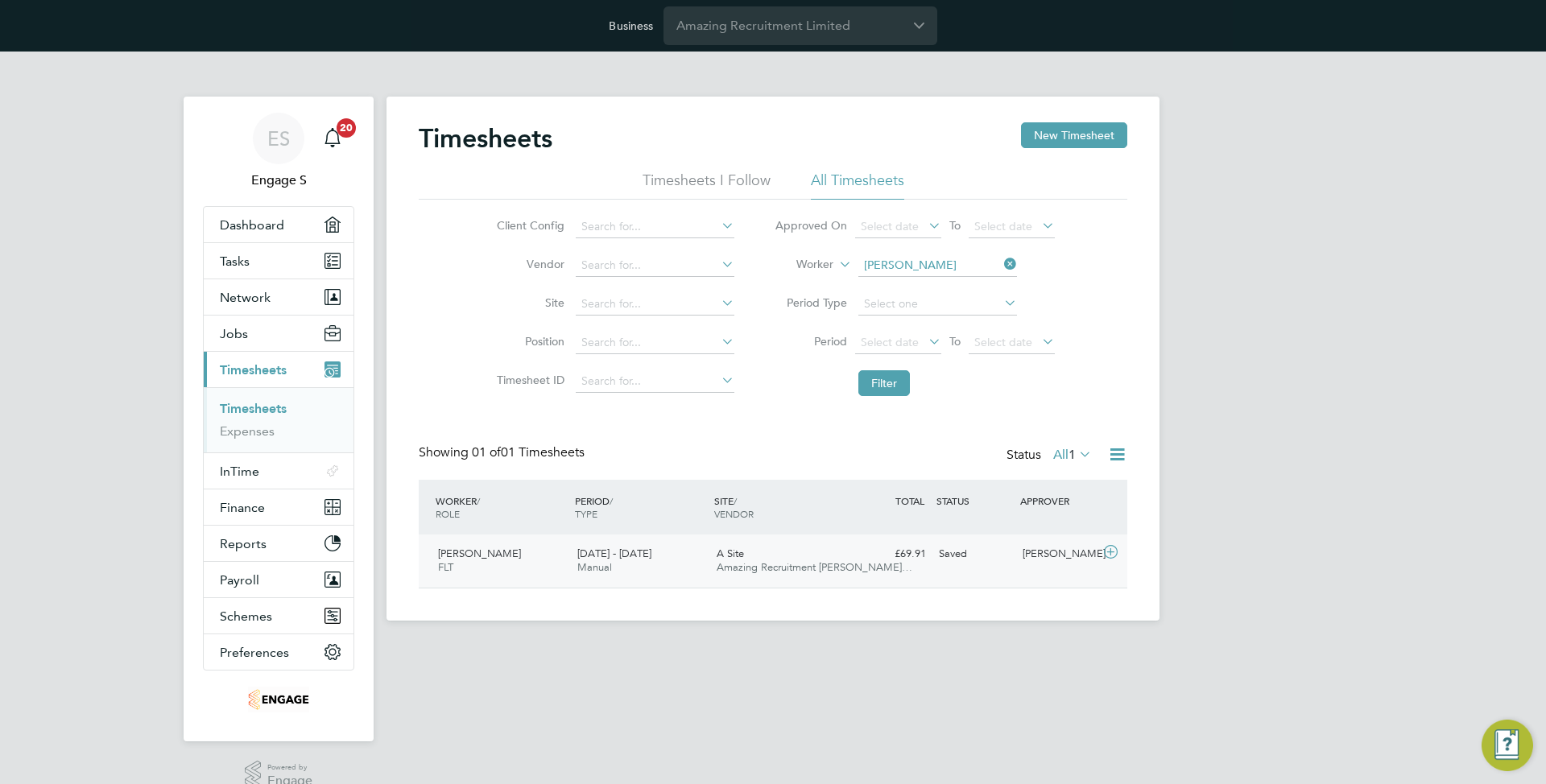
click at [789, 559] on div "A Site Amazing Recruitment Li…" at bounding box center [780, 560] width 139 height 41
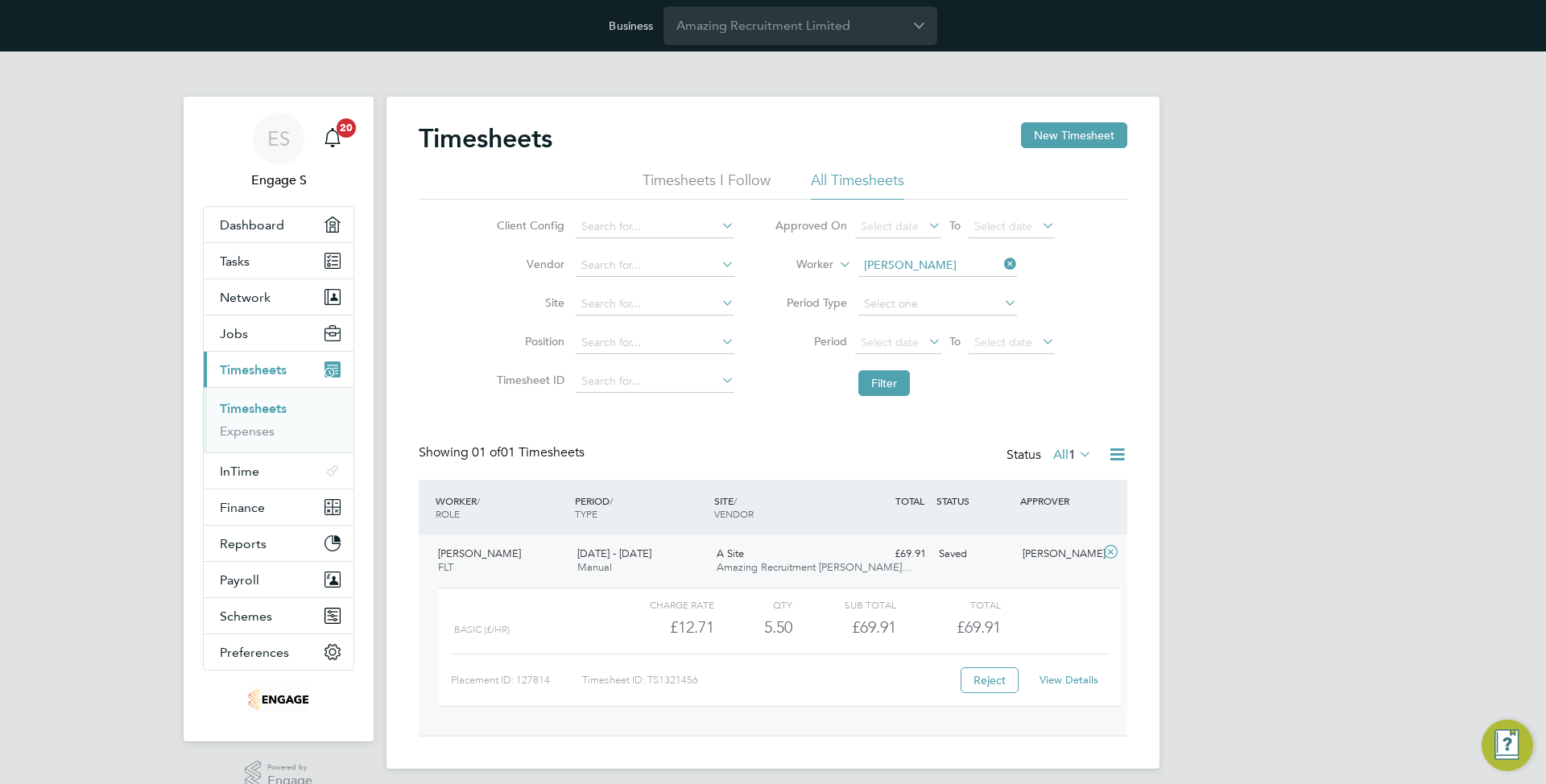
click at [1058, 681] on link "View Details" at bounding box center [1068, 680] width 59 height 14
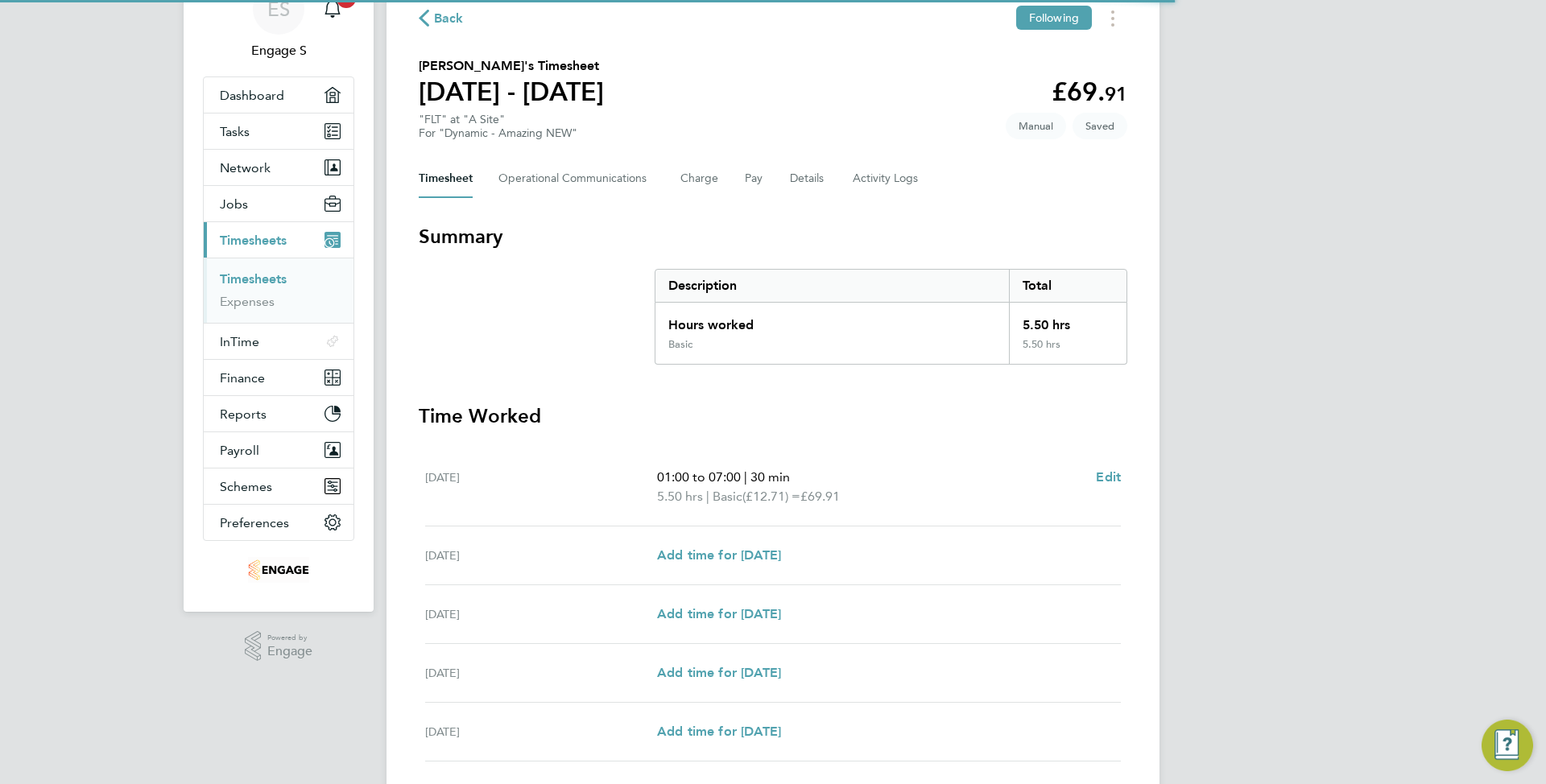
scroll to position [366, 0]
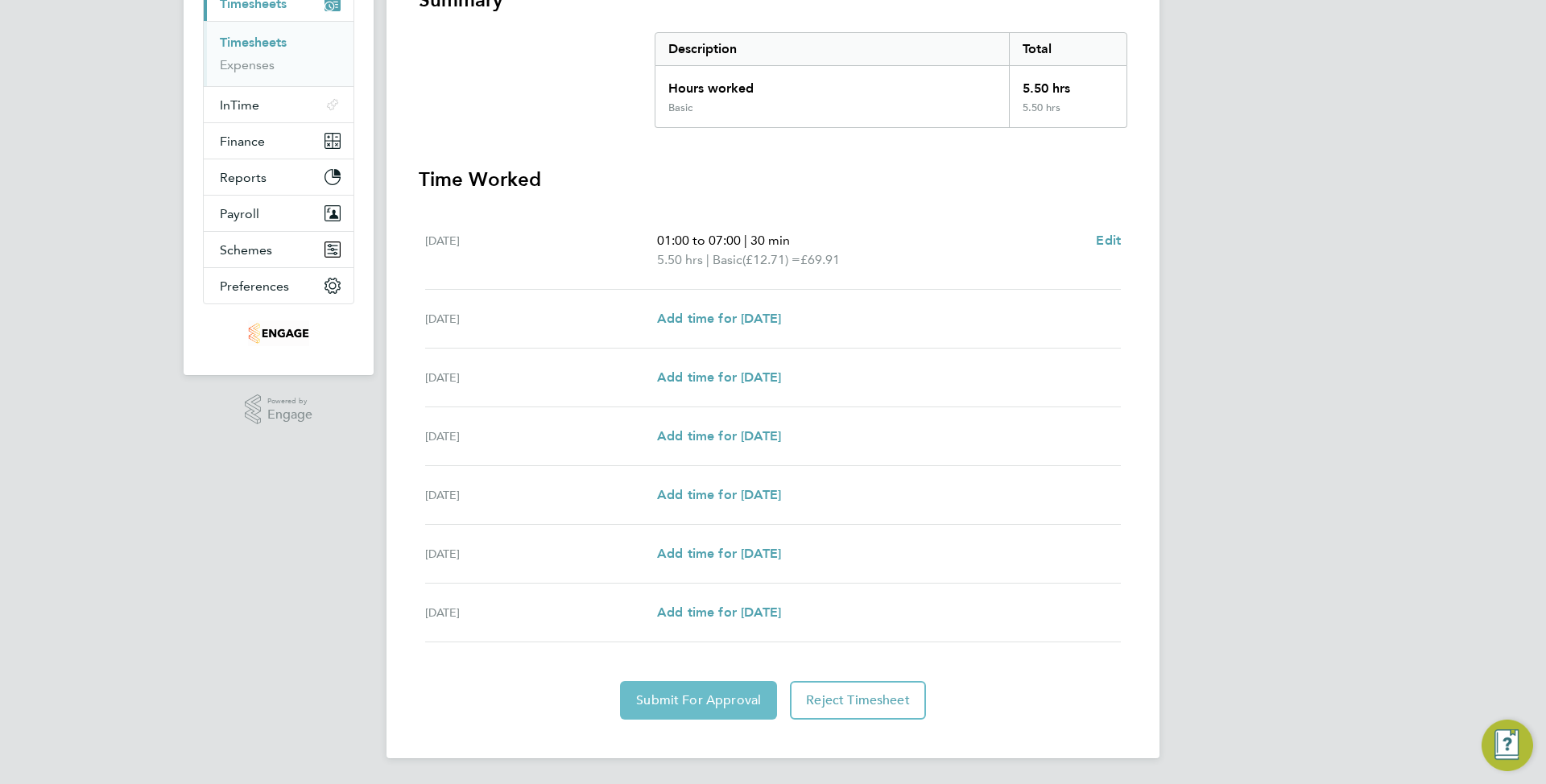
click at [704, 703] on span "Submit For Approval" at bounding box center [698, 700] width 125 height 16
click at [704, 702] on span "Approve Timesheet" at bounding box center [698, 700] width 118 height 16
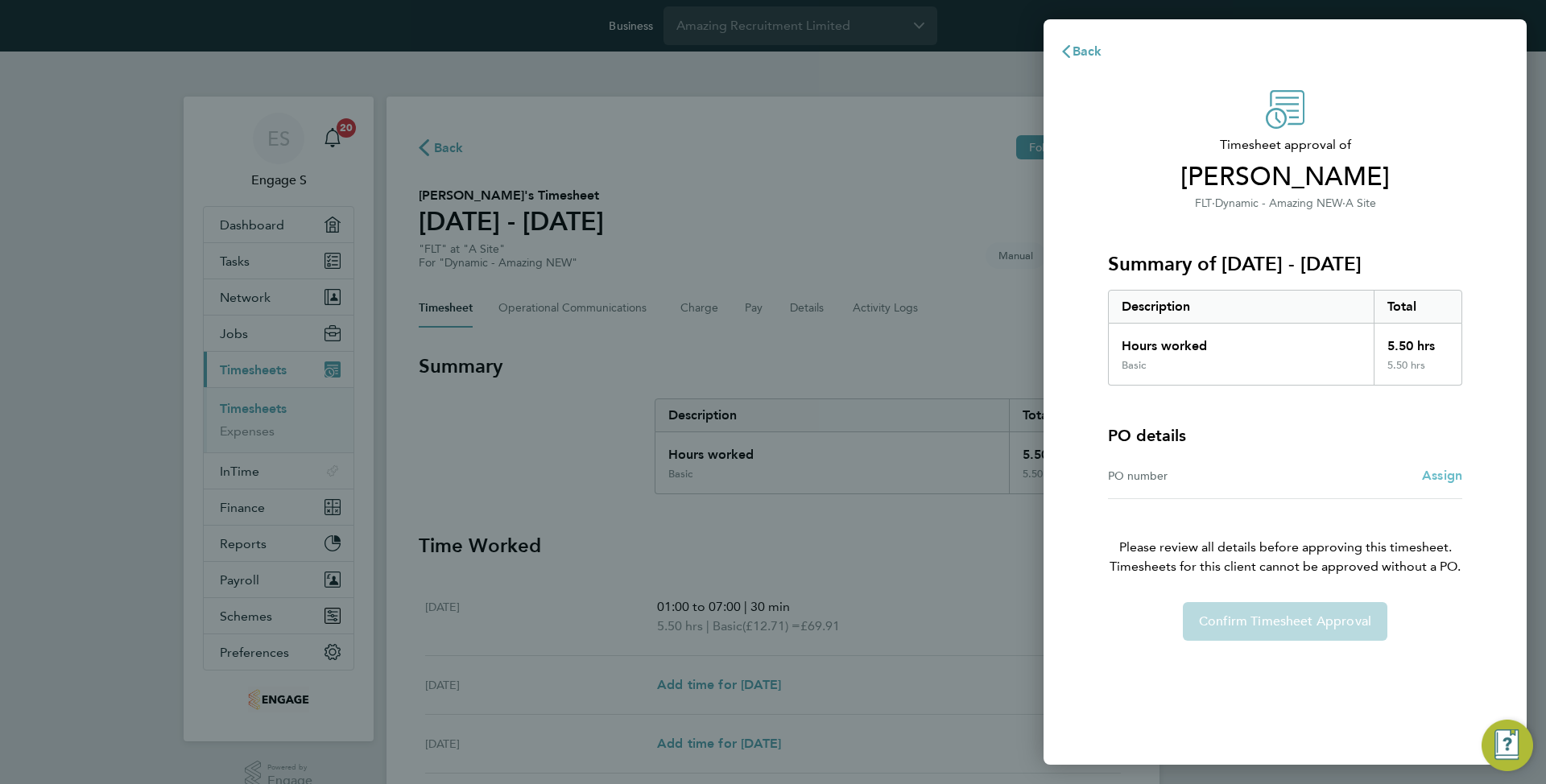
click at [1443, 477] on span "Assign" at bounding box center [1442, 475] width 41 height 15
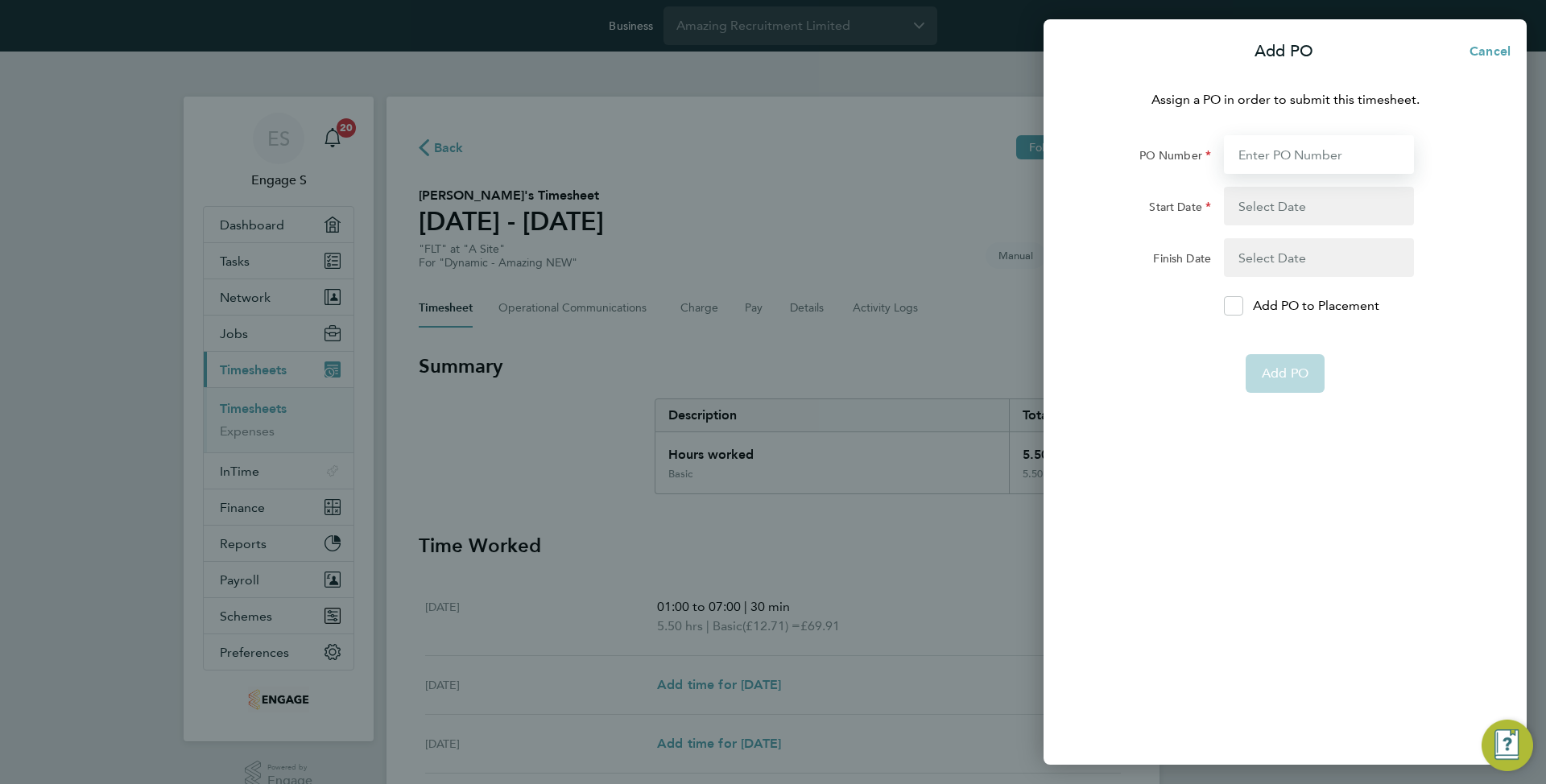
click at [1261, 161] on input "PO Number" at bounding box center [1318, 154] width 190 height 39
type input "11111"
click at [1286, 205] on button "button" at bounding box center [1318, 206] width 190 height 39
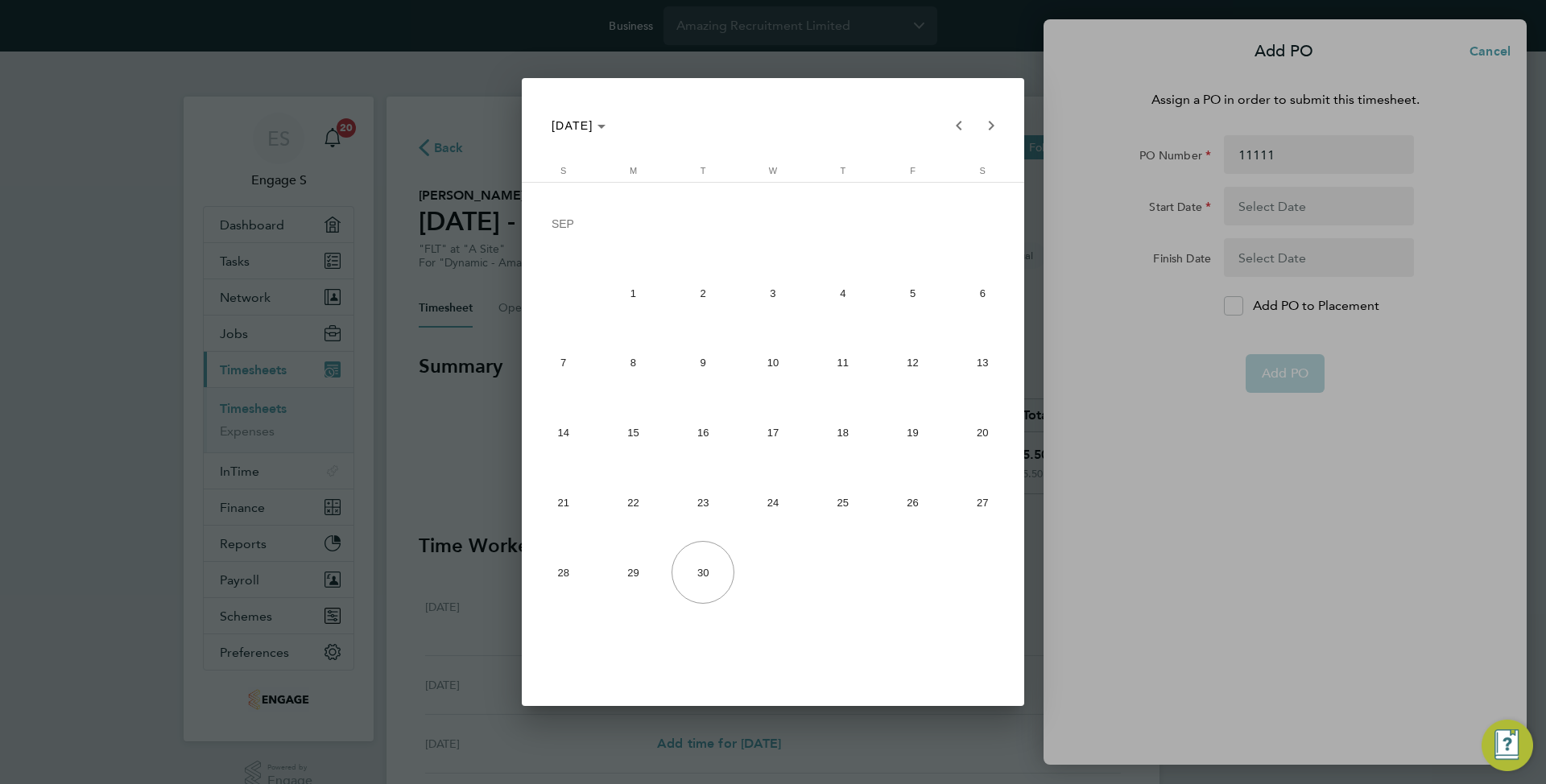
click at [1058, 112] on div at bounding box center [773, 392] width 1546 height 784
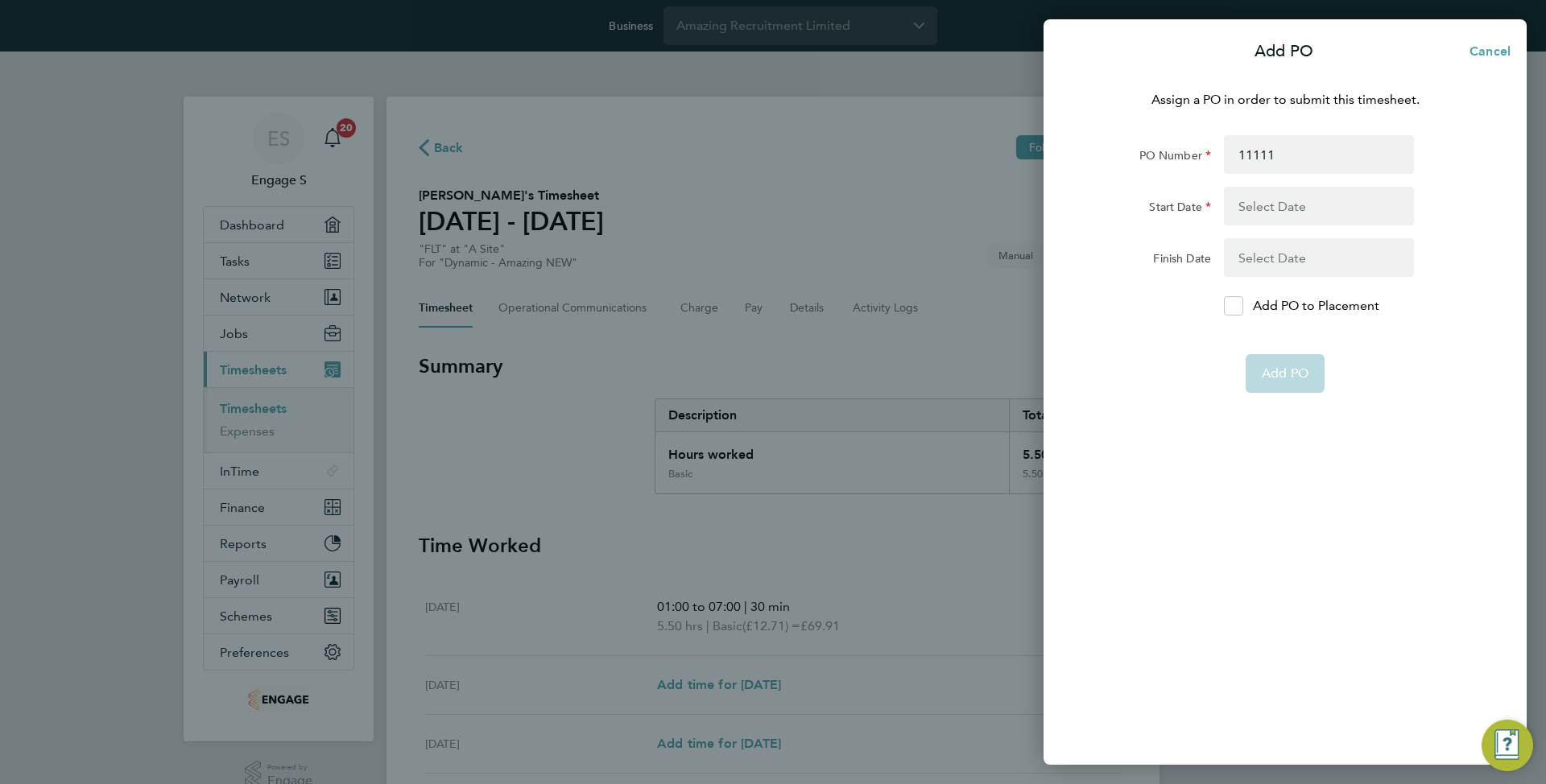
click at [1258, 208] on button "button" at bounding box center [1318, 206] width 190 height 39
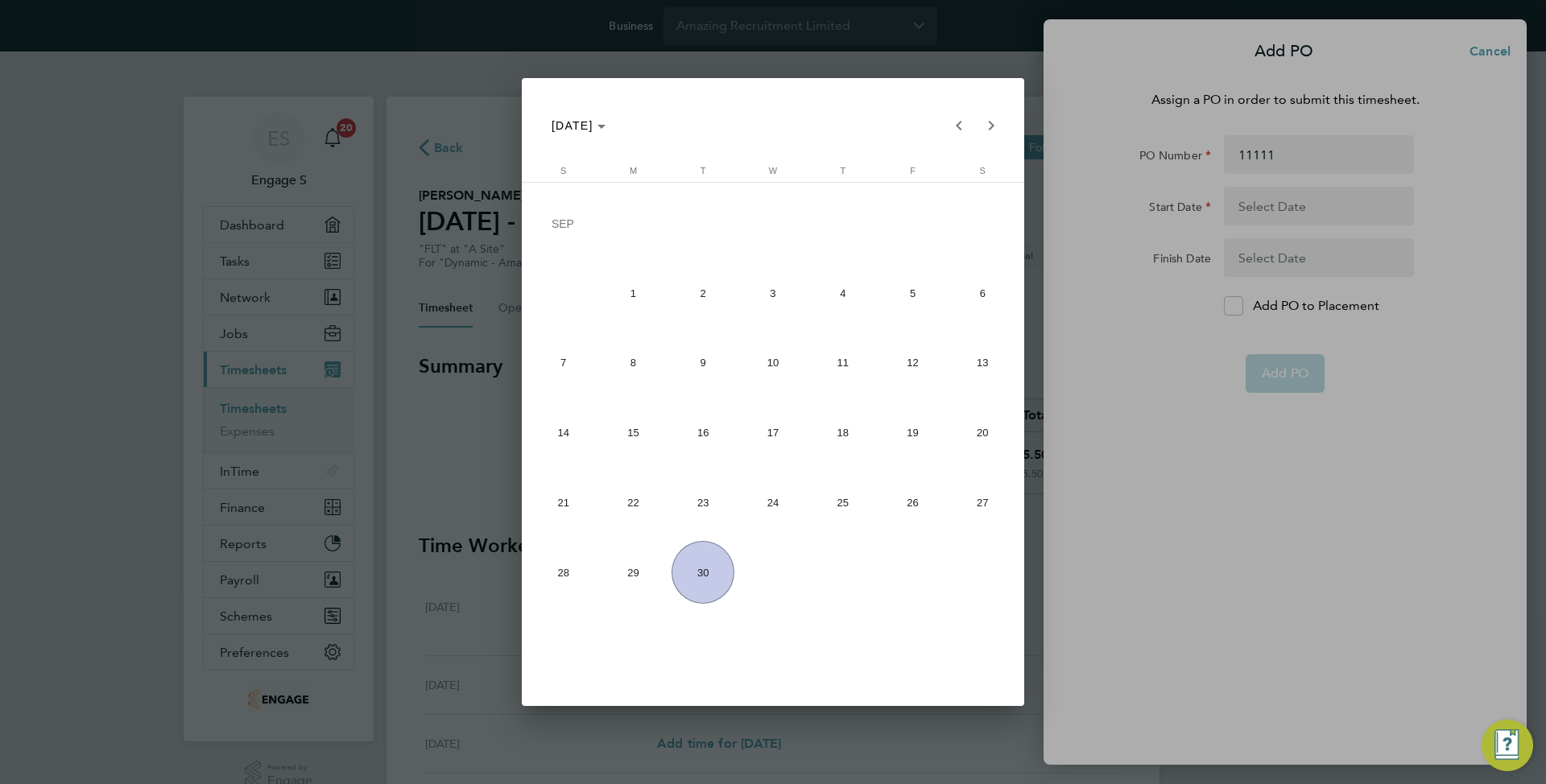
click at [576, 437] on span "14" at bounding box center [564, 433] width 63 height 63
type input "14 Sep 25"
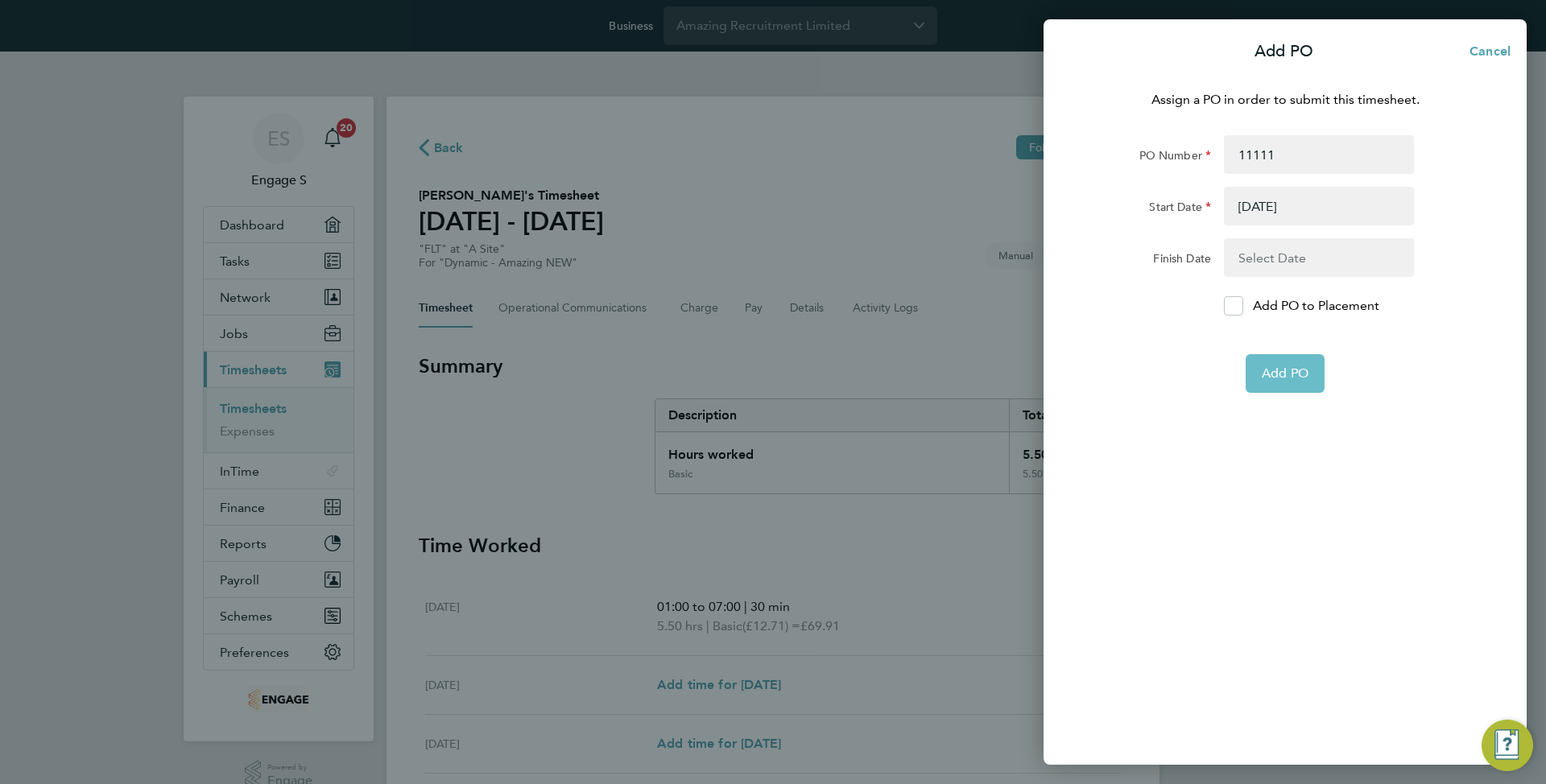
click at [1274, 371] on span "Add PO" at bounding box center [1284, 373] width 46 height 16
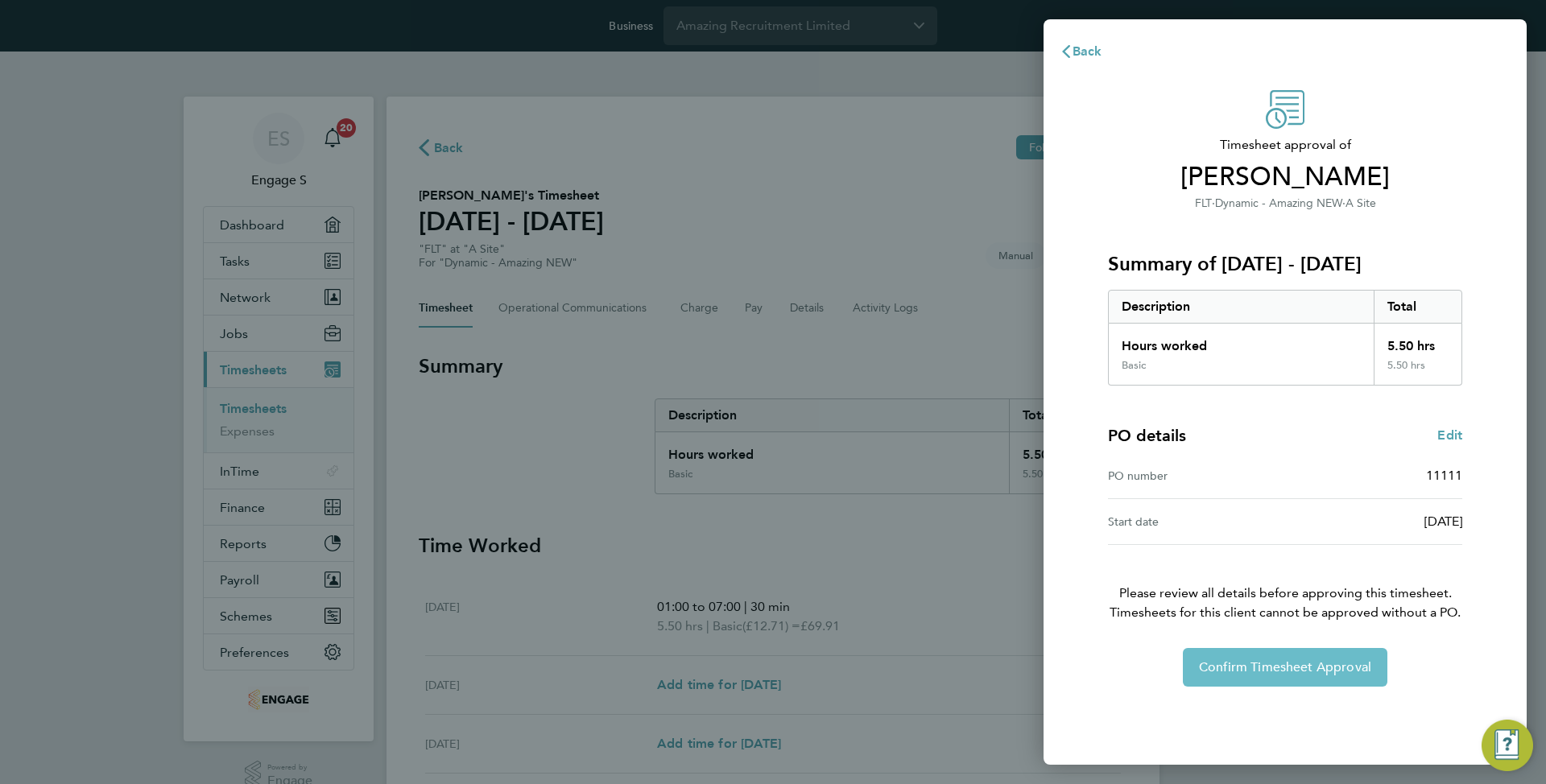
click at [1312, 659] on span "Confirm Timesheet Approval" at bounding box center [1285, 666] width 172 height 16
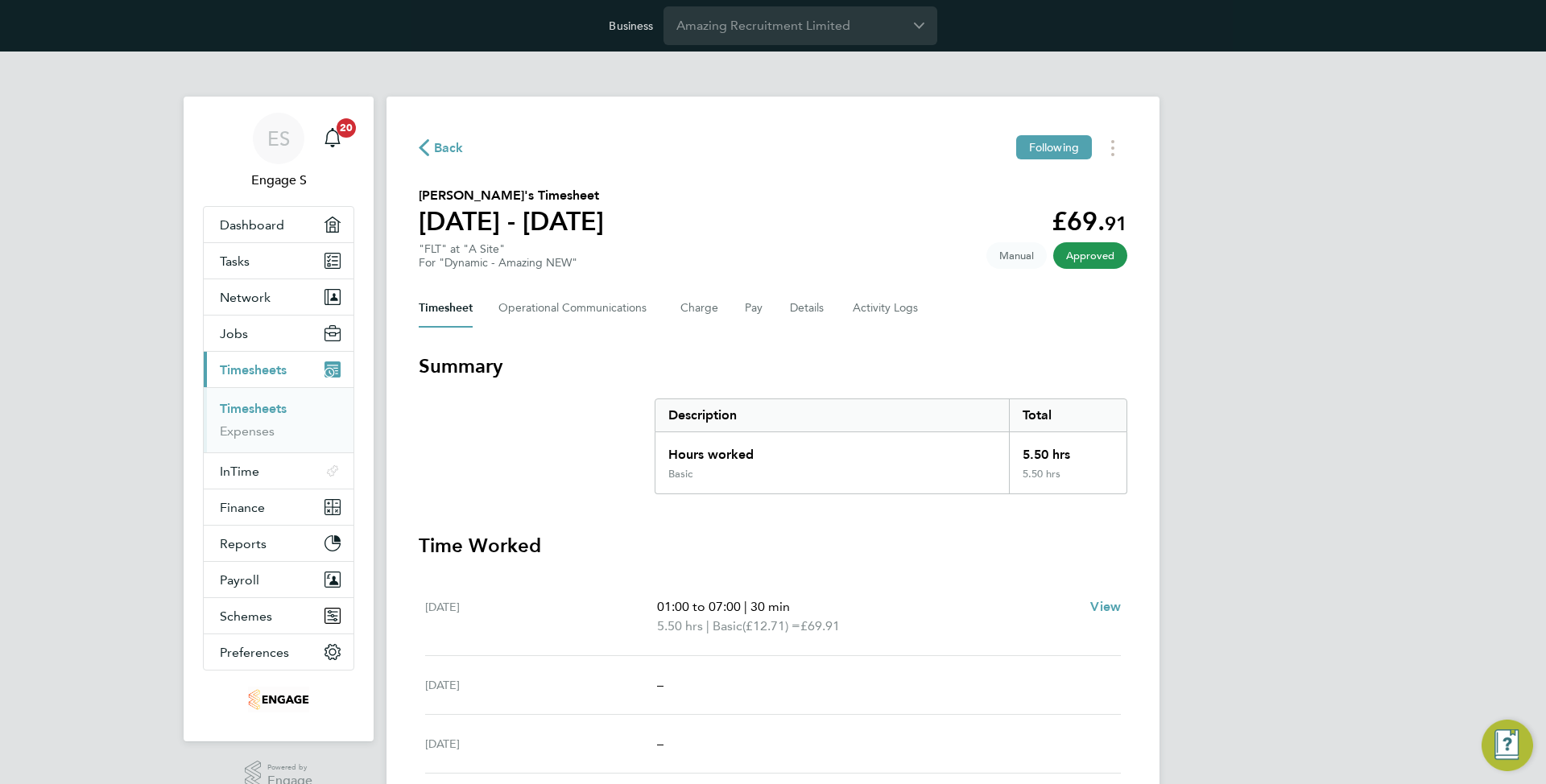
click at [898, 183] on div "Back Following John D's Timesheet 15 - 21 Sept 2025 £69. 91 "FLT" at "A Site" F…" at bounding box center [773, 611] width 773 height 1028
click at [812, 312] on button "Details" at bounding box center [808, 308] width 37 height 39
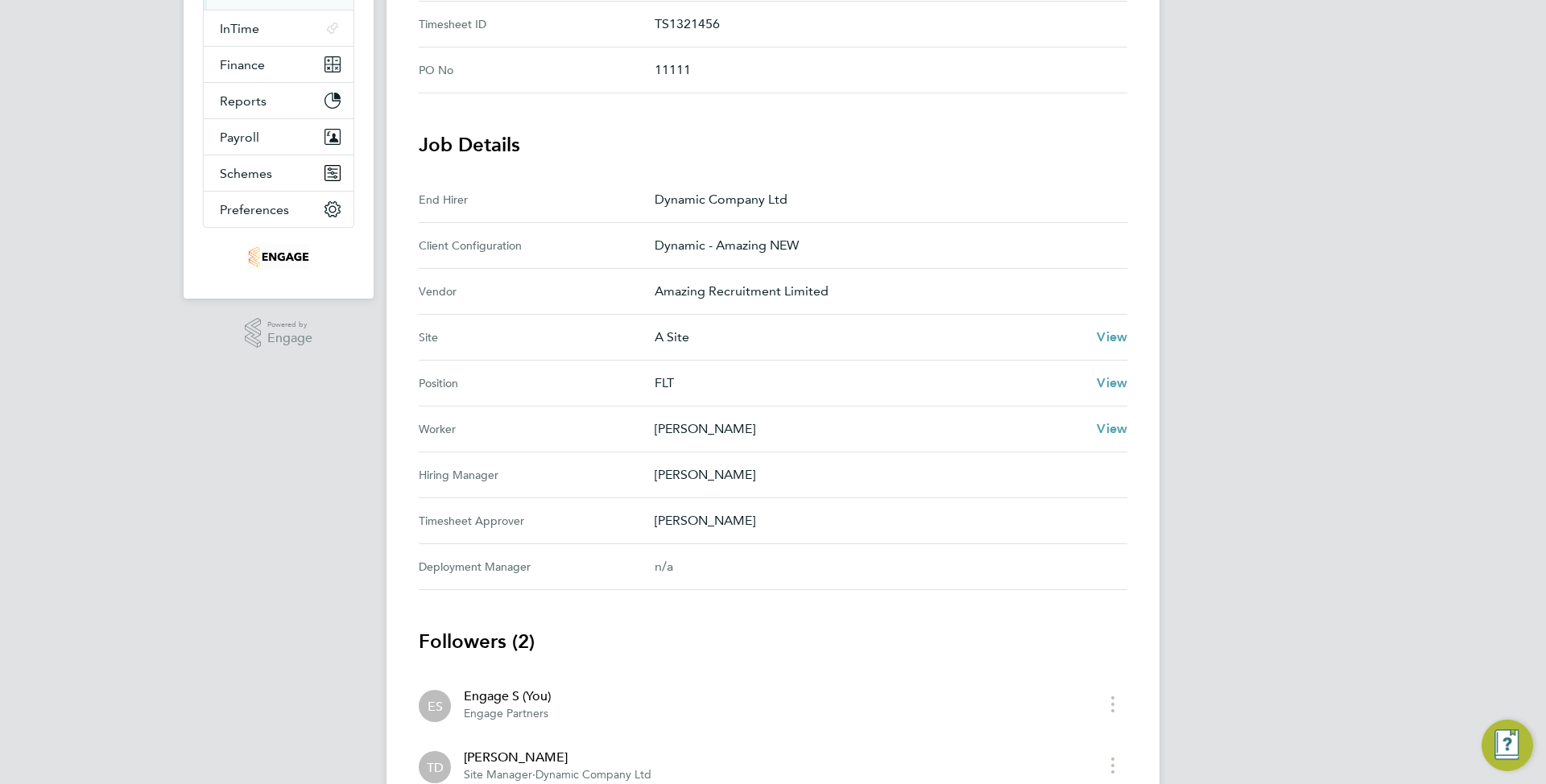
scroll to position [262, 0]
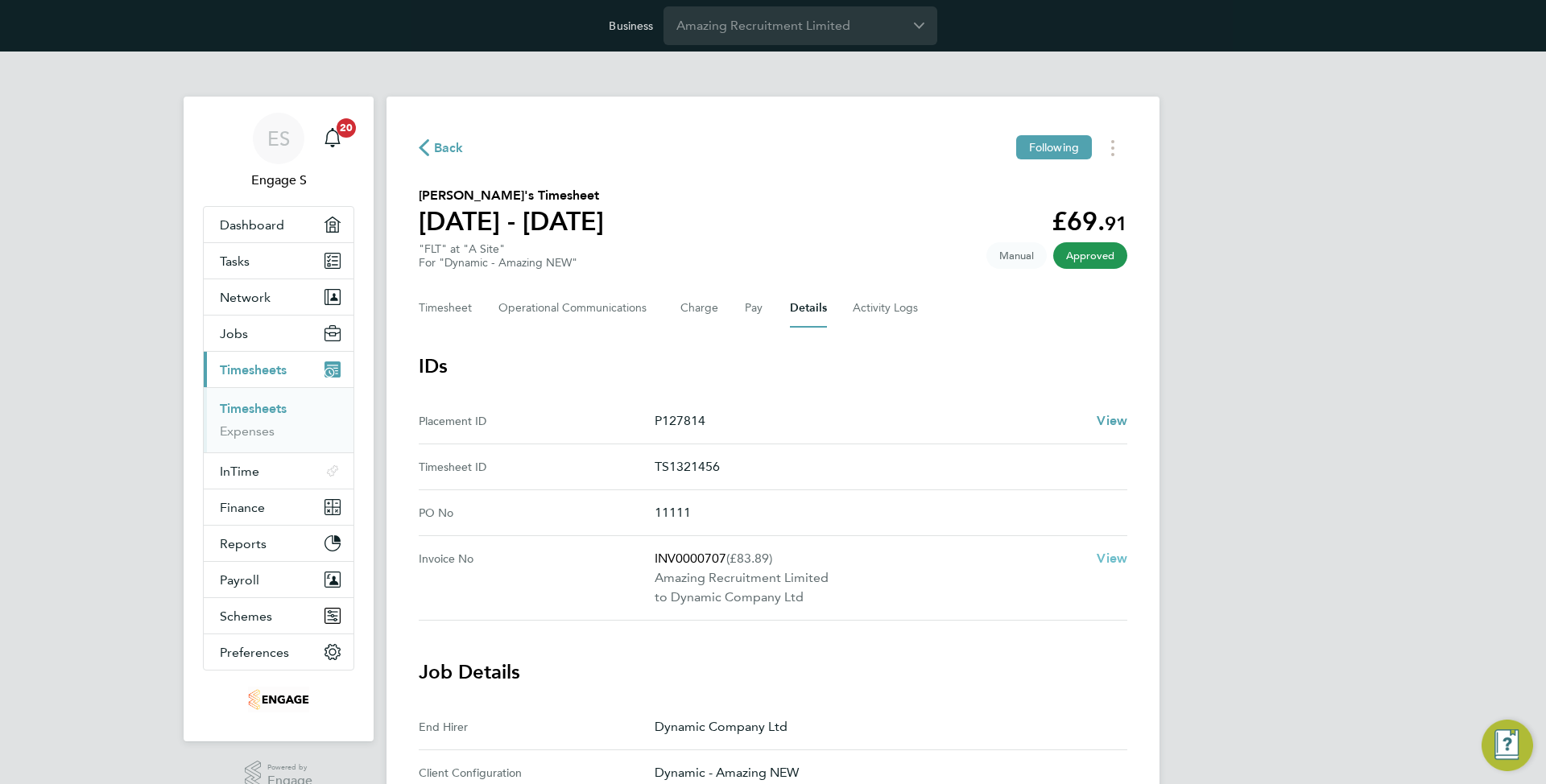
click at [1108, 558] on span "View" at bounding box center [1111, 558] width 31 height 15
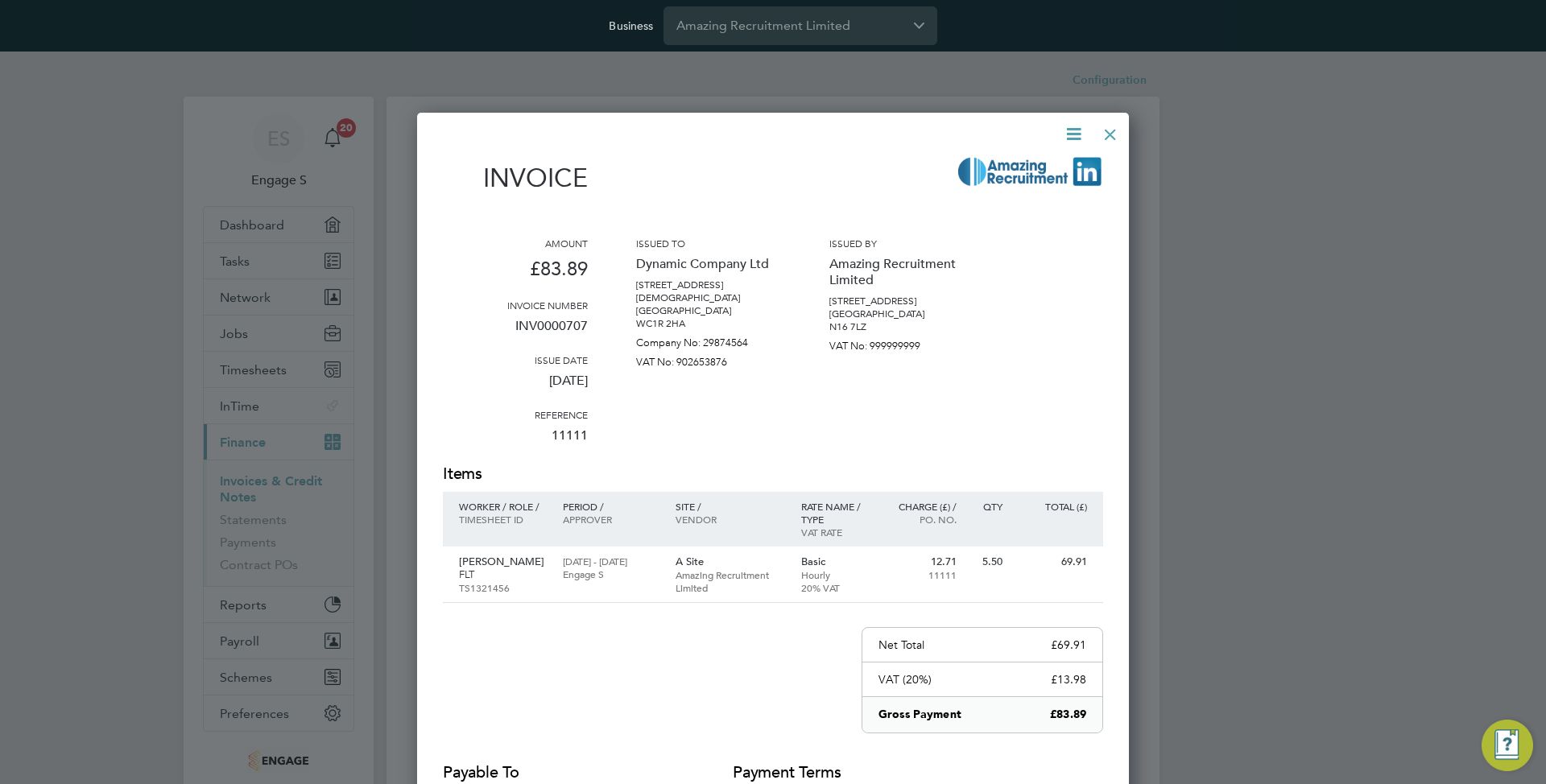
click at [1067, 142] on icon at bounding box center [1073, 134] width 20 height 20
click at [1042, 173] on li "Download Invoice" at bounding box center [1025, 171] width 111 height 22
